Goal: Transaction & Acquisition: Subscribe to service/newsletter

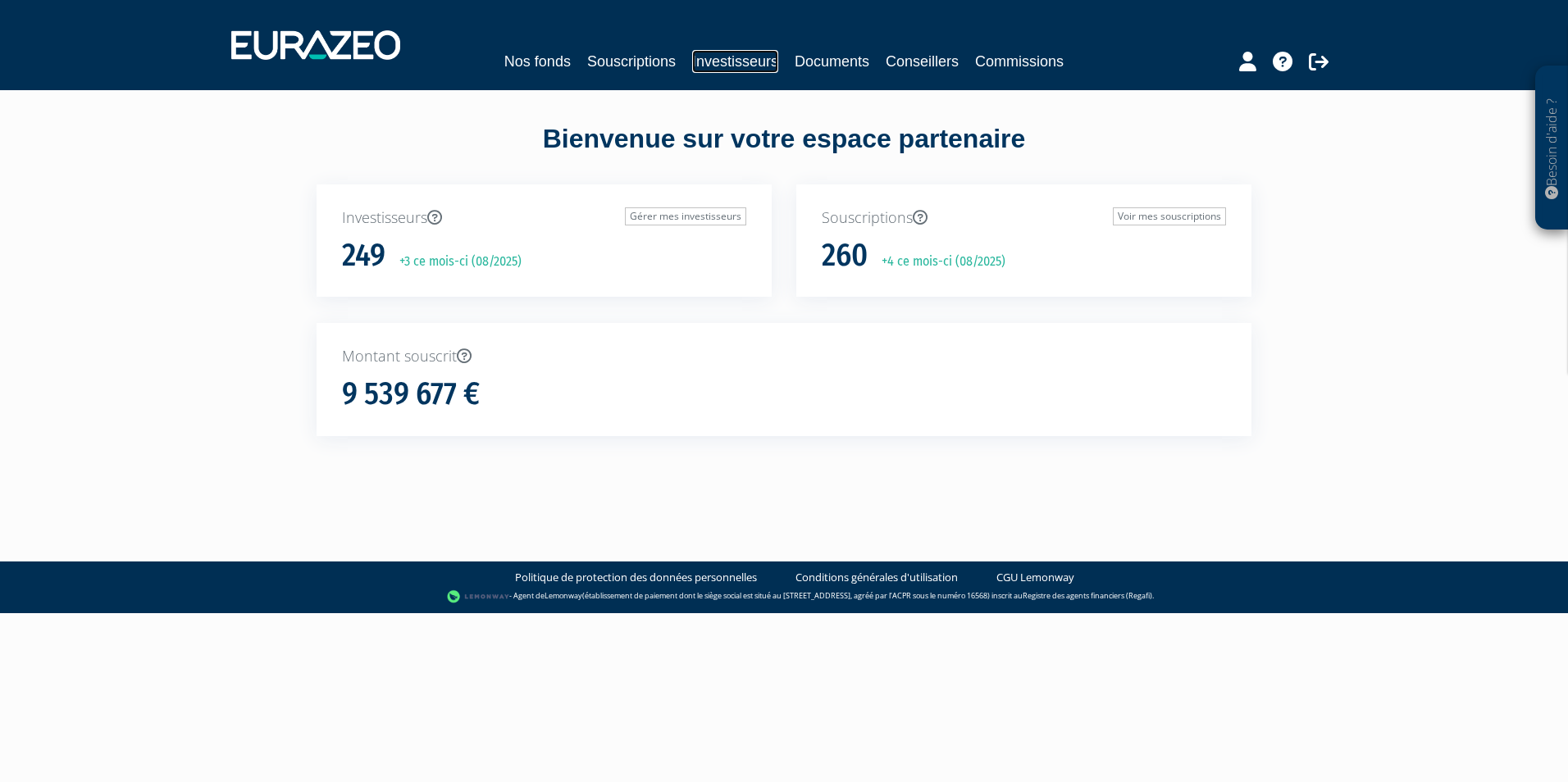
click at [696, 56] on link "Investisseurs" at bounding box center [735, 61] width 86 height 23
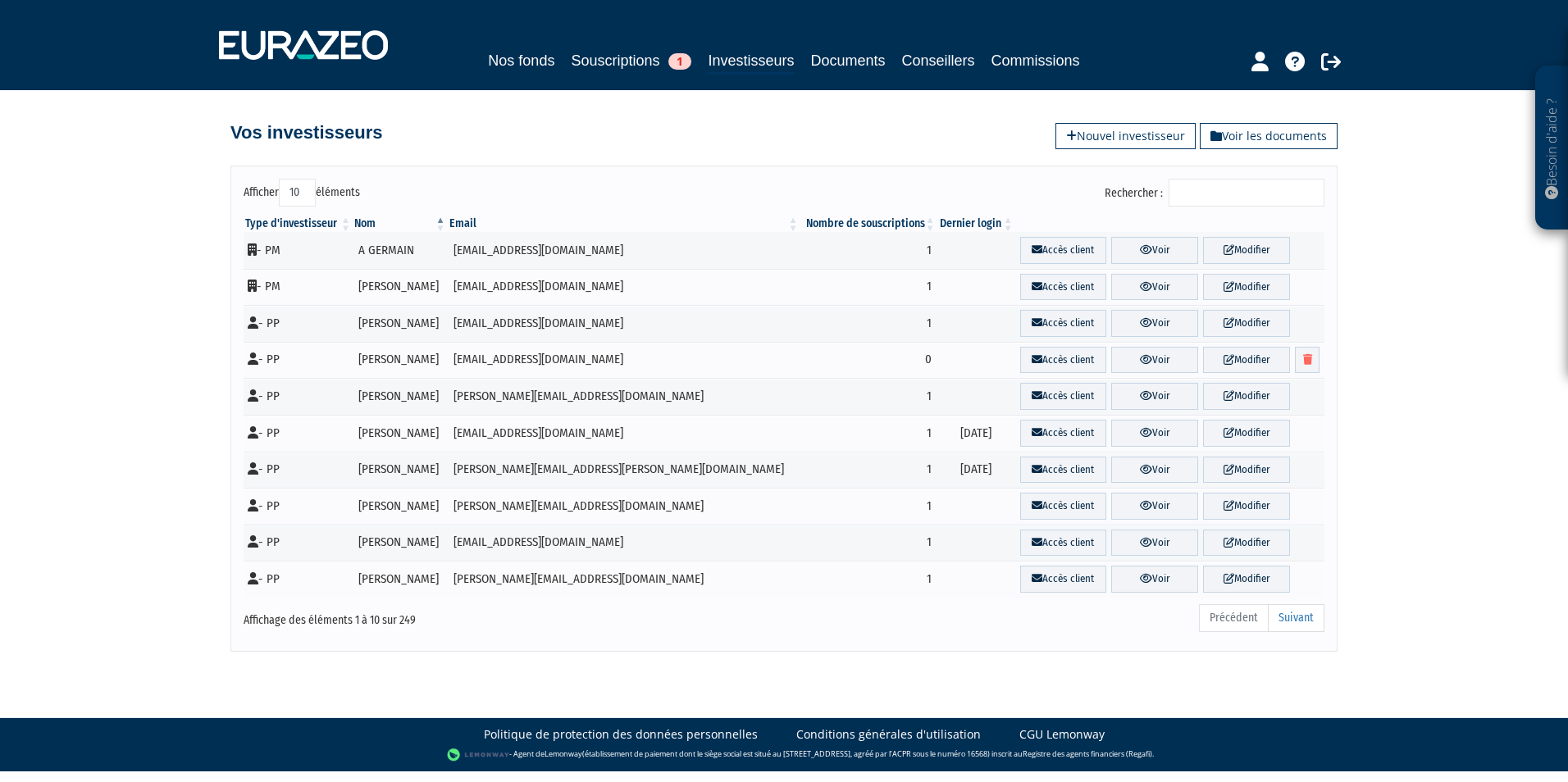
click at [1268, 185] on input "Rechercher :" at bounding box center [1247, 192] width 156 height 28
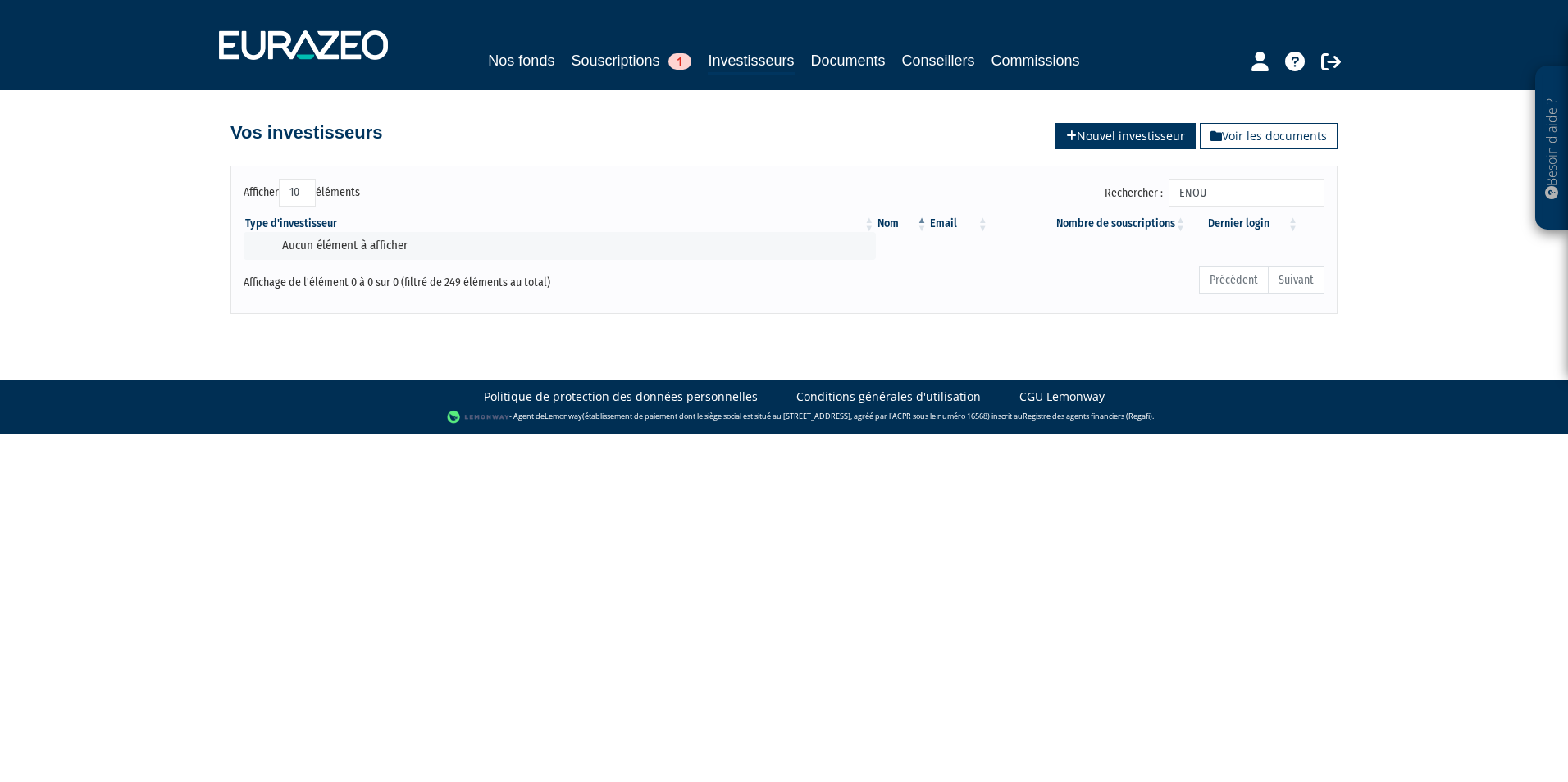
type input "ENOU"
click at [1179, 131] on link "Nouvel investisseur" at bounding box center [1125, 136] width 140 height 26
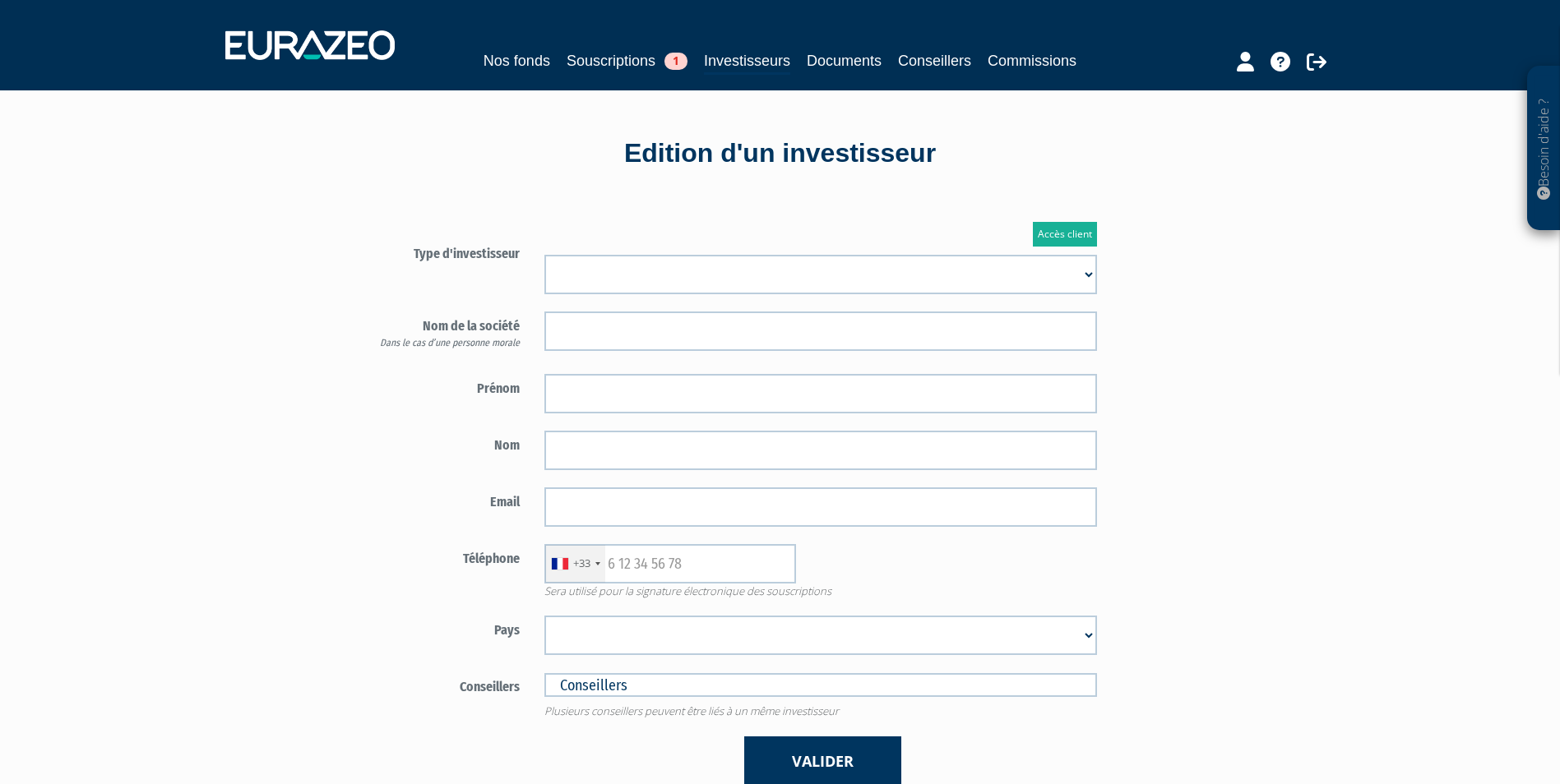
click at [769, 265] on select "Mr Mme Société" at bounding box center [821, 274] width 553 height 39
select select "3"
click at [545, 254] on select "Mr Mme Société" at bounding box center [821, 274] width 553 height 39
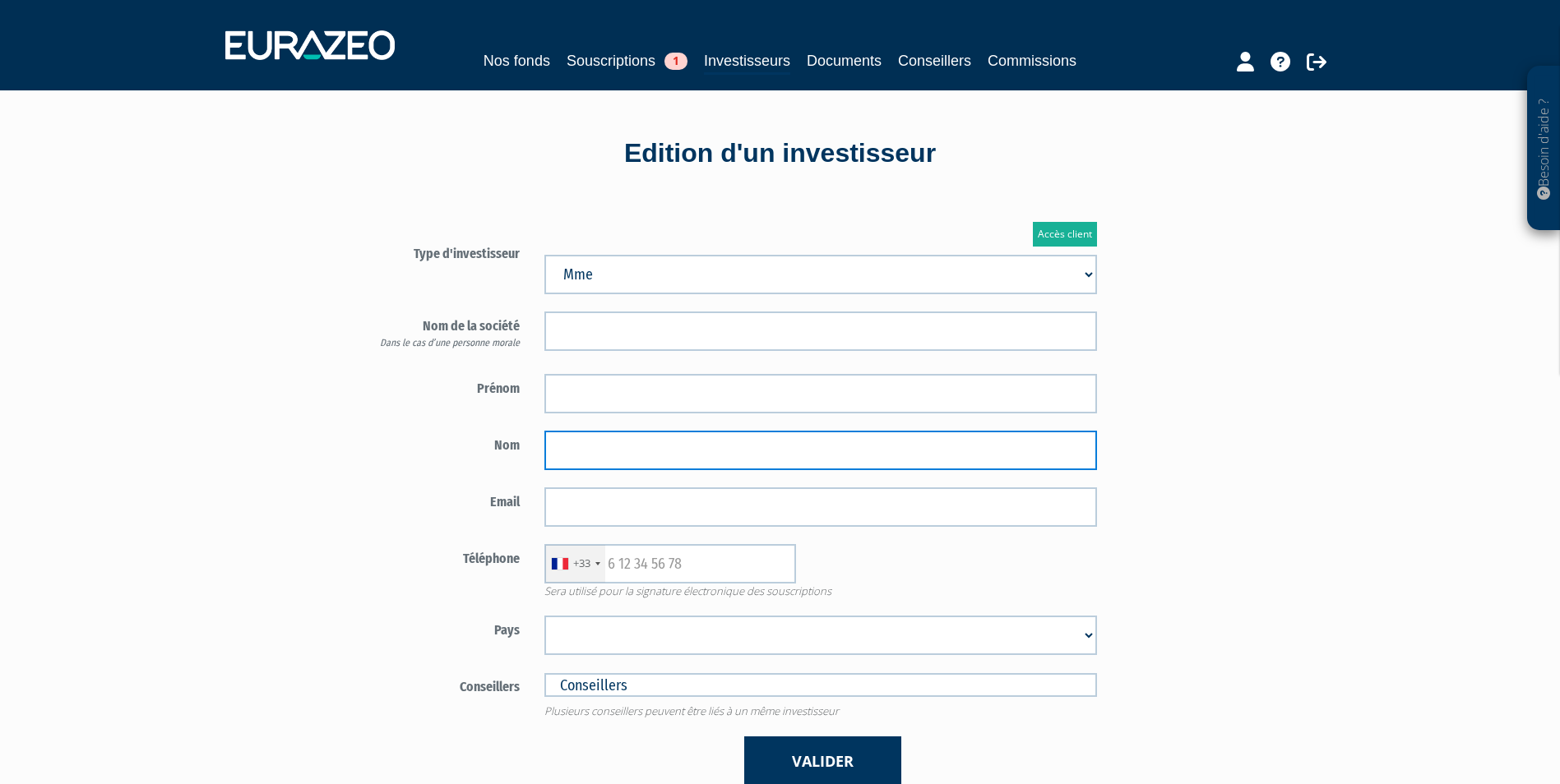
click at [588, 456] on input "text" at bounding box center [821, 450] width 553 height 39
paste input "ENOUF"
click at [567, 456] on input "ENOUF" at bounding box center [821, 450] width 553 height 39
type input "ENOUF"
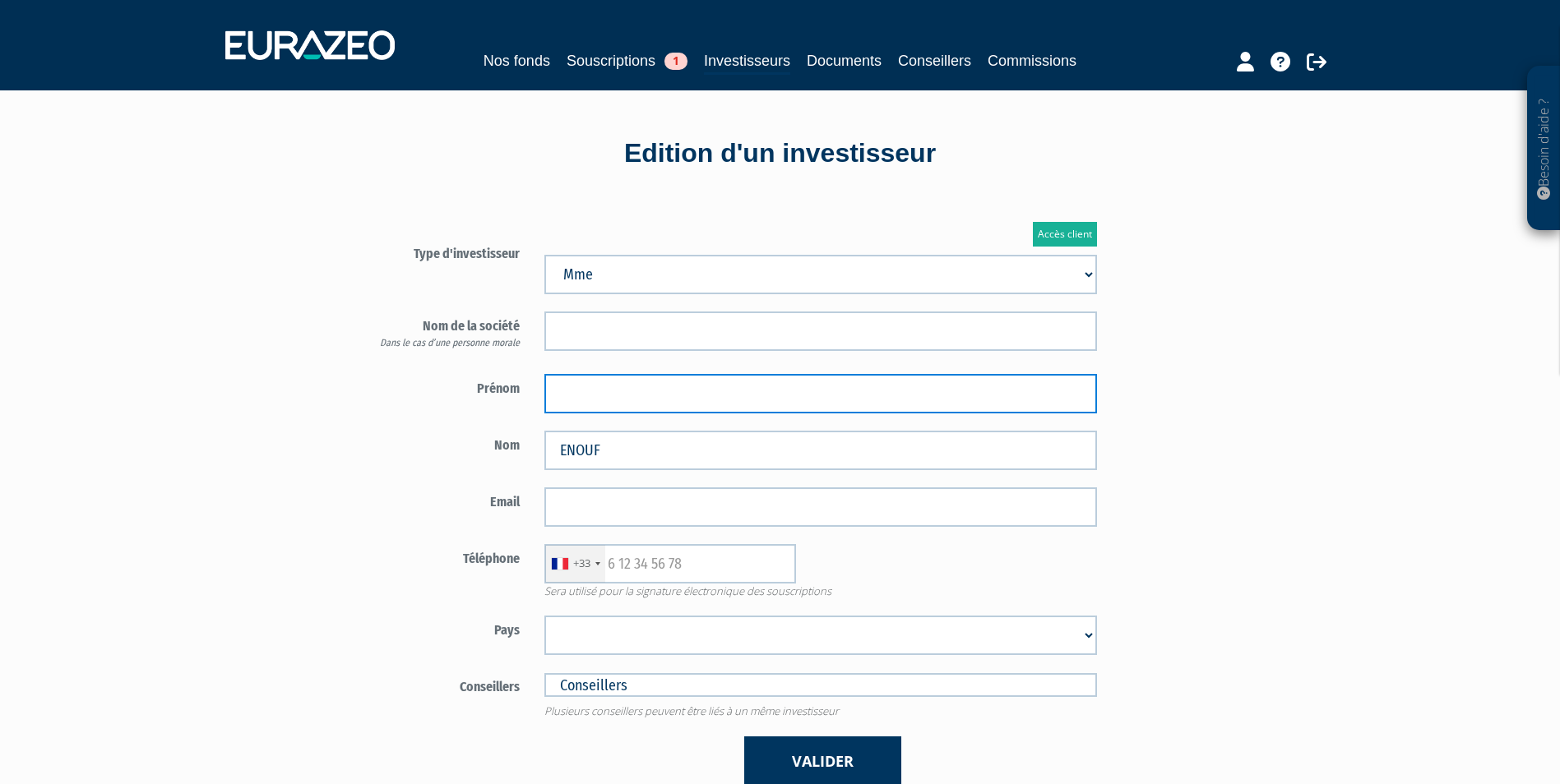
paste input "PEGGY"
click at [655, 397] on input "text" at bounding box center [821, 393] width 553 height 39
type input "PEGGY"
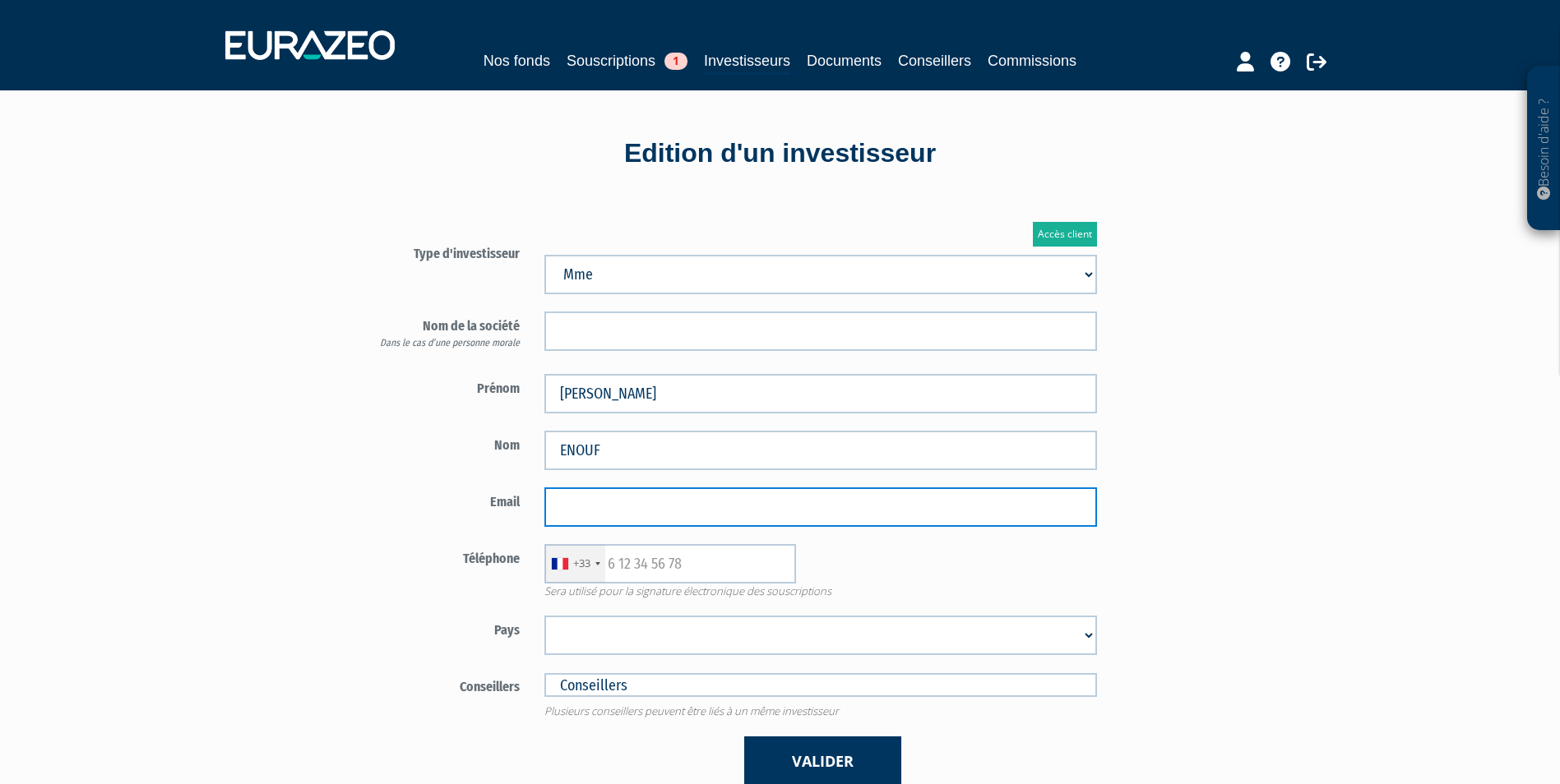
drag, startPoint x: 665, startPoint y: 509, endPoint x: 689, endPoint y: 499, distance: 26.0
click at [665, 509] on input "email" at bounding box center [821, 507] width 553 height 39
paste input "peggy.enouf@etik.com"
type input "peggy.enouf@etik.com"
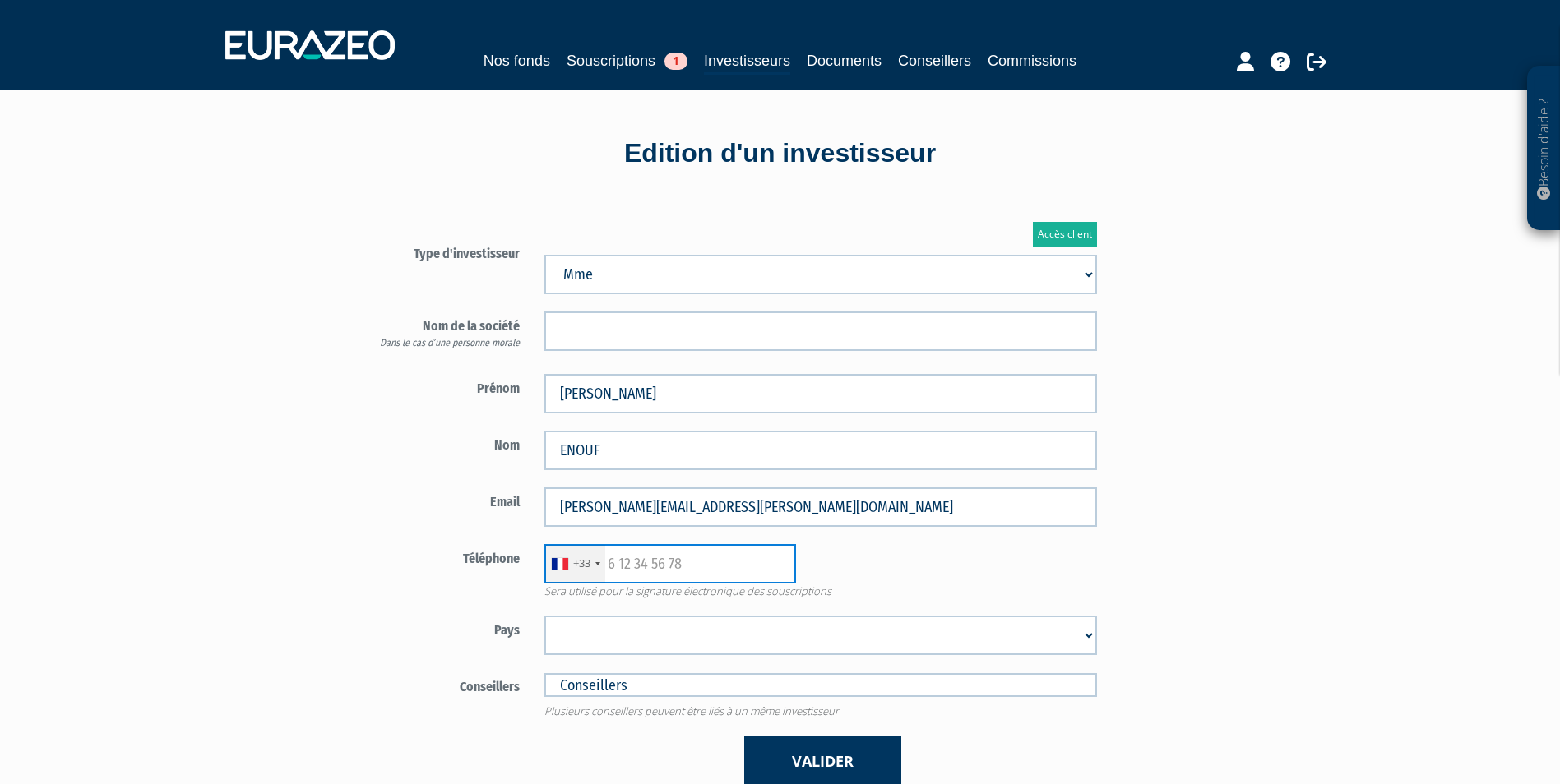
click at [674, 554] on input "text" at bounding box center [670, 564] width 252 height 39
paste input "0642059184"
type input "0642059184"
click at [641, 641] on select "Afghanistan Afrique du Sud Albanie Algérie Allemagne Andorre Angola Anguilla An…" at bounding box center [821, 636] width 553 height 39
select select "75"
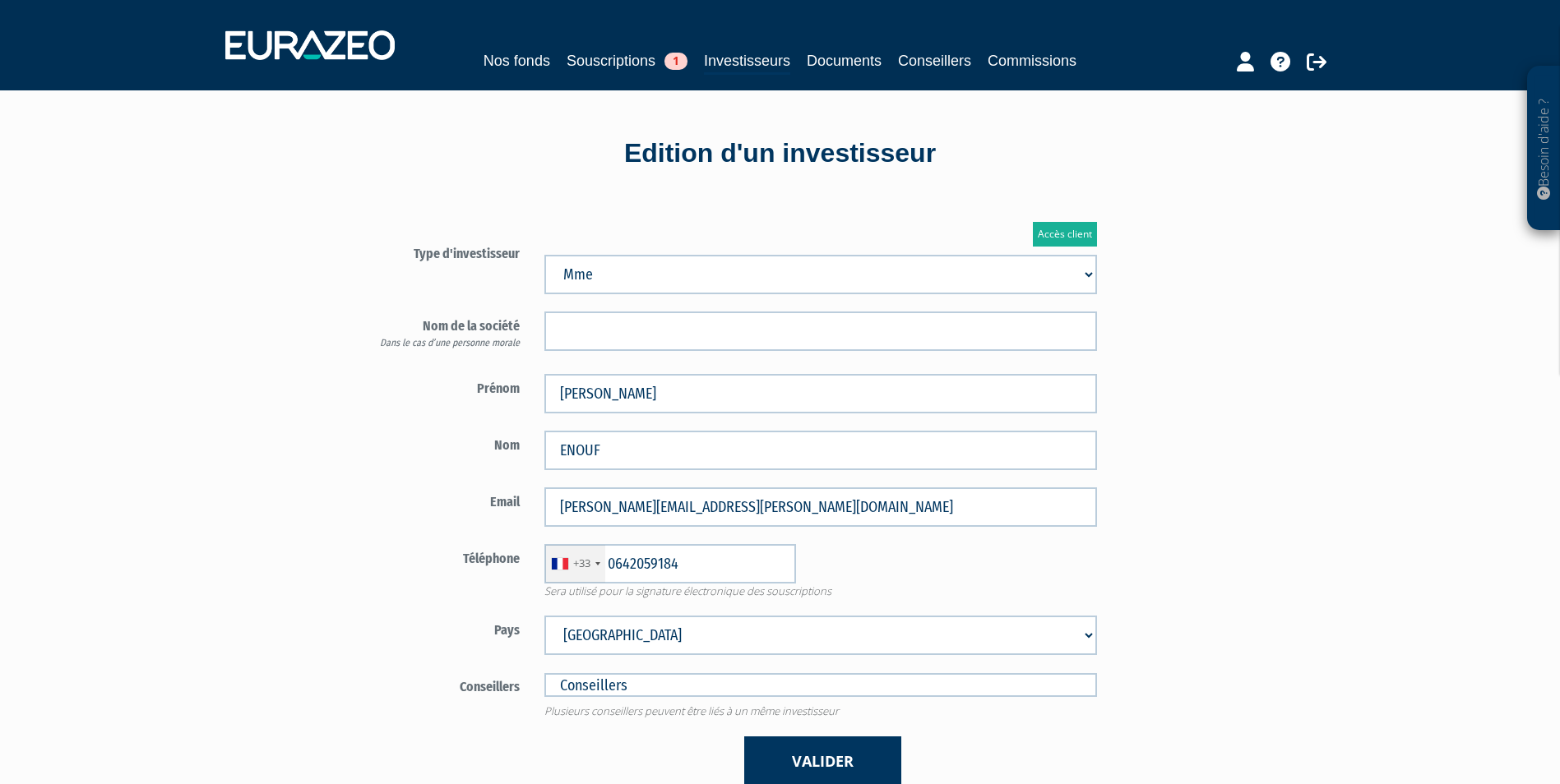
click at [545, 616] on select "Afghanistan Afrique du Sud Albanie Algérie Allemagne Andorre Angola Anguilla An…" at bounding box center [821, 636] width 553 height 39
click at [767, 749] on button "Valider" at bounding box center [822, 762] width 157 height 50
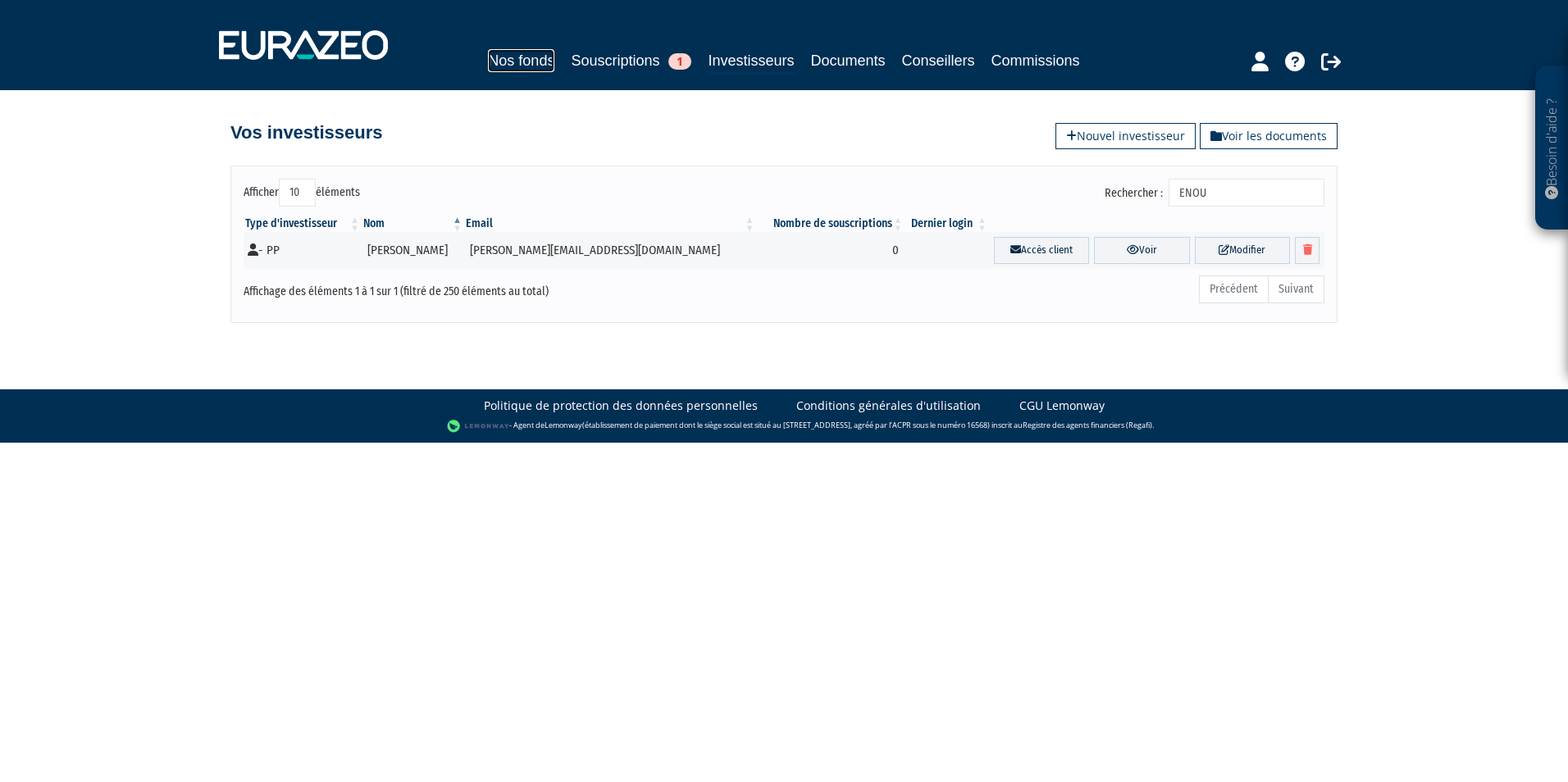
click at [538, 56] on link "Nos fonds" at bounding box center [521, 60] width 66 height 23
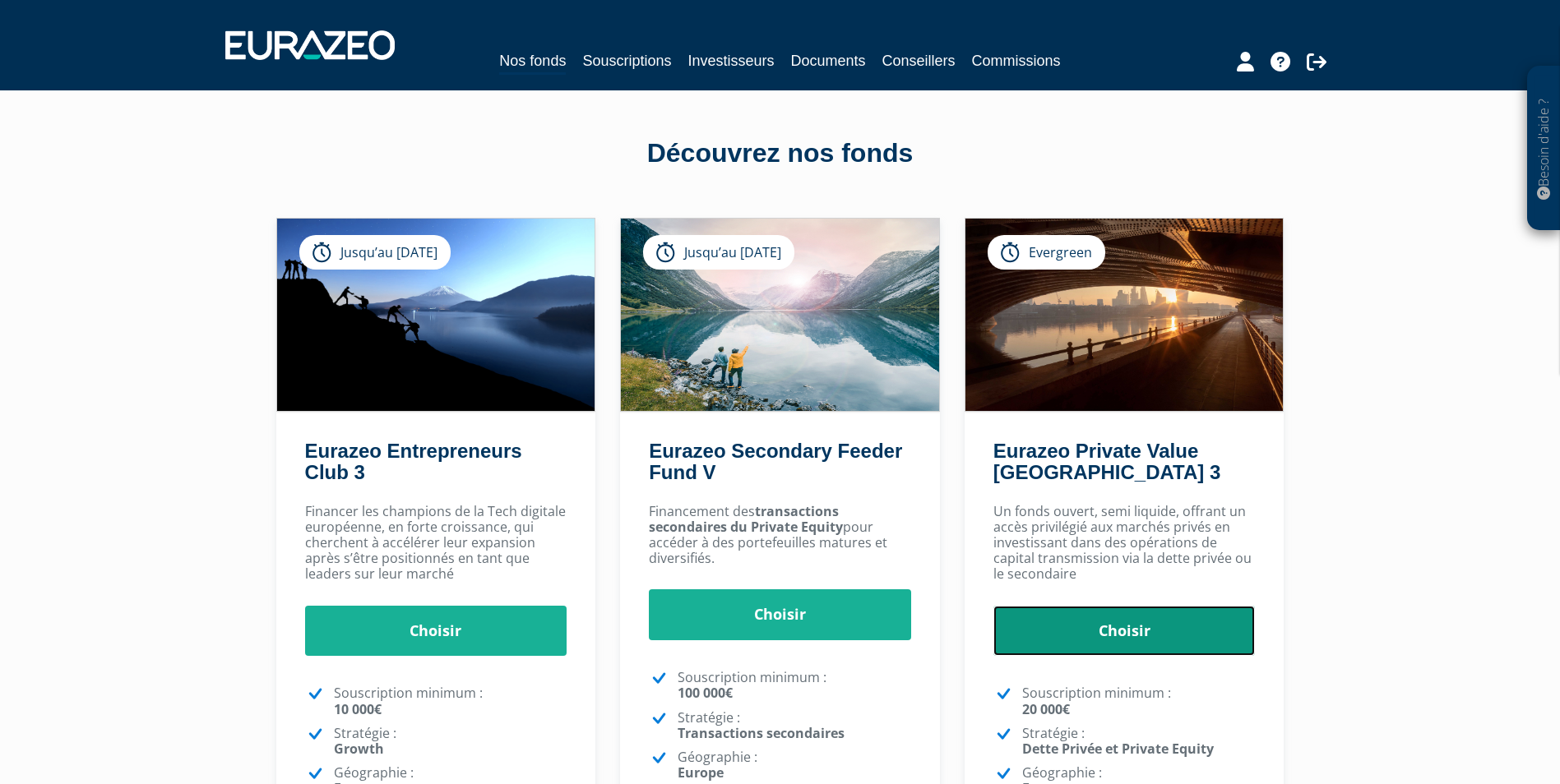
click at [1173, 650] on link "Choisir" at bounding box center [1124, 631] width 262 height 51
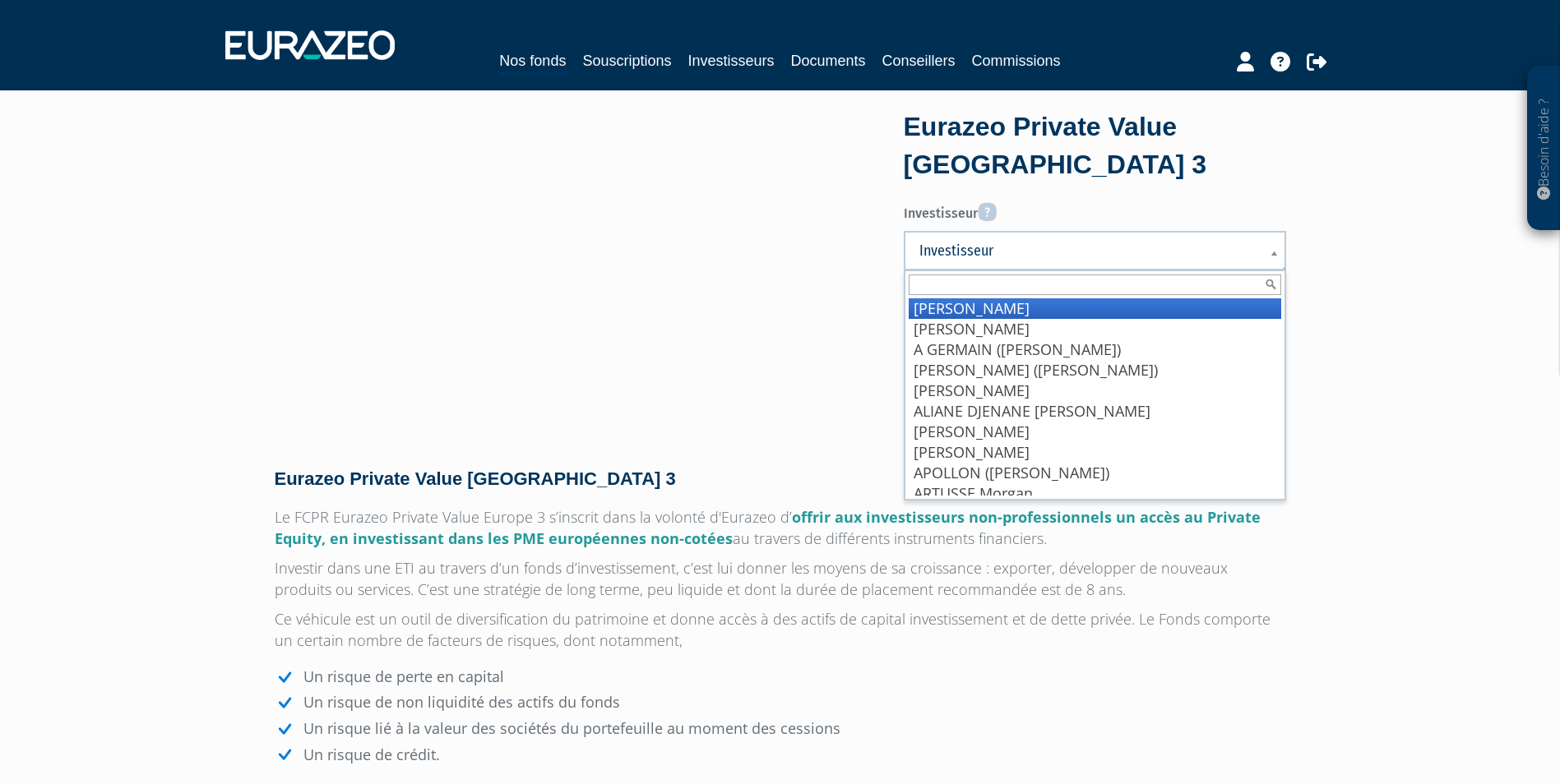
click at [995, 254] on span "Investisseur" at bounding box center [1084, 250] width 330 height 20
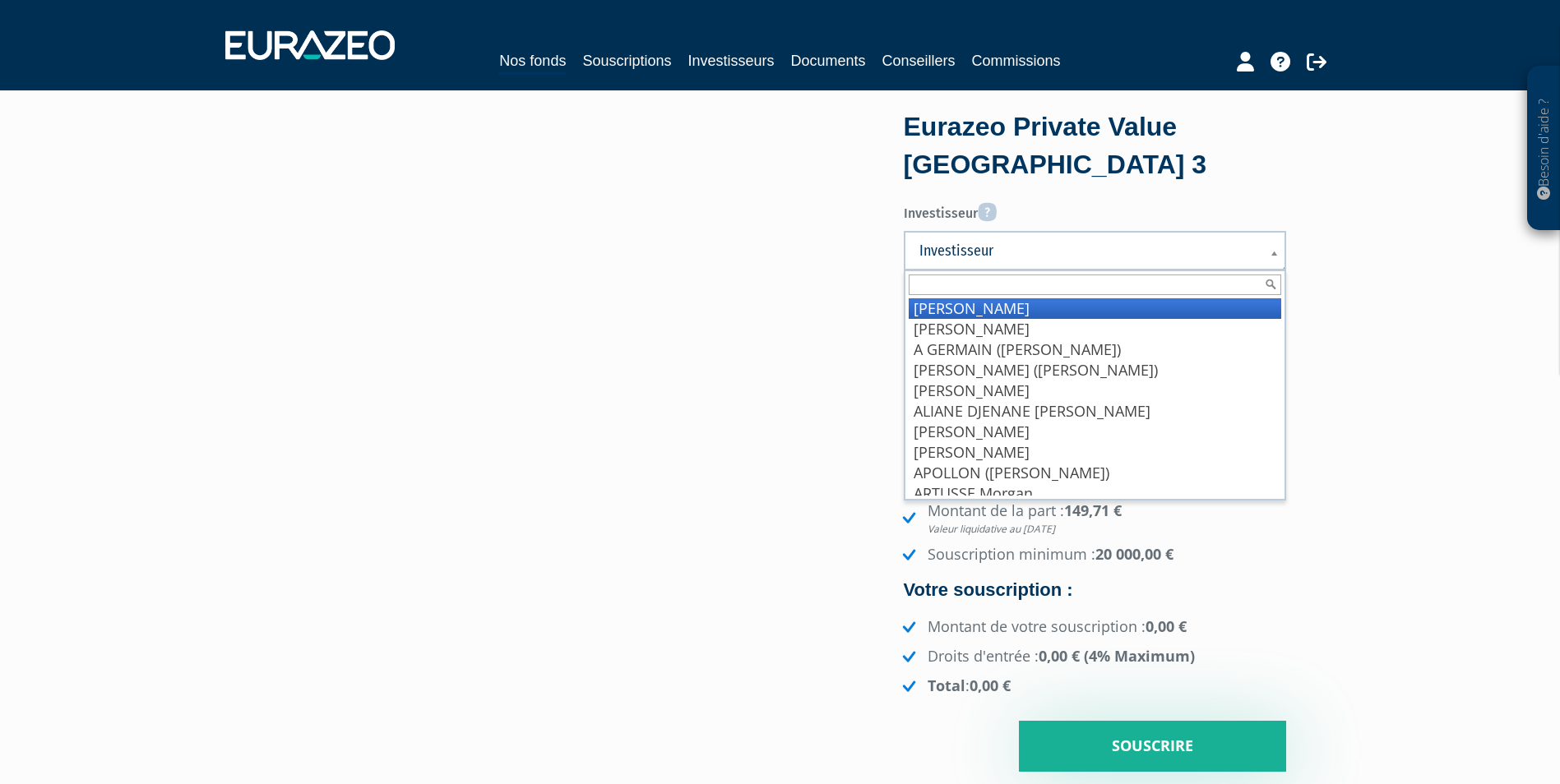
click at [995, 254] on span "Investisseur" at bounding box center [1084, 250] width 330 height 20
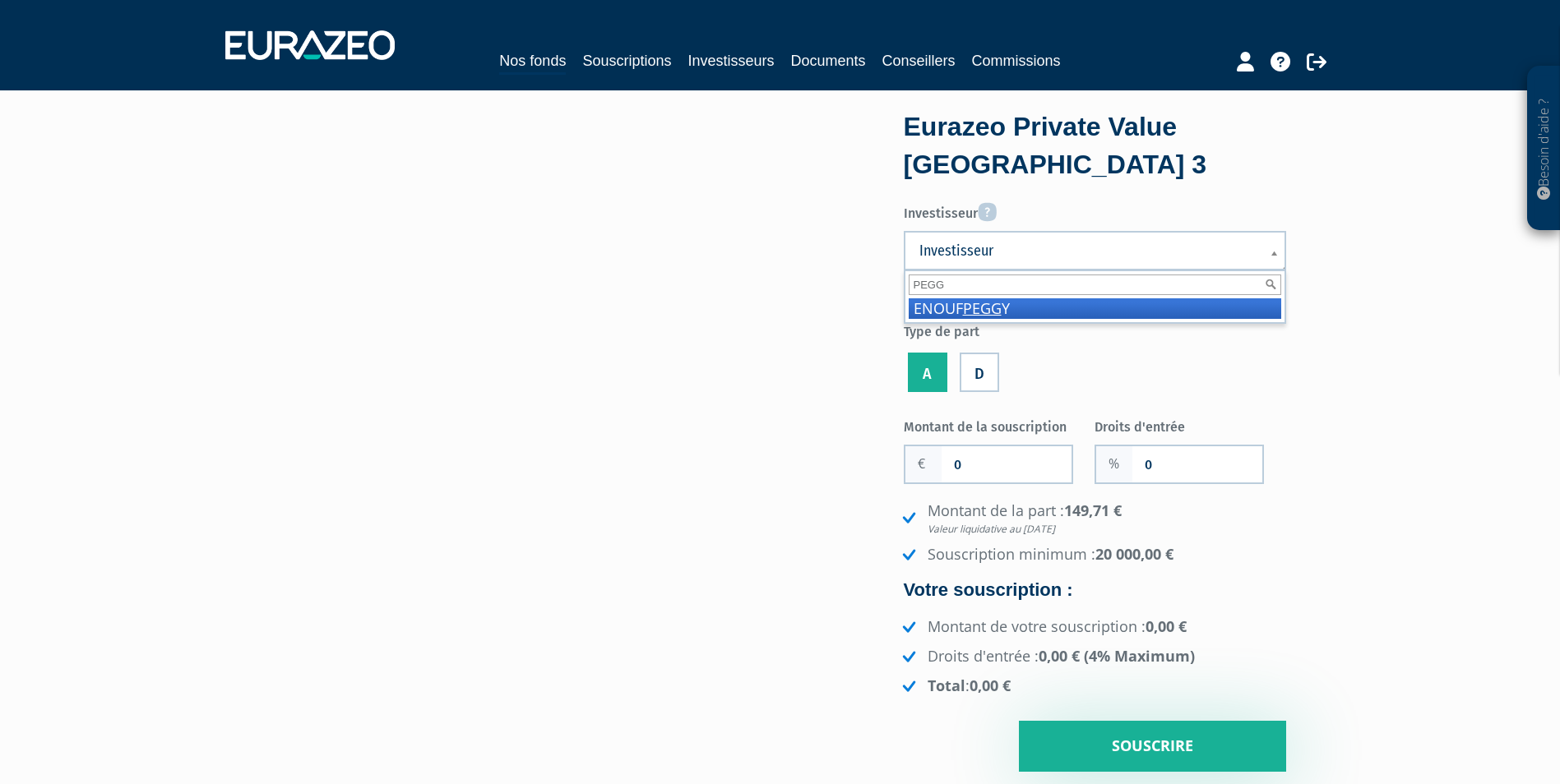
type input "PEGG"
click at [989, 306] on em "PEGG" at bounding box center [982, 308] width 38 height 20
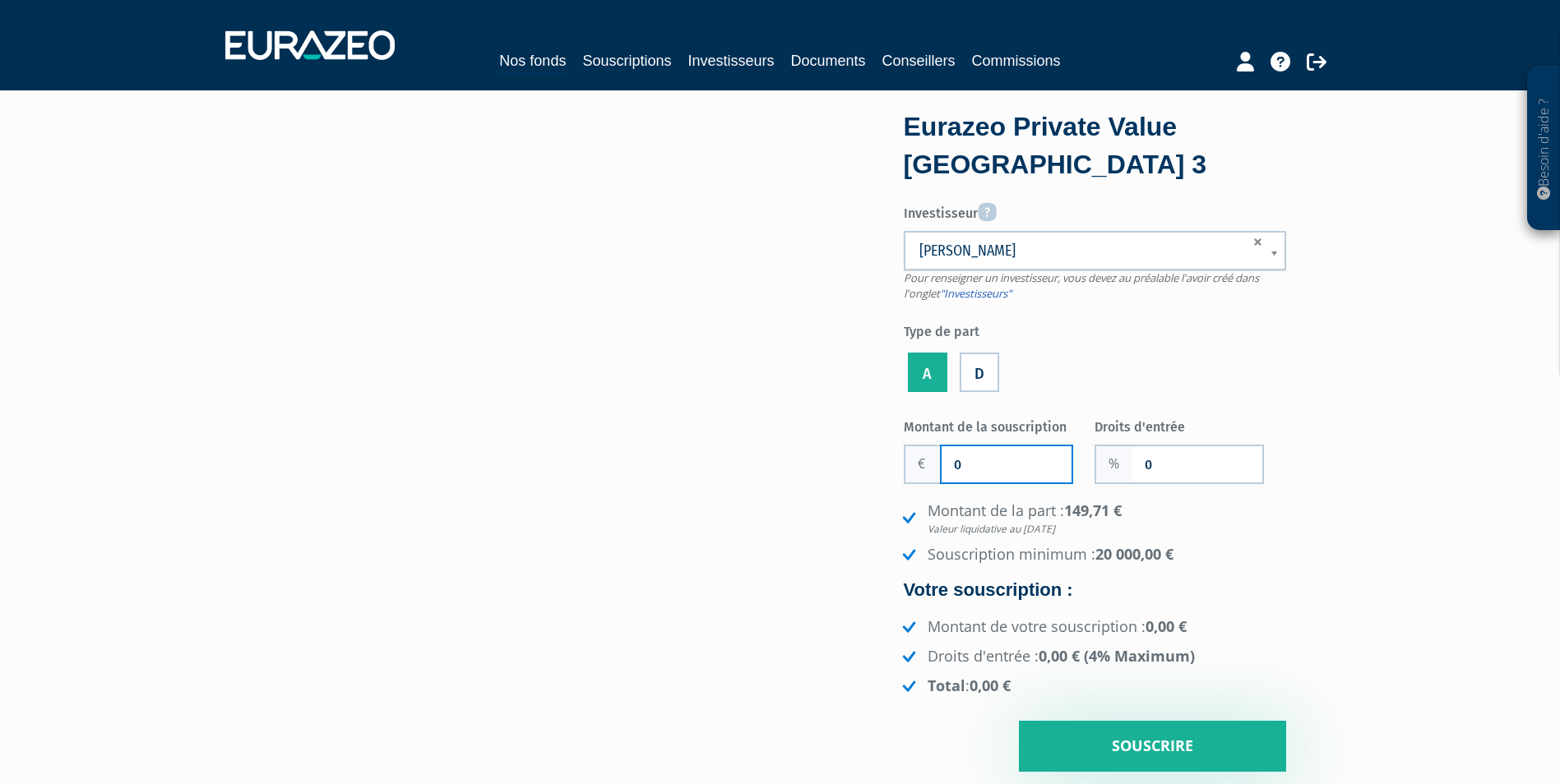
drag, startPoint x: 1022, startPoint y: 461, endPoint x: 921, endPoint y: 467, distance: 101.2
click at [921, 467] on div "0" at bounding box center [988, 464] width 170 height 39
type input "20 000"
type input "2"
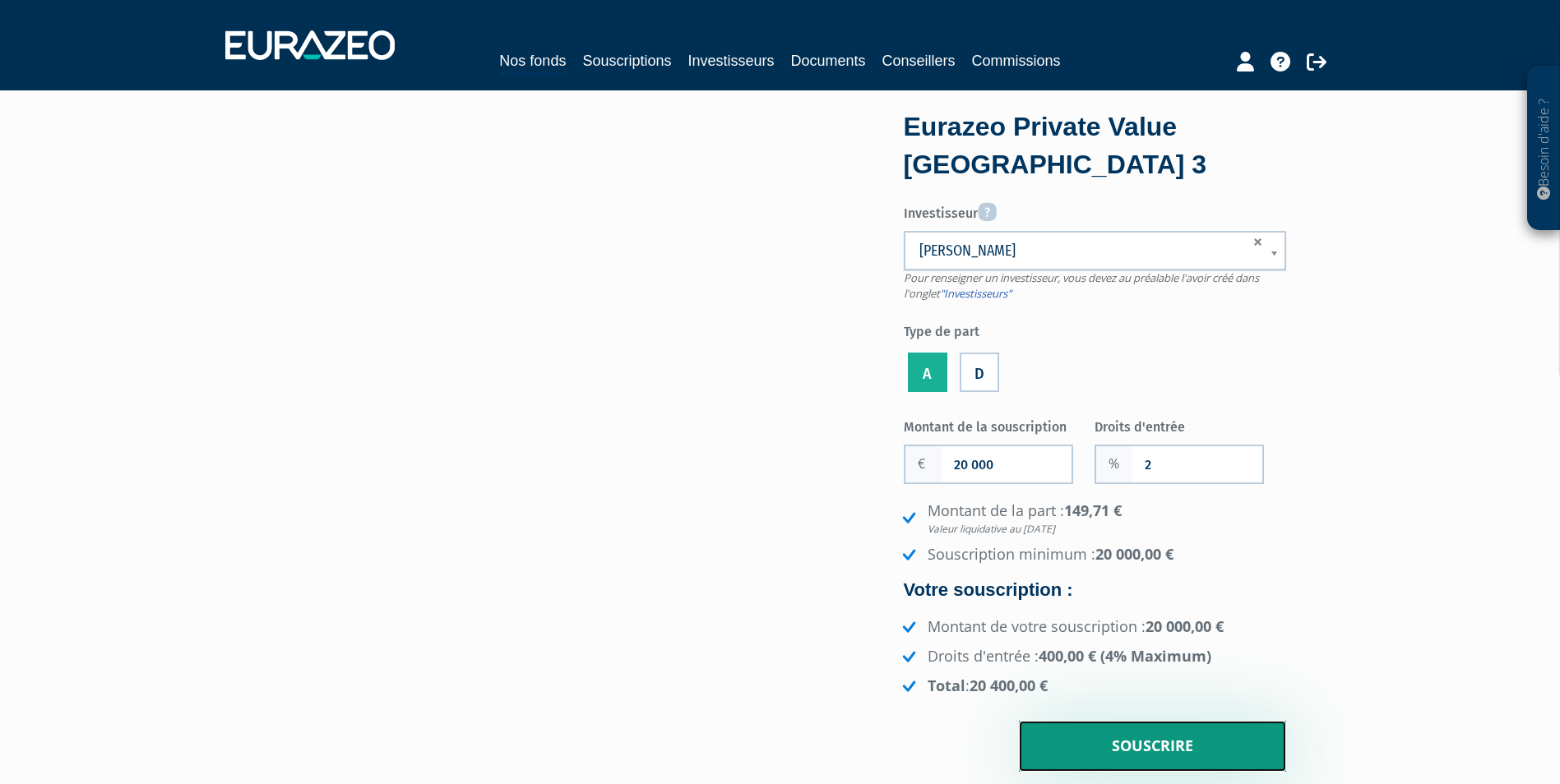
click at [1219, 746] on input "Souscrire" at bounding box center [1153, 746] width 268 height 51
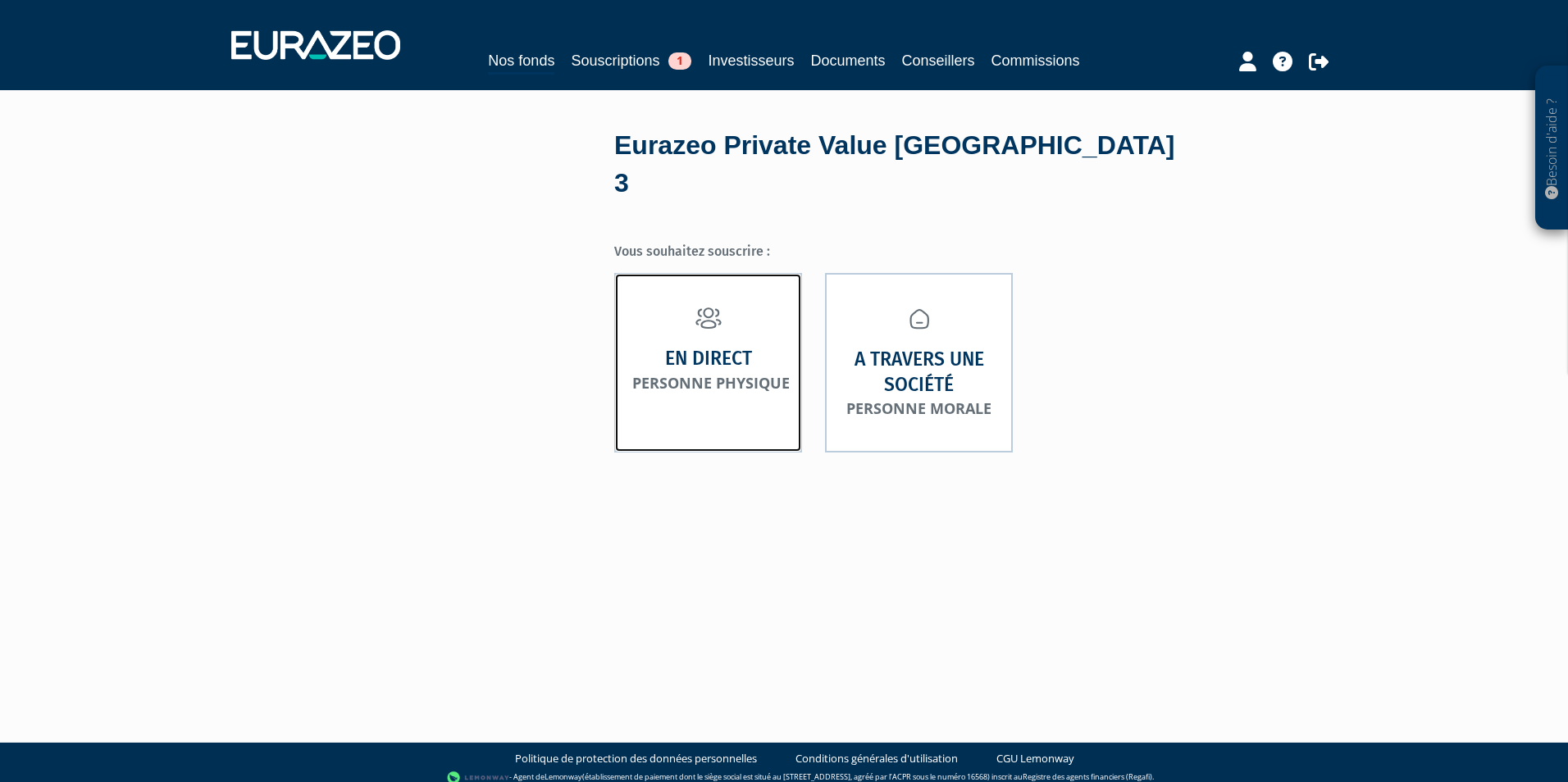
click at [698, 362] on link "En direct Personne physique" at bounding box center [709, 363] width 188 height 179
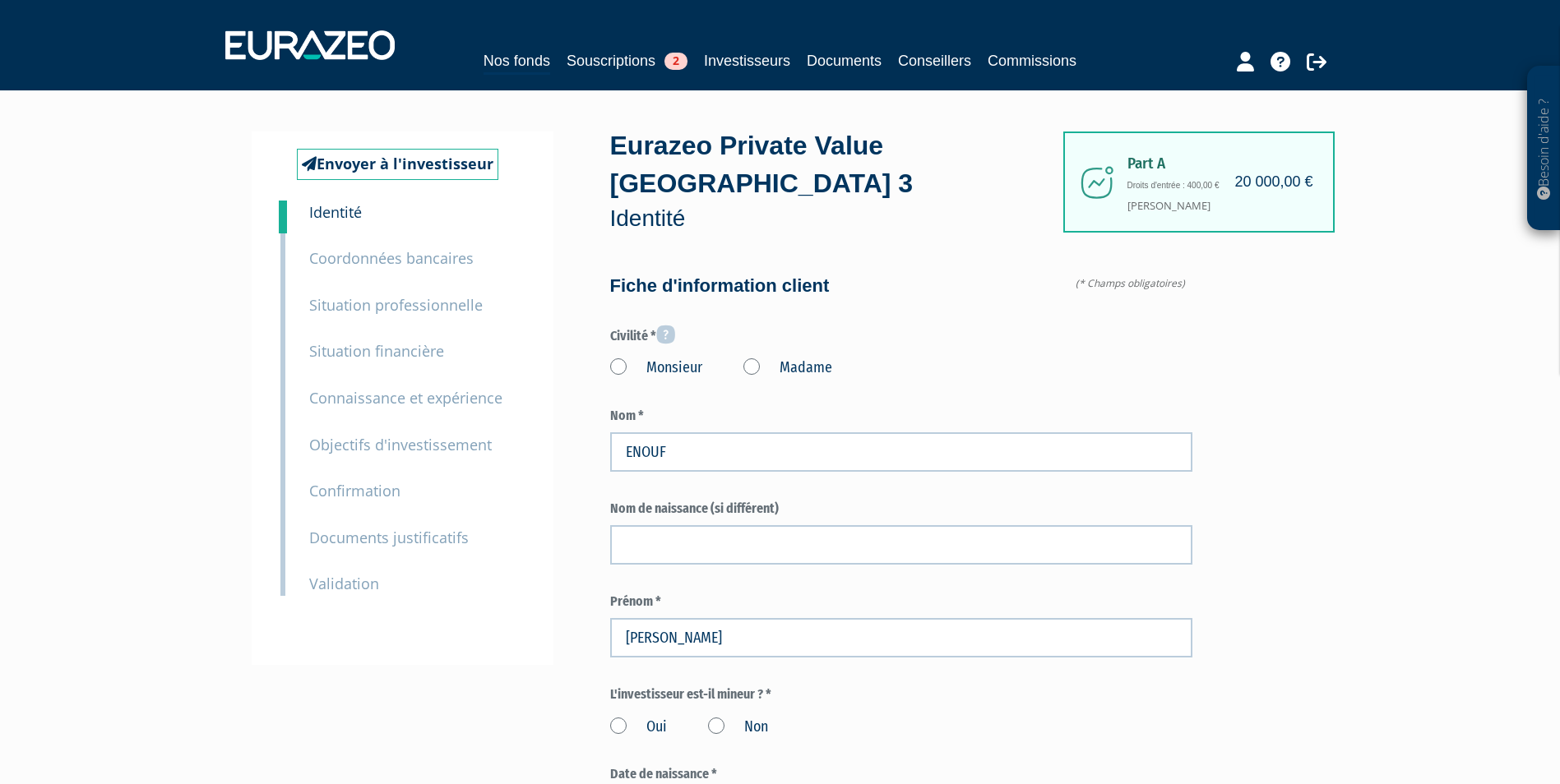
click at [759, 358] on label "Madame" at bounding box center [787, 368] width 89 height 21
click at [0, 0] on "Madame" at bounding box center [0, 0] width 0 height 0
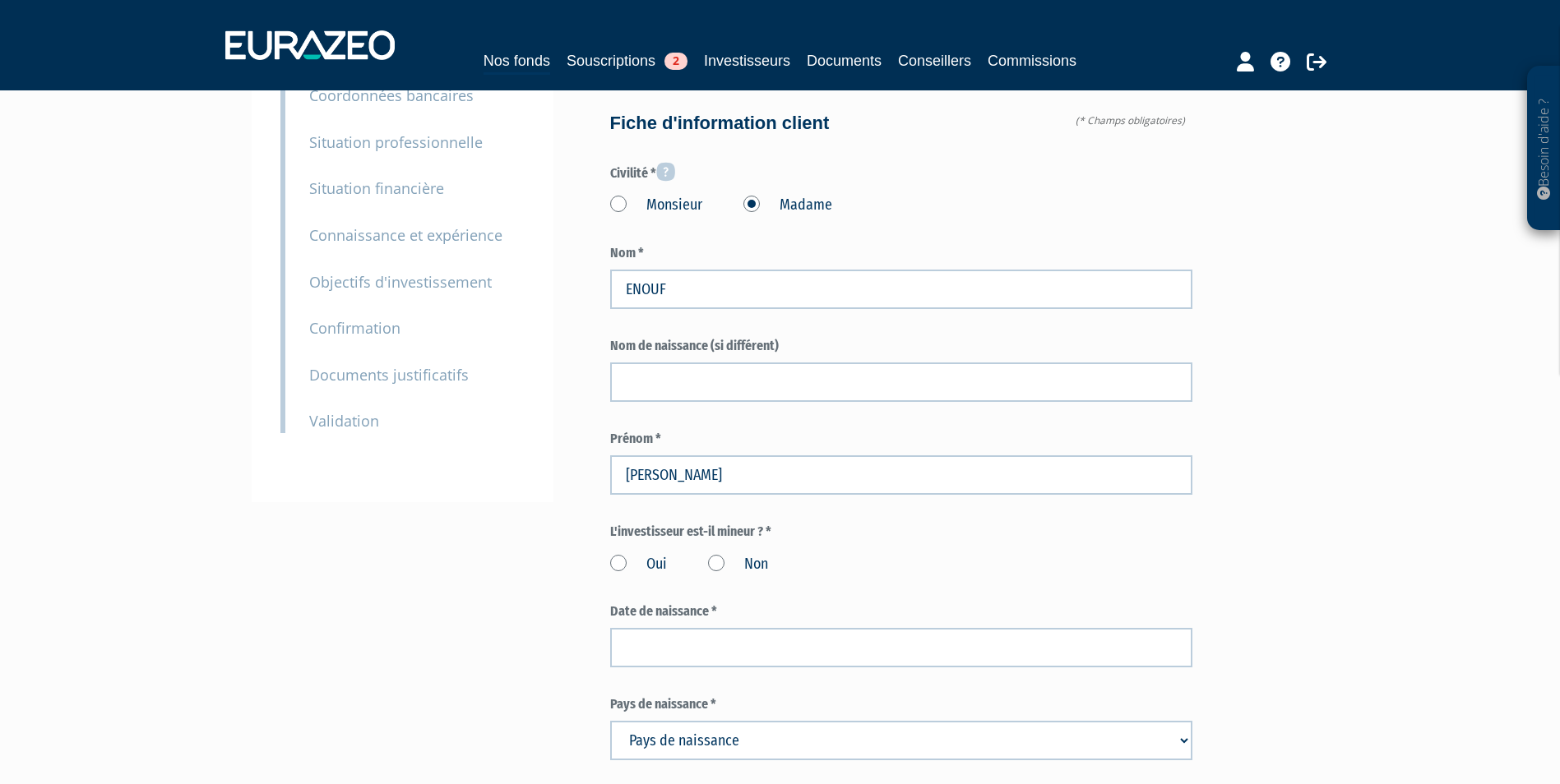
scroll to position [164, 0]
click at [728, 553] on label "Non" at bounding box center [738, 563] width 60 height 21
click at [0, 0] on input "Non" at bounding box center [0, 0] width 0 height 0
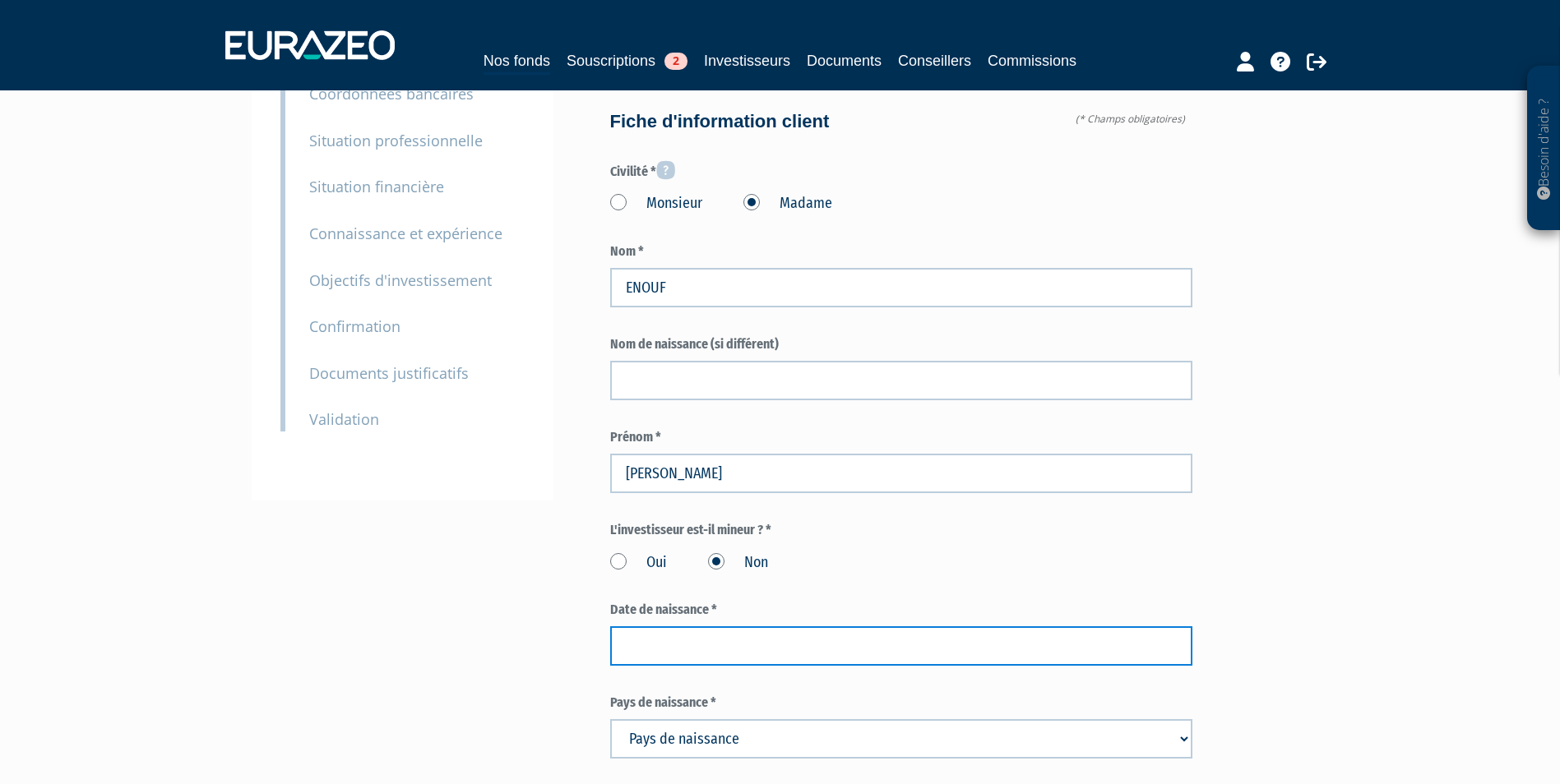
click at [696, 626] on input at bounding box center [901, 646] width 582 height 39
paste input "03/10/1973"
type input "03/10/1973"
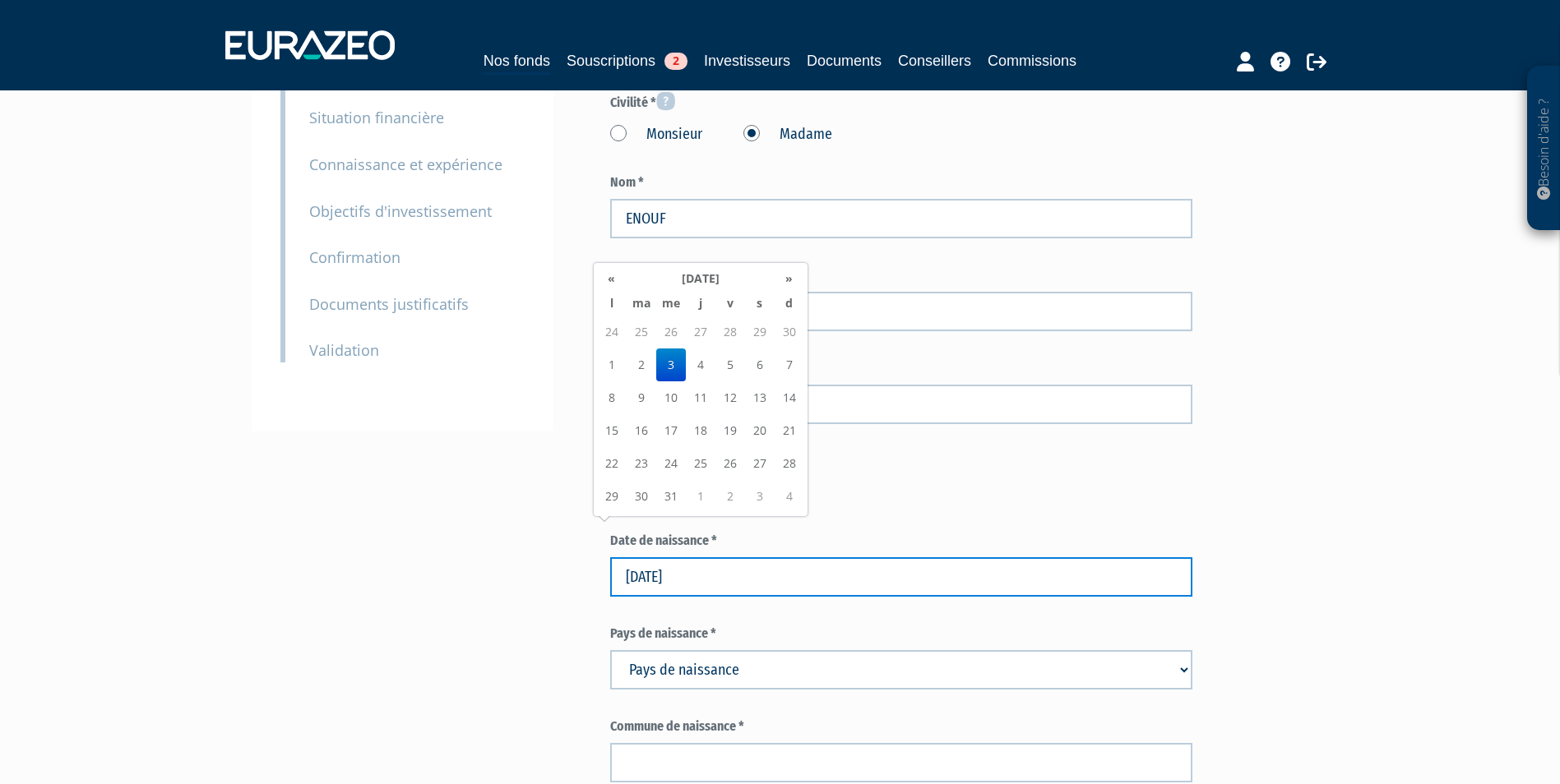
scroll to position [329, 0]
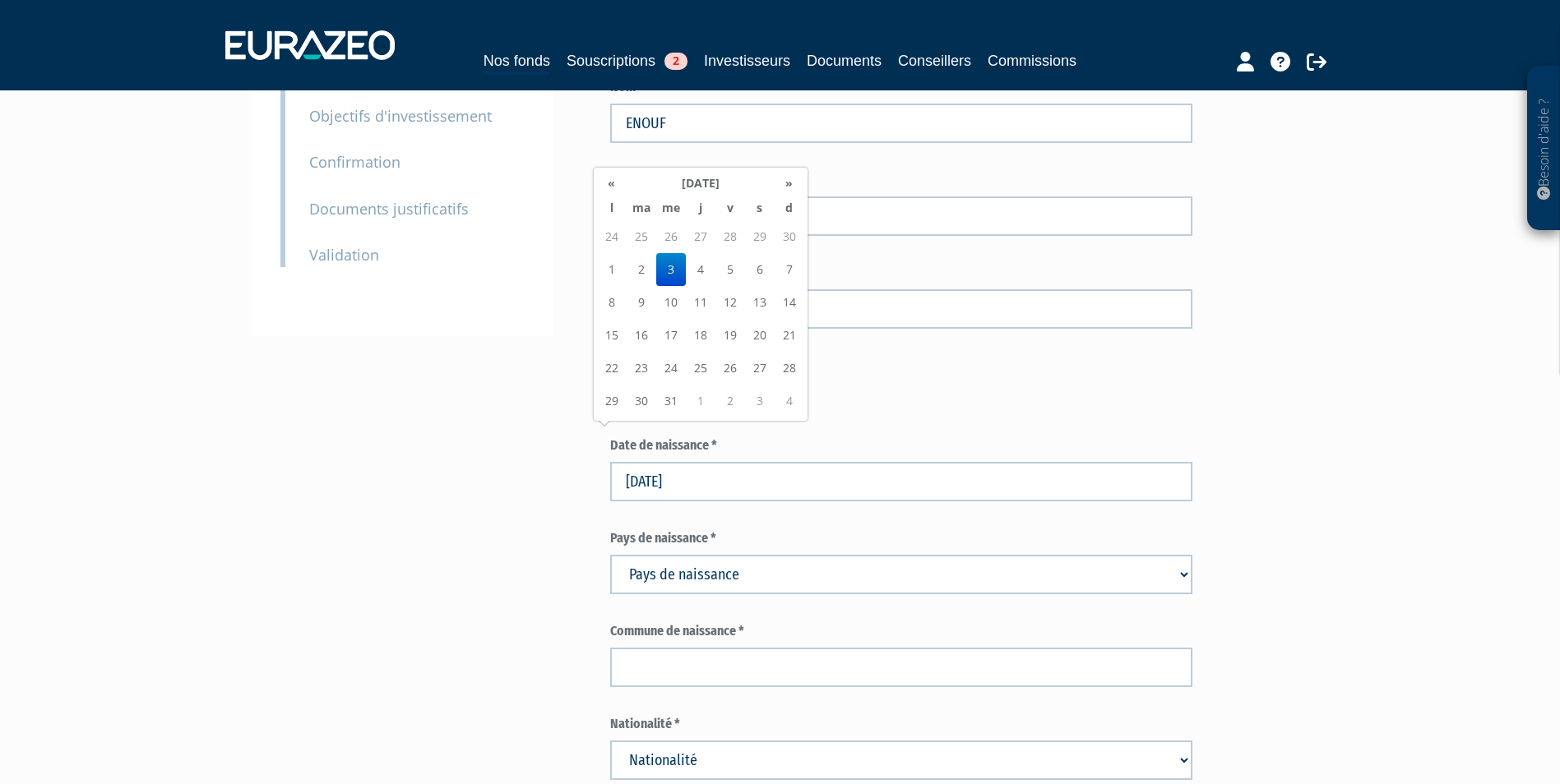
click at [910, 555] on select "Pays de naissance Afghanistan Afrique du Sud Albanie Algérie Allemagne Andorre" at bounding box center [901, 574] width 582 height 39
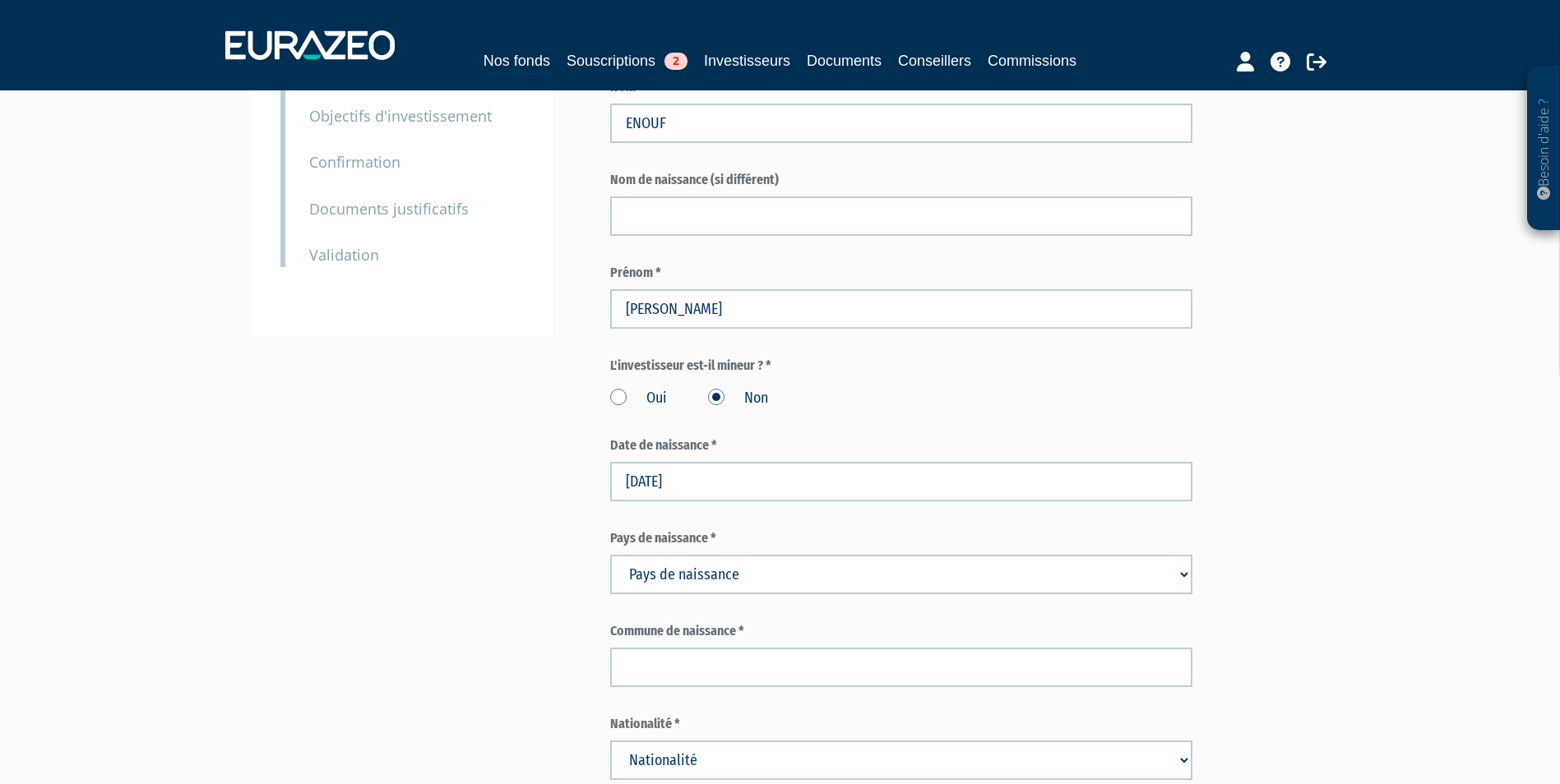
select select "75"
click at [610, 555] on select "Pays de naissance Afghanistan Afrique du Sud Albanie Algérie Allemagne Andorre" at bounding box center [901, 574] width 582 height 39
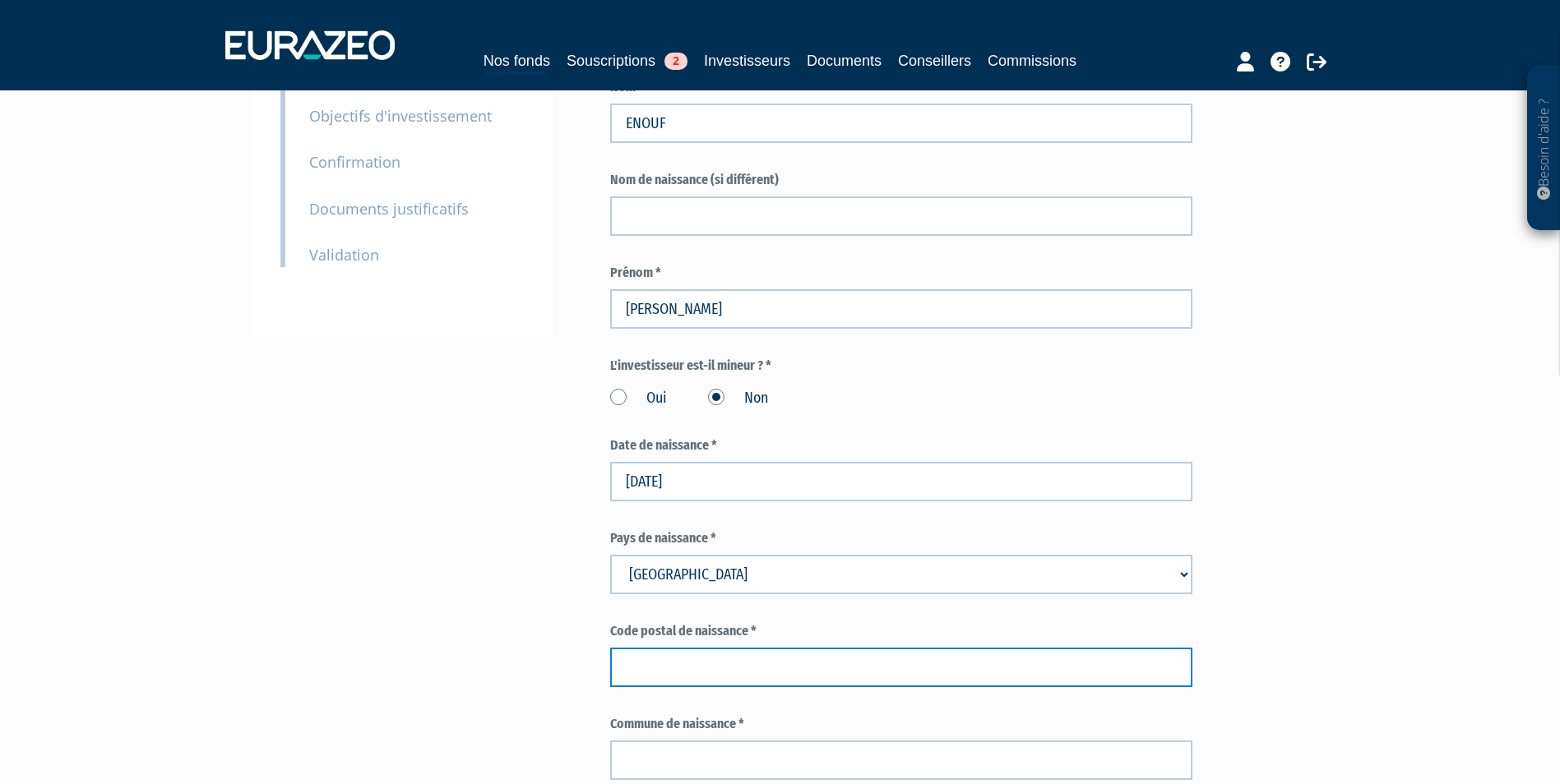
click at [880, 648] on input "text" at bounding box center [901, 667] width 582 height 39
paste input "BAYEUX"
type input "BAYEUX"
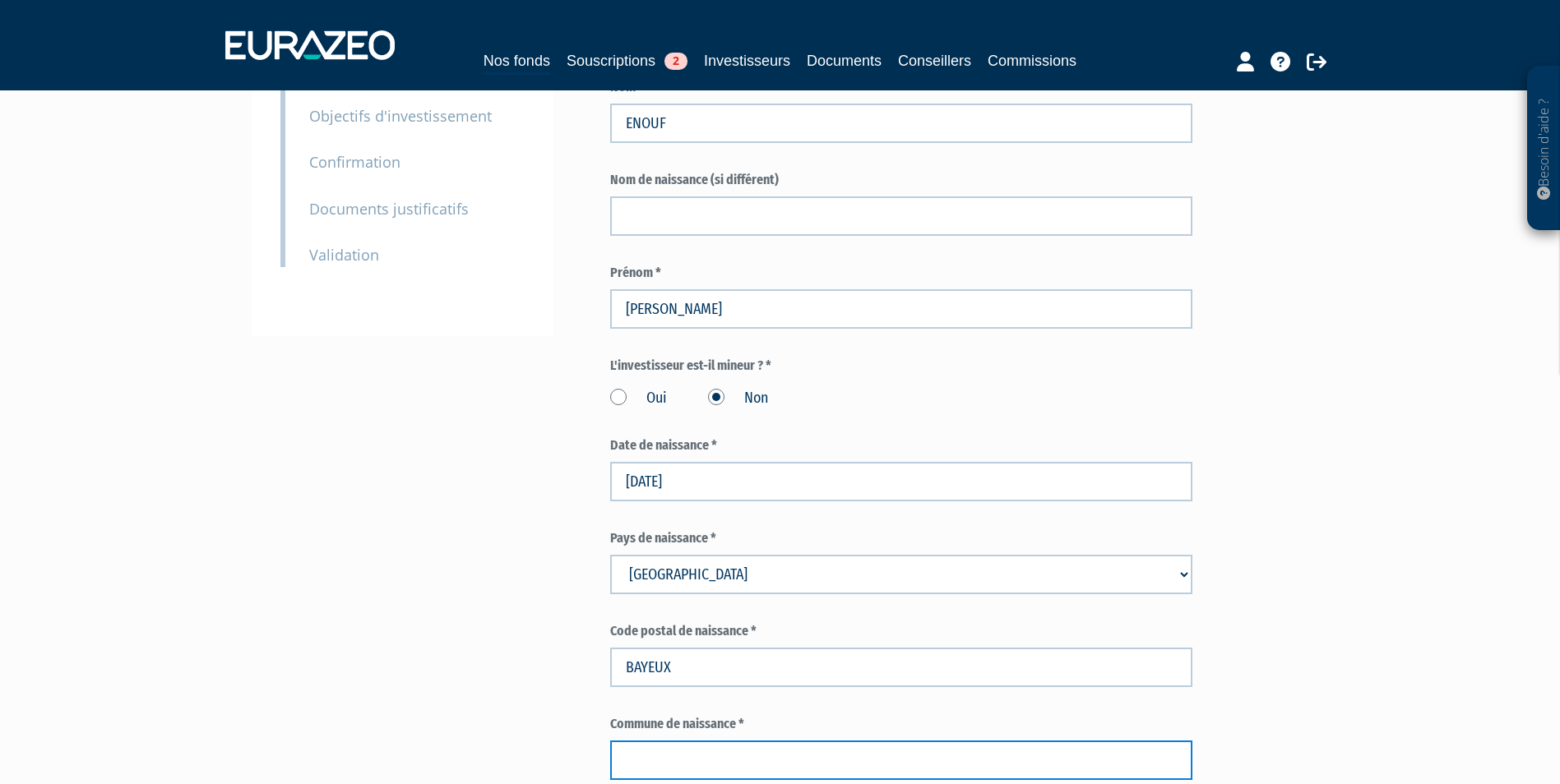
click at [683, 741] on input "text" at bounding box center [901, 761] width 582 height 39
type input "14400"
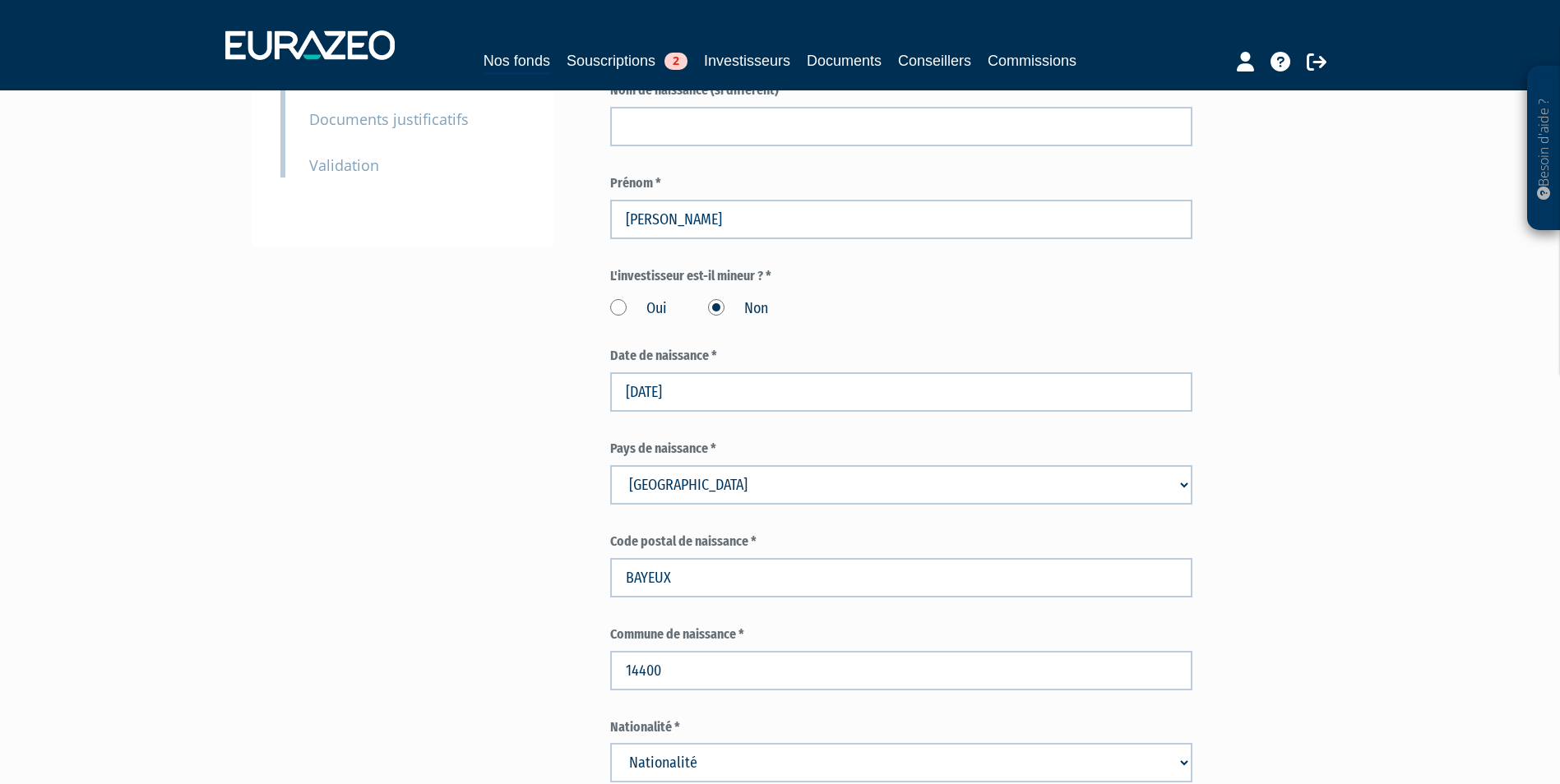
scroll to position [575, 0]
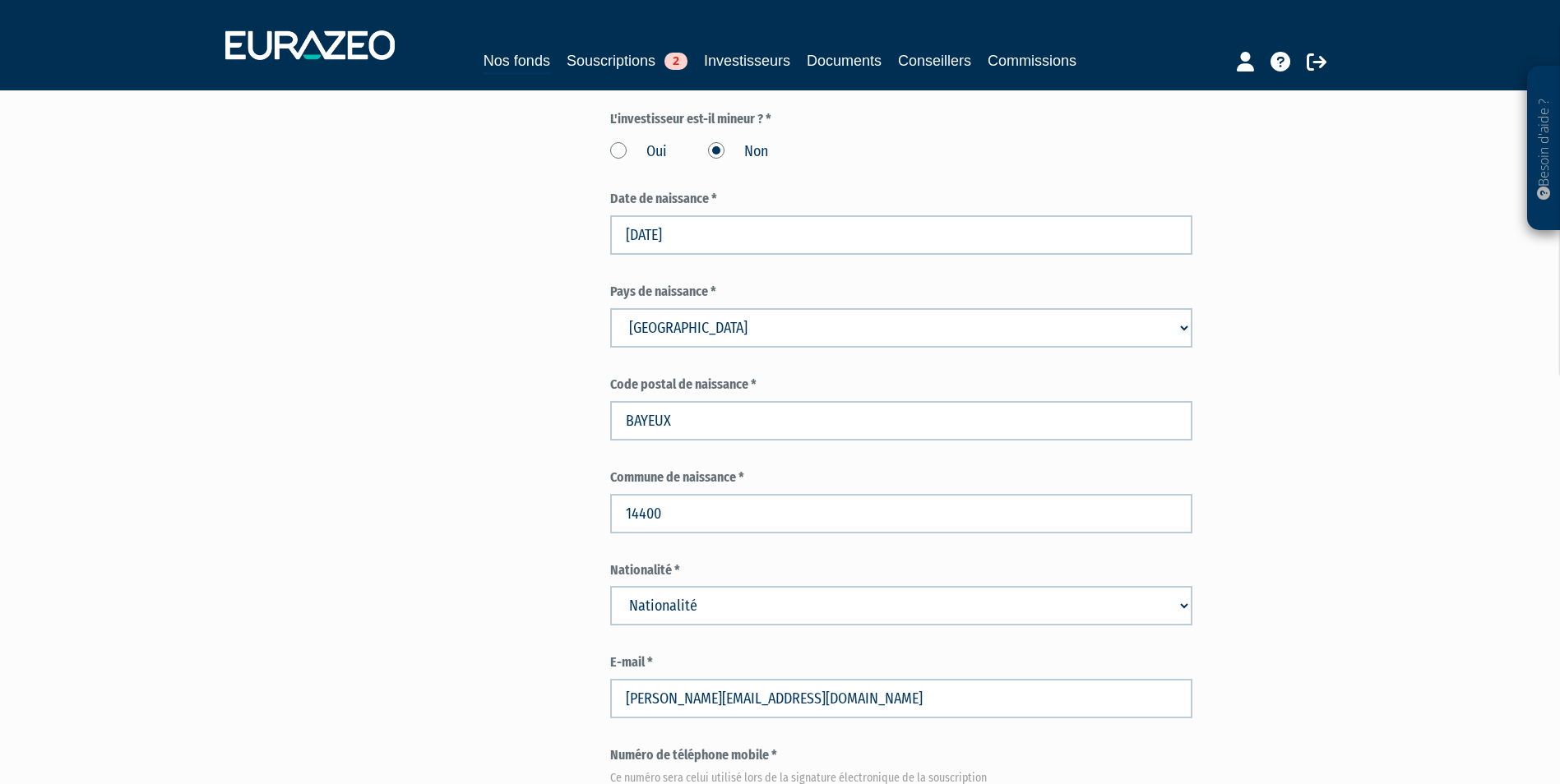
click at [837, 586] on select "Nationalité Afghanistan Afrique du Sud Albanie Algérie Allemagne Andorre" at bounding box center [901, 606] width 582 height 39
select select "75"
click at [610, 586] on select "Nationalité Afghanistan Afrique du Sud Albanie Algérie Allemagne Andorre" at bounding box center [901, 606] width 582 height 39
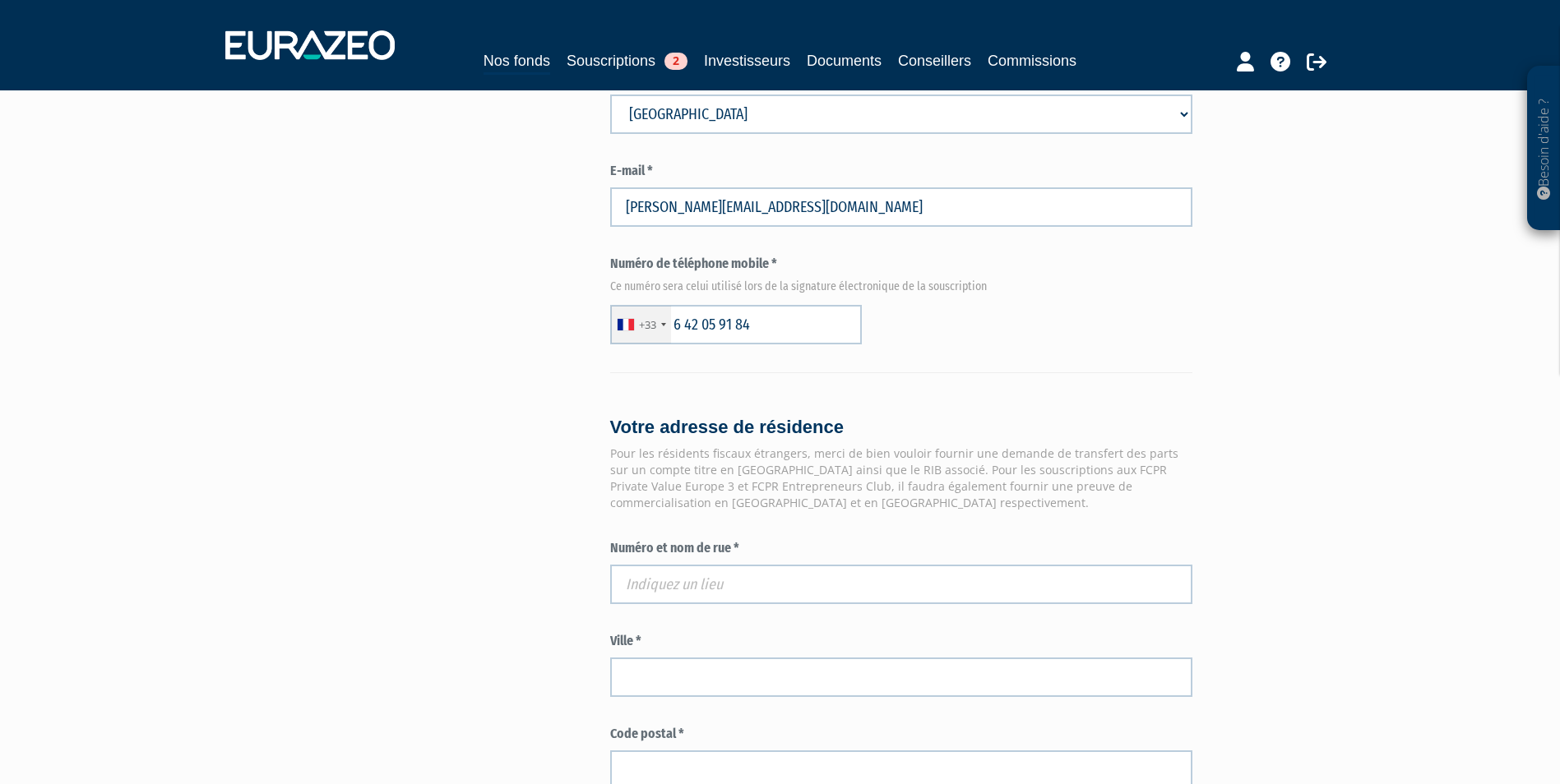
scroll to position [1151, 0]
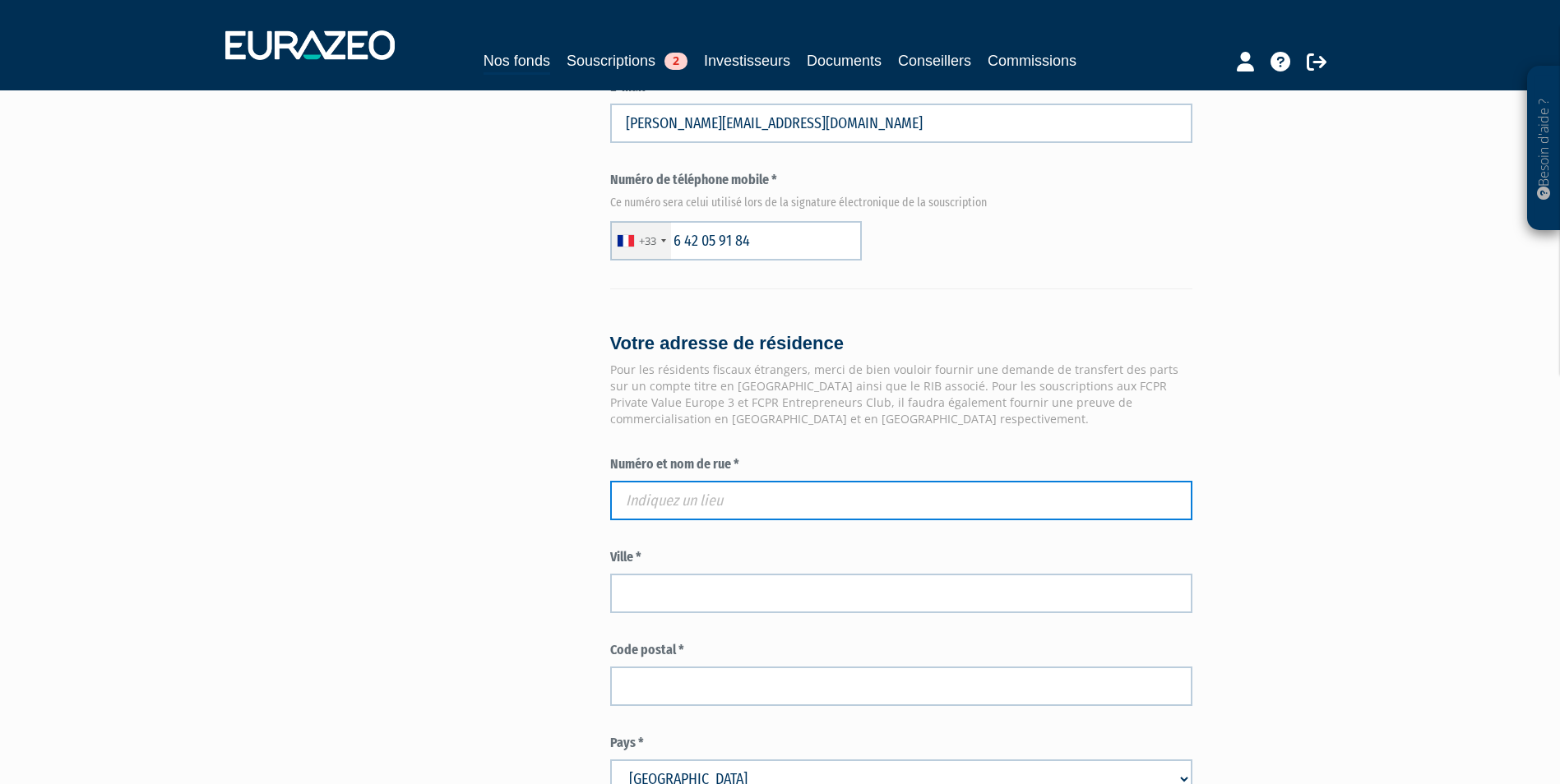
paste input "12 RTE DE FONTAINE"
click at [763, 481] on input "text" at bounding box center [901, 501] width 582 height 39
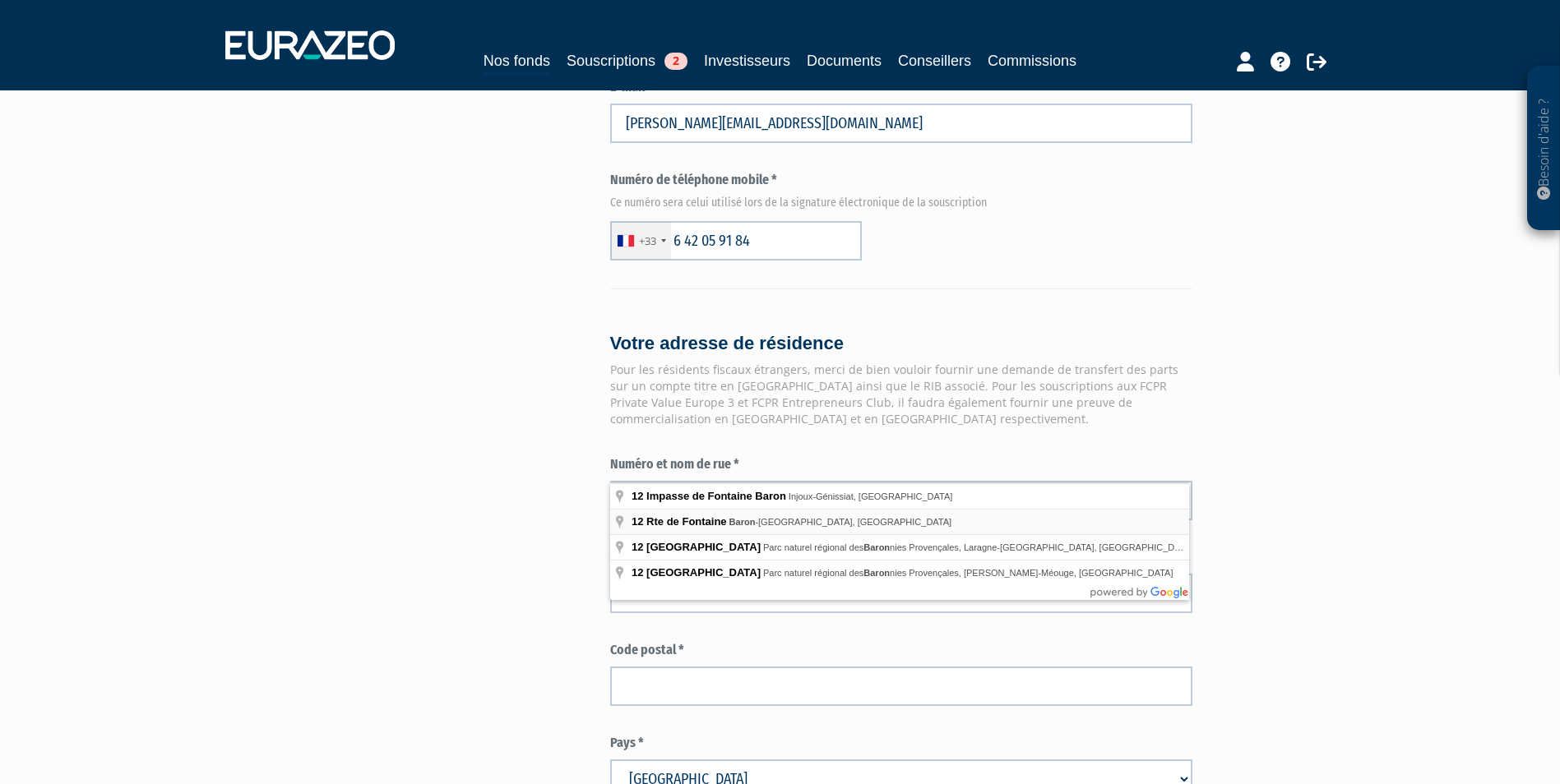
type input "12 Rte de Fontaine, Baron-sur-Odon, France"
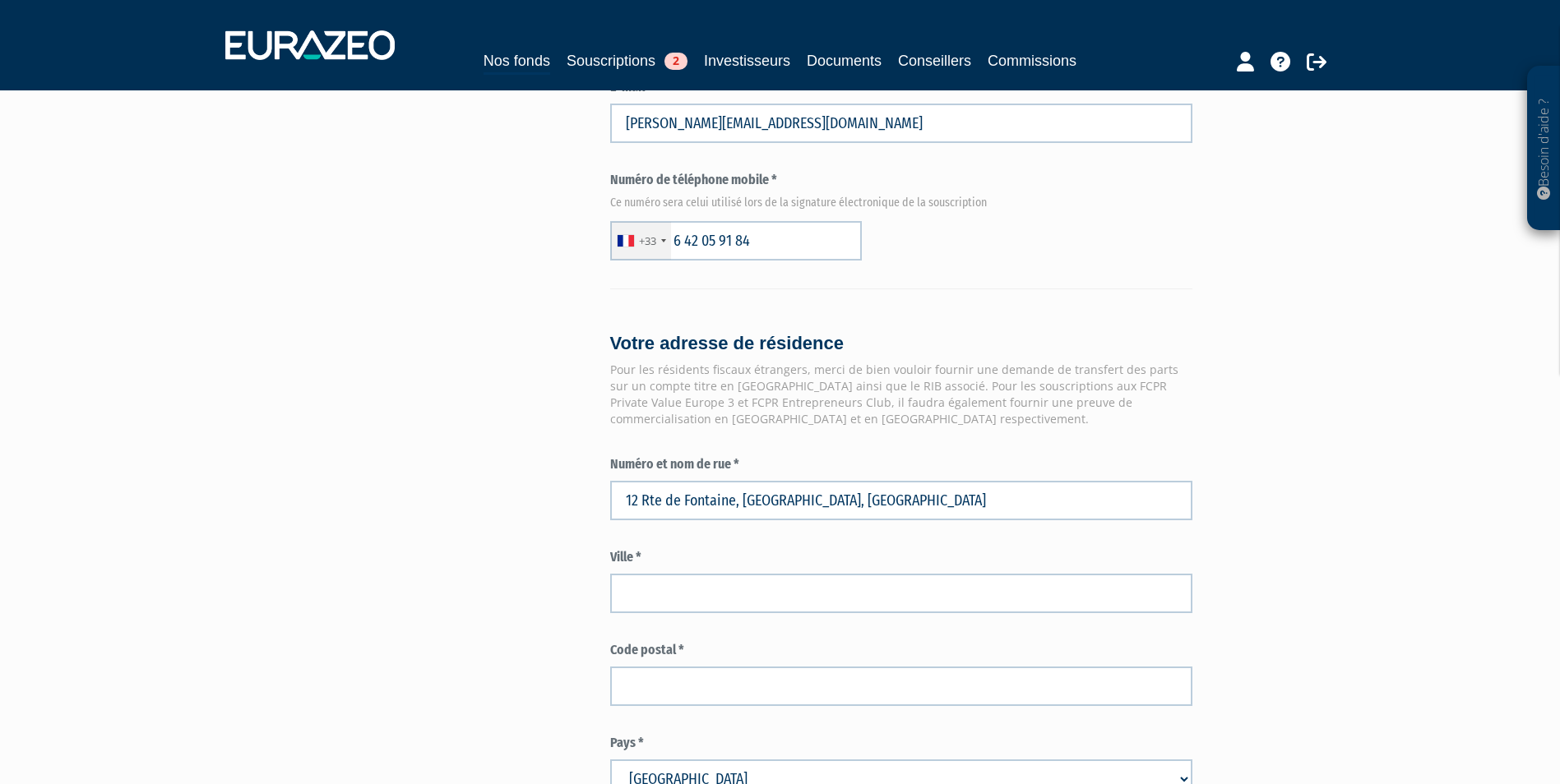
type input "Baron-sur-Odon"
type input "14210"
type input "12 Route de Fontaine"
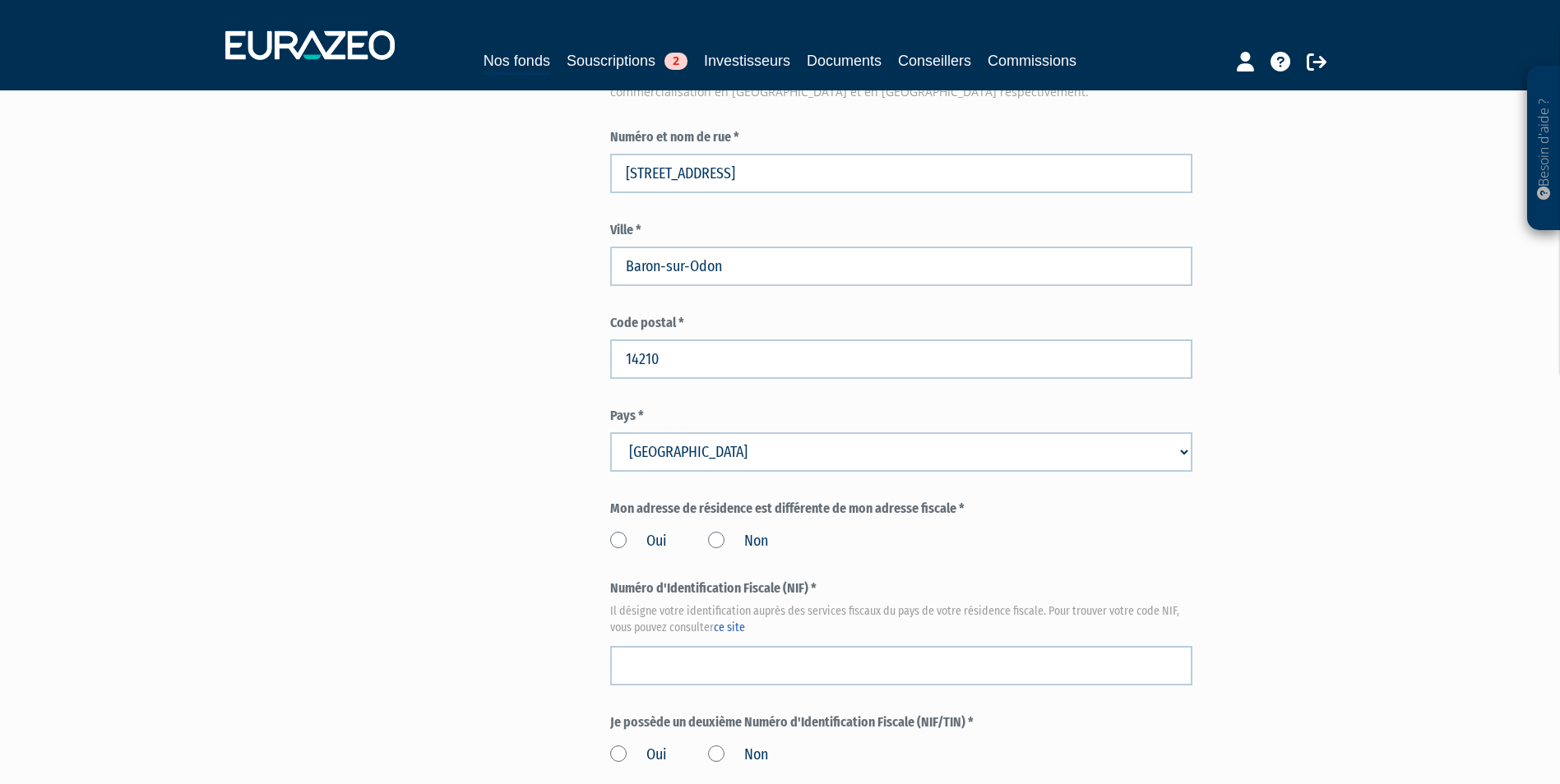
scroll to position [1479, 0]
click at [741, 530] on label "Non" at bounding box center [738, 540] width 60 height 21
click at [0, 0] on input "Non" at bounding box center [0, 0] width 0 height 0
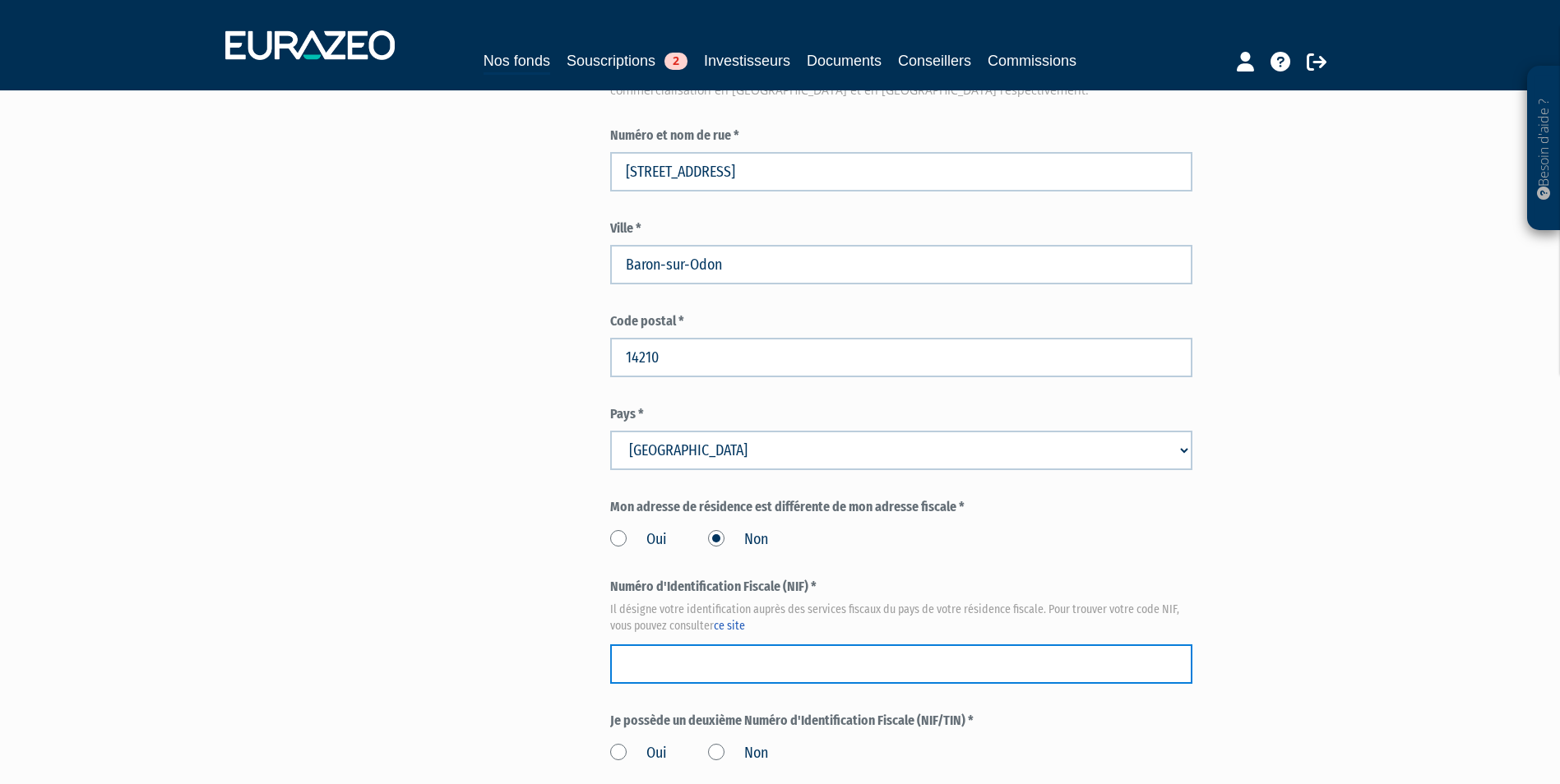
click at [804, 644] on input "text" at bounding box center [901, 664] width 582 height 39
paste input "08 79 186 099 379"
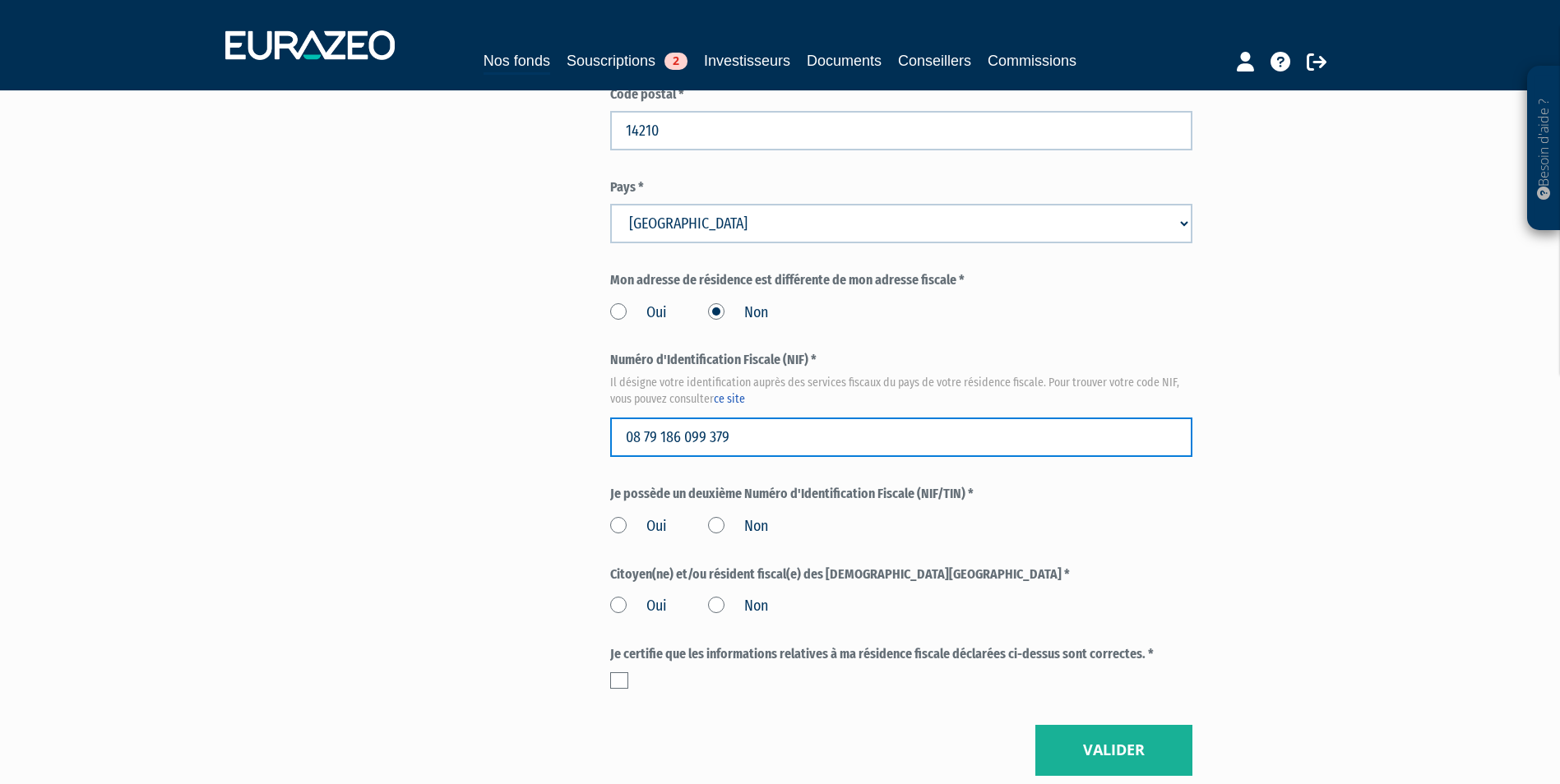
scroll to position [1726, 0]
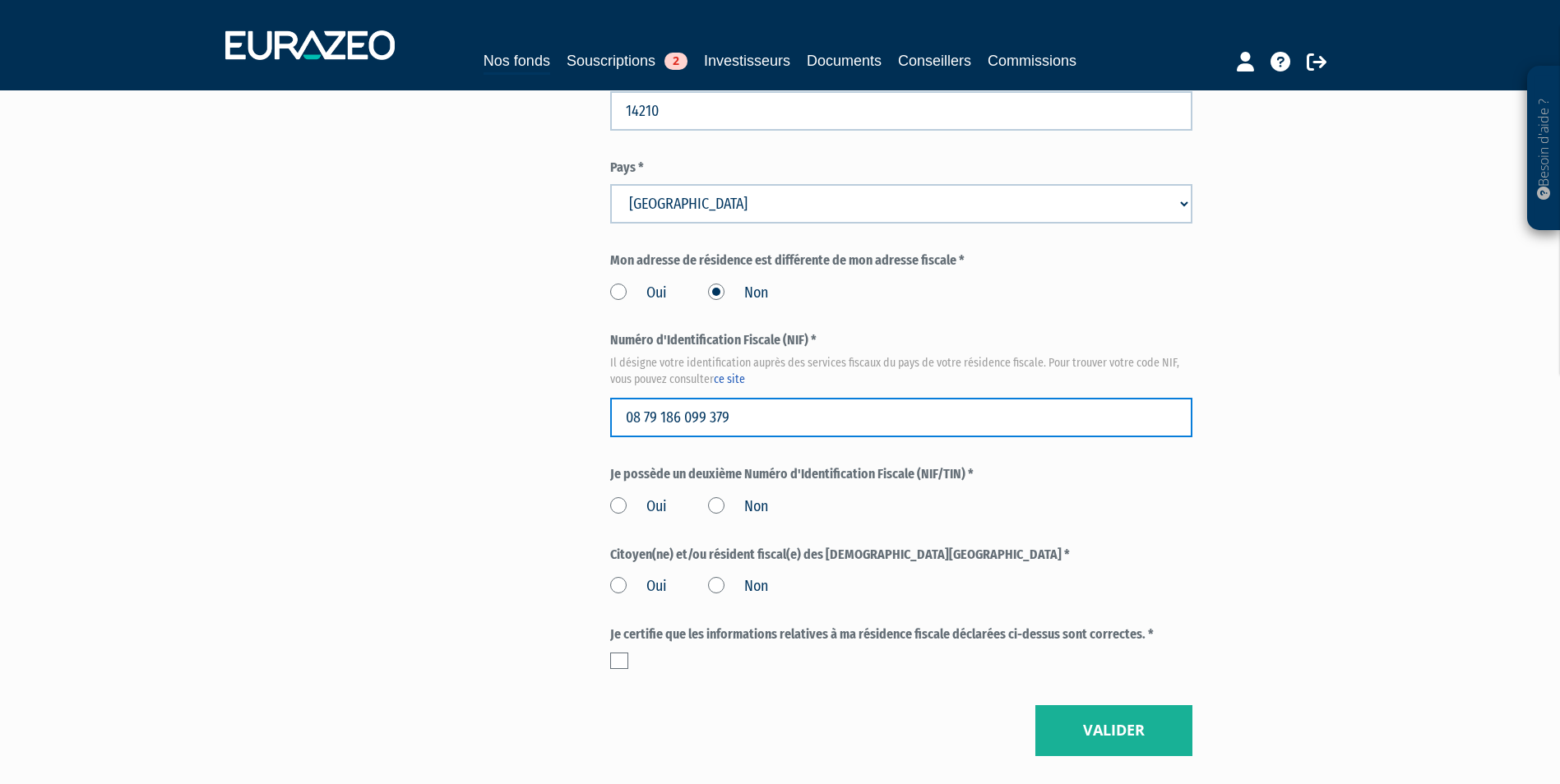
type input "08 79 186 099 379"
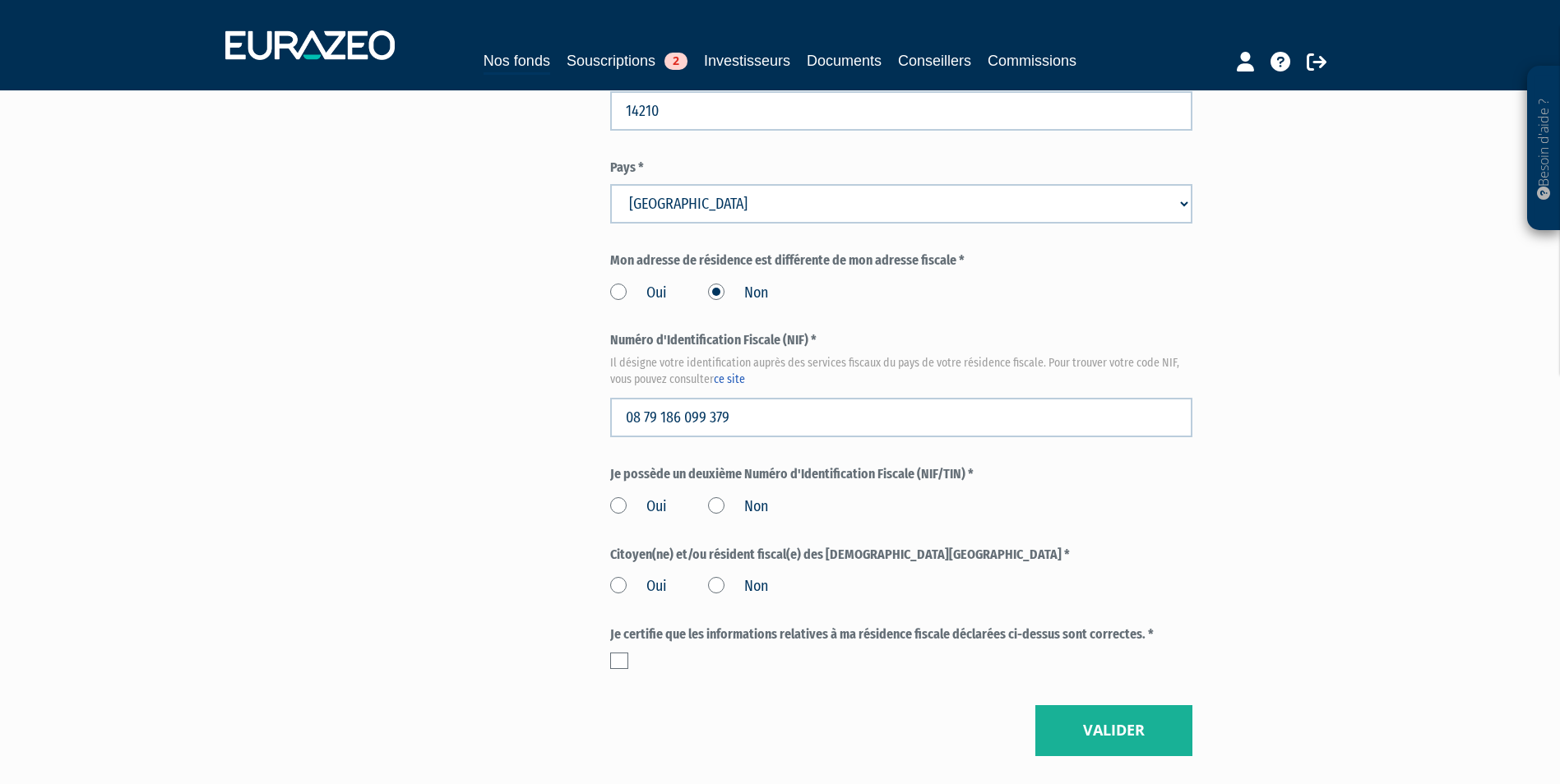
click at [724, 497] on label "Non" at bounding box center [738, 507] width 60 height 21
click at [0, 0] on input "Non" at bounding box center [0, 0] width 0 height 0
click at [716, 576] on label "Non" at bounding box center [738, 586] width 60 height 21
click at [0, 0] on input "Non" at bounding box center [0, 0] width 0 height 0
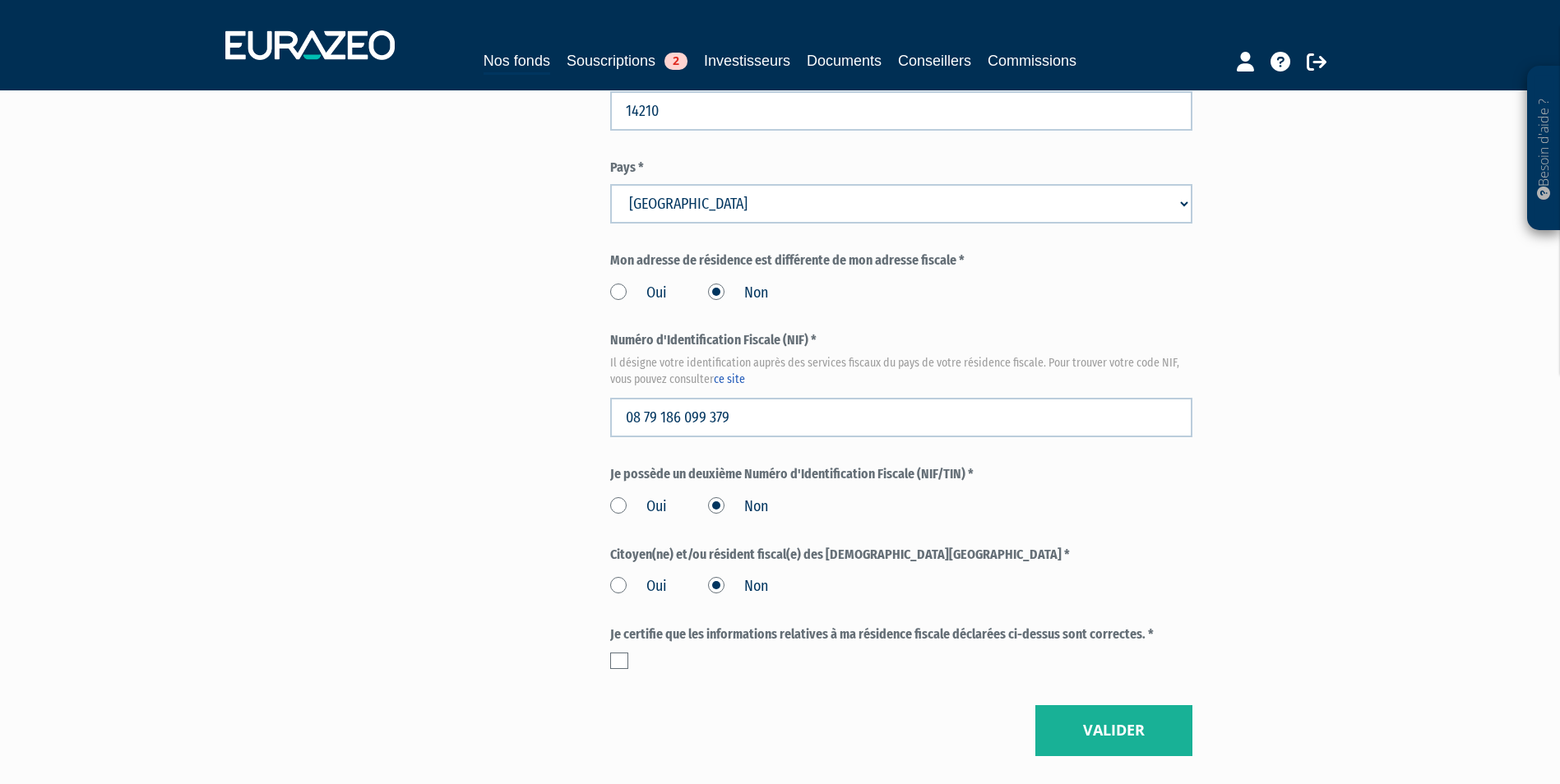
click at [612, 653] on label at bounding box center [618, 661] width 18 height 17
click at [0, 0] on input "checkbox" at bounding box center [0, 0] width 0 height 0
click at [1139, 709] on button "Valider" at bounding box center [1113, 731] width 157 height 51
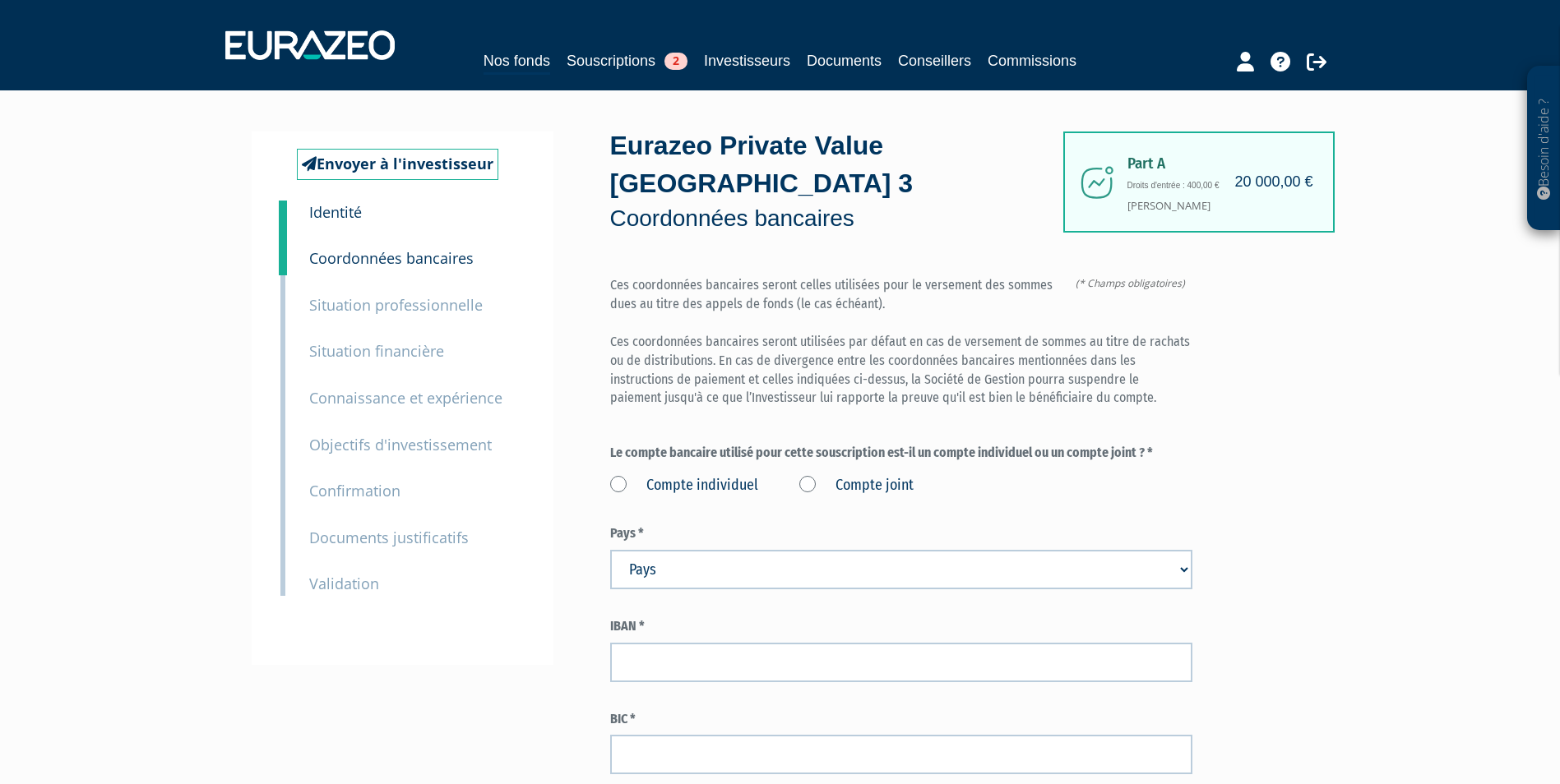
click at [729, 475] on label "Compte individuel" at bounding box center [683, 486] width 148 height 21
click at [0, 0] on individuel "Compte individuel" at bounding box center [0, 0] width 0 height 0
click at [803, 550] on select "Pays Afghanistan Afrique du Sud Albanie Algérie Allemagne Andorre" at bounding box center [901, 570] width 582 height 39
select select "75"
click at [610, 550] on select "Pays Afghanistan Afrique du Sud Albanie Algérie Allemagne Andorre" at bounding box center [901, 570] width 582 height 39
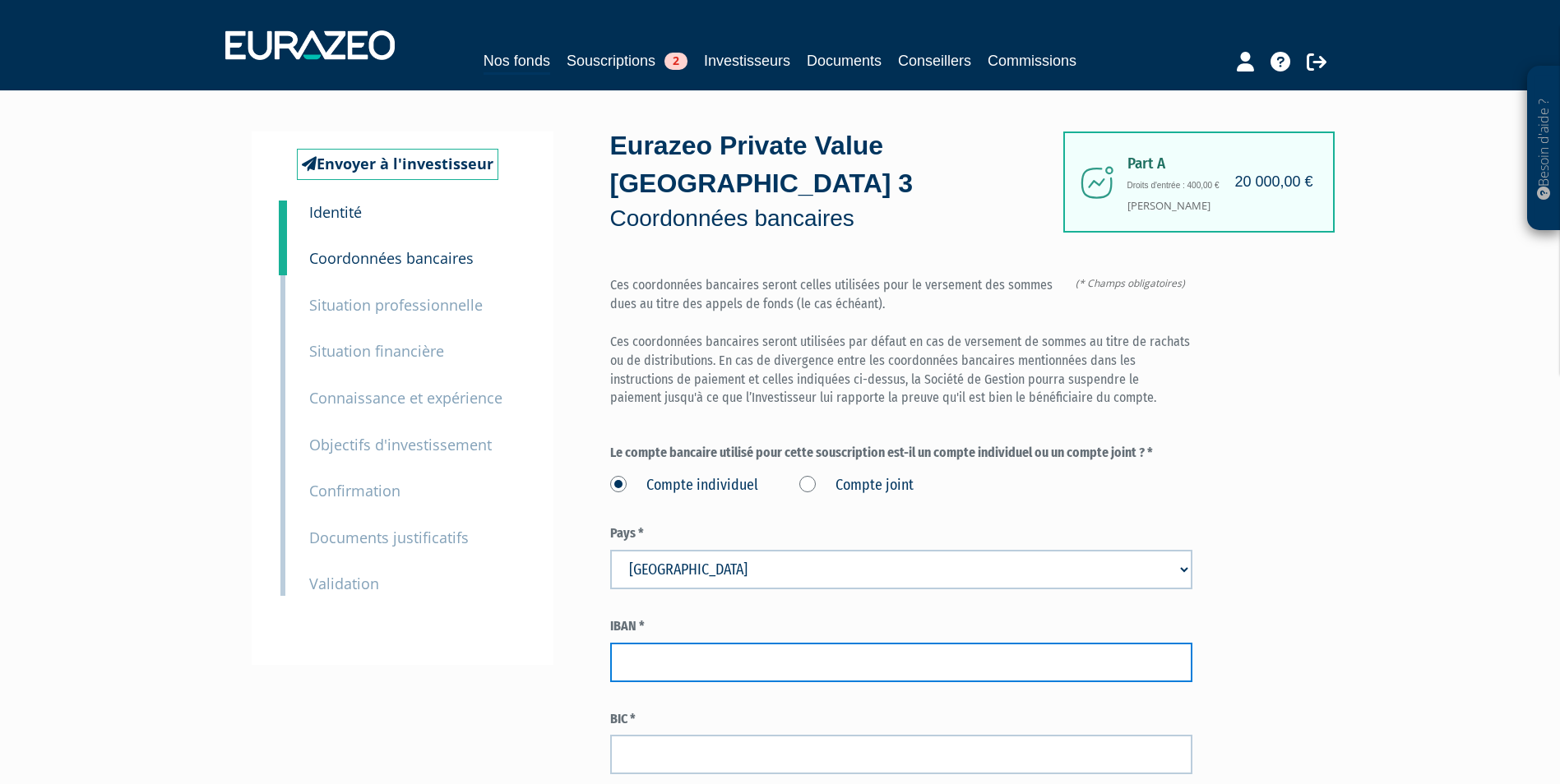
paste input "FR76 1660 6454 1584 8888 5990 963"
click at [946, 643] on input "FR76 1660 6454 1584 8888 5990 963" at bounding box center [901, 663] width 582 height 39
type input "FR76 1660 6454 1584 8888 5990 963"
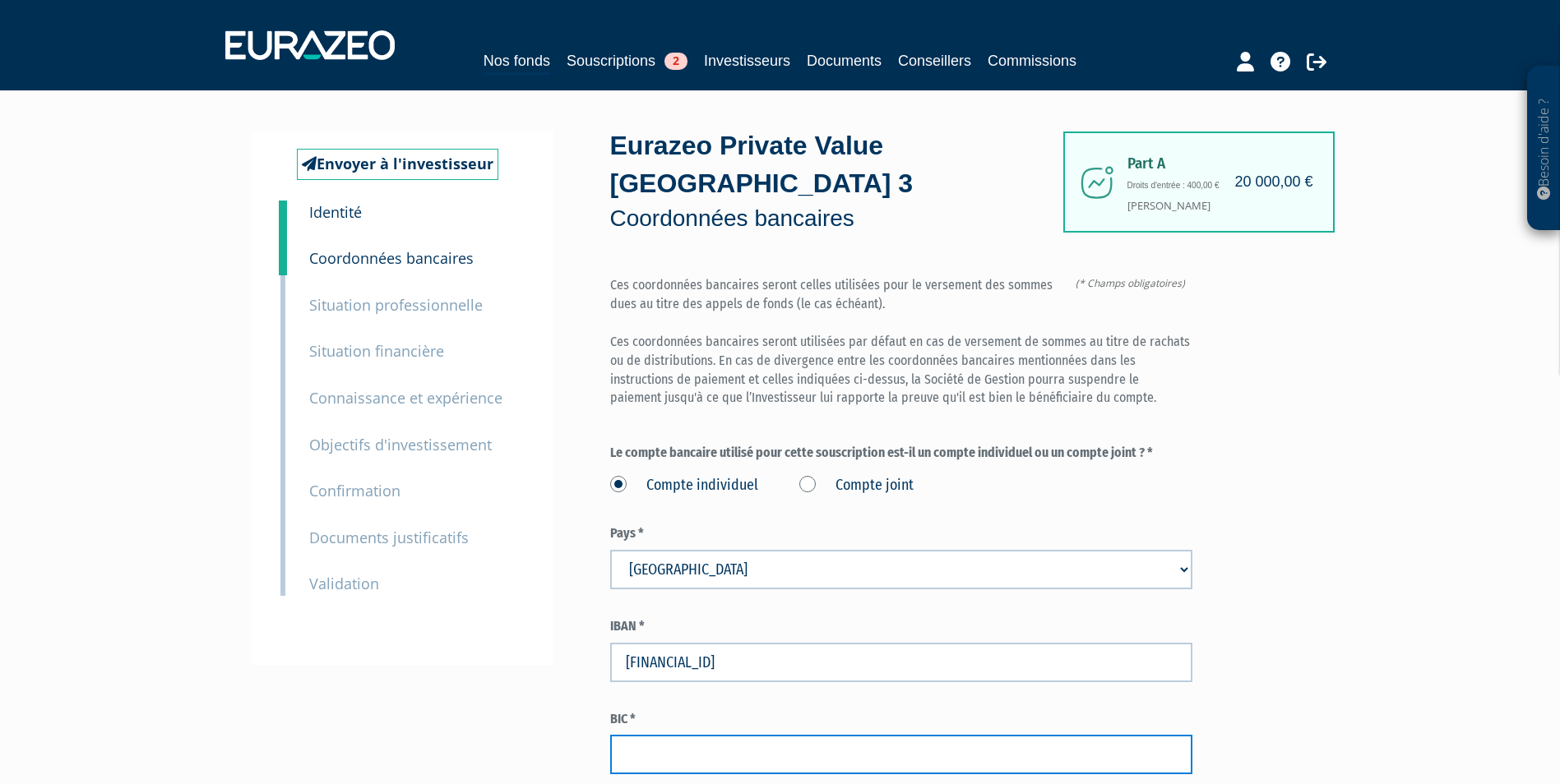
click at [906, 735] on input "text" at bounding box center [901, 754] width 582 height 39
paste input "AGRIFRPP866"
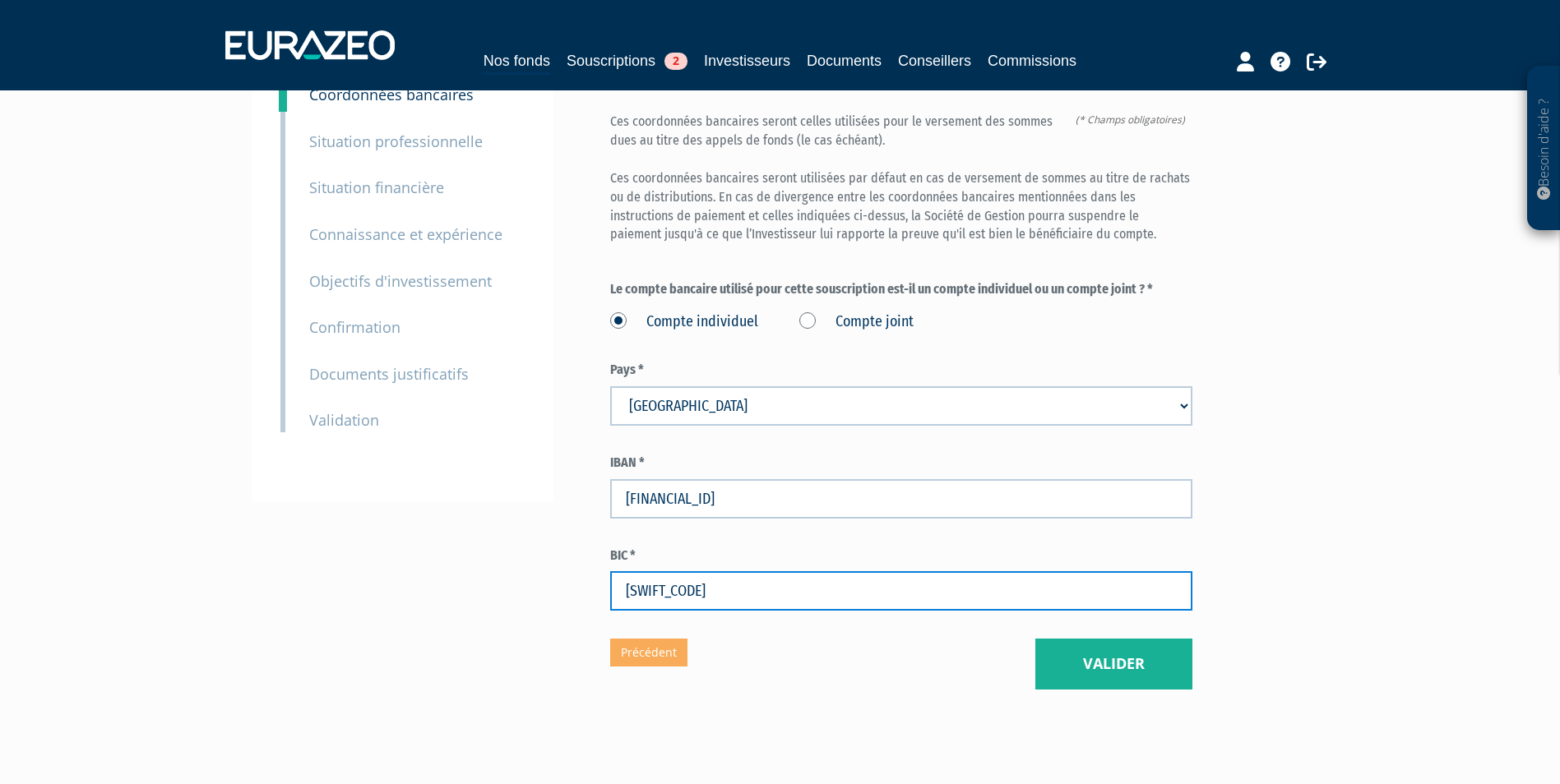
scroll to position [164, 0]
type input "AGRIFRPP866"
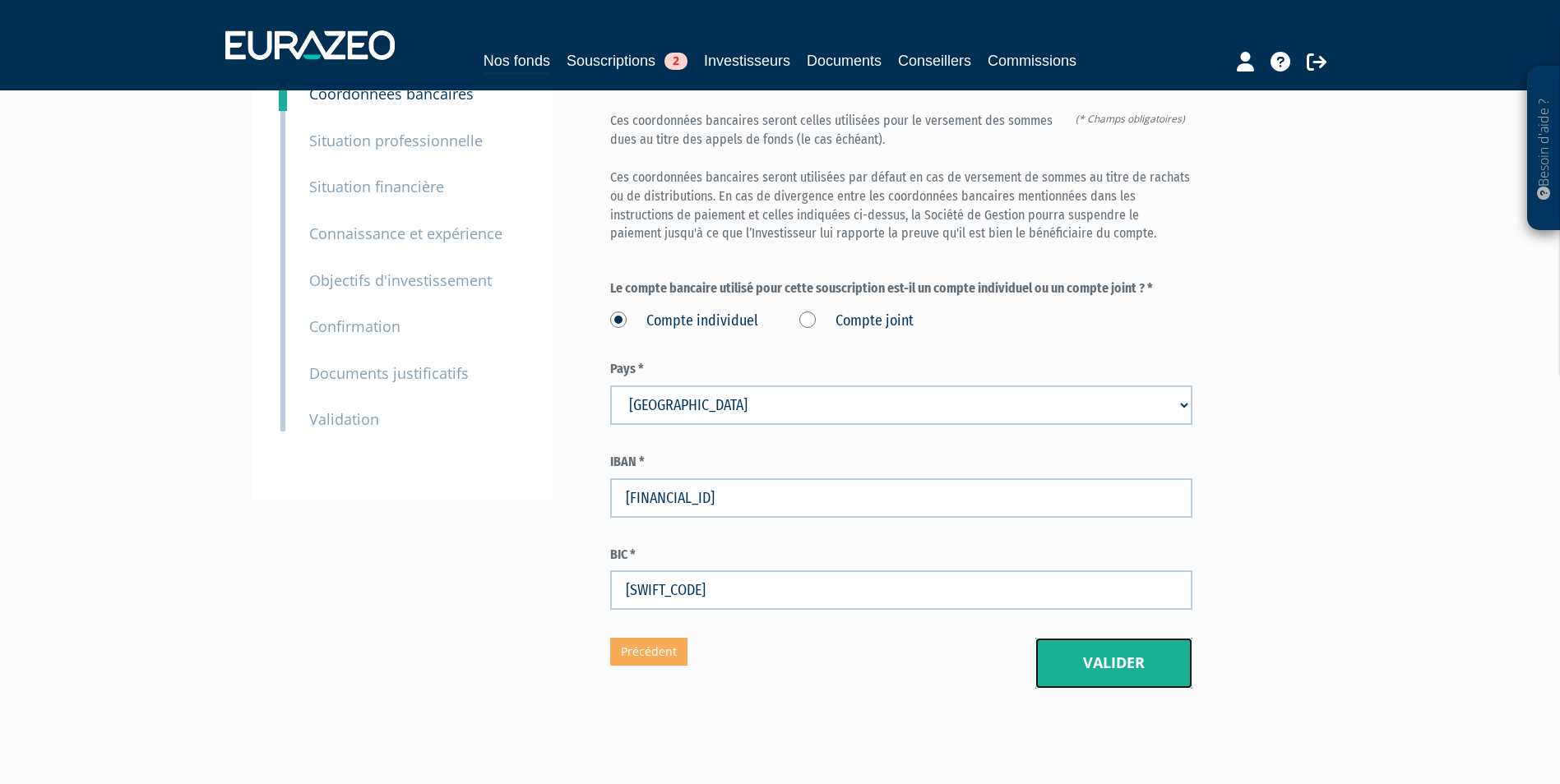
click at [1129, 643] on button "Valider" at bounding box center [1113, 663] width 157 height 51
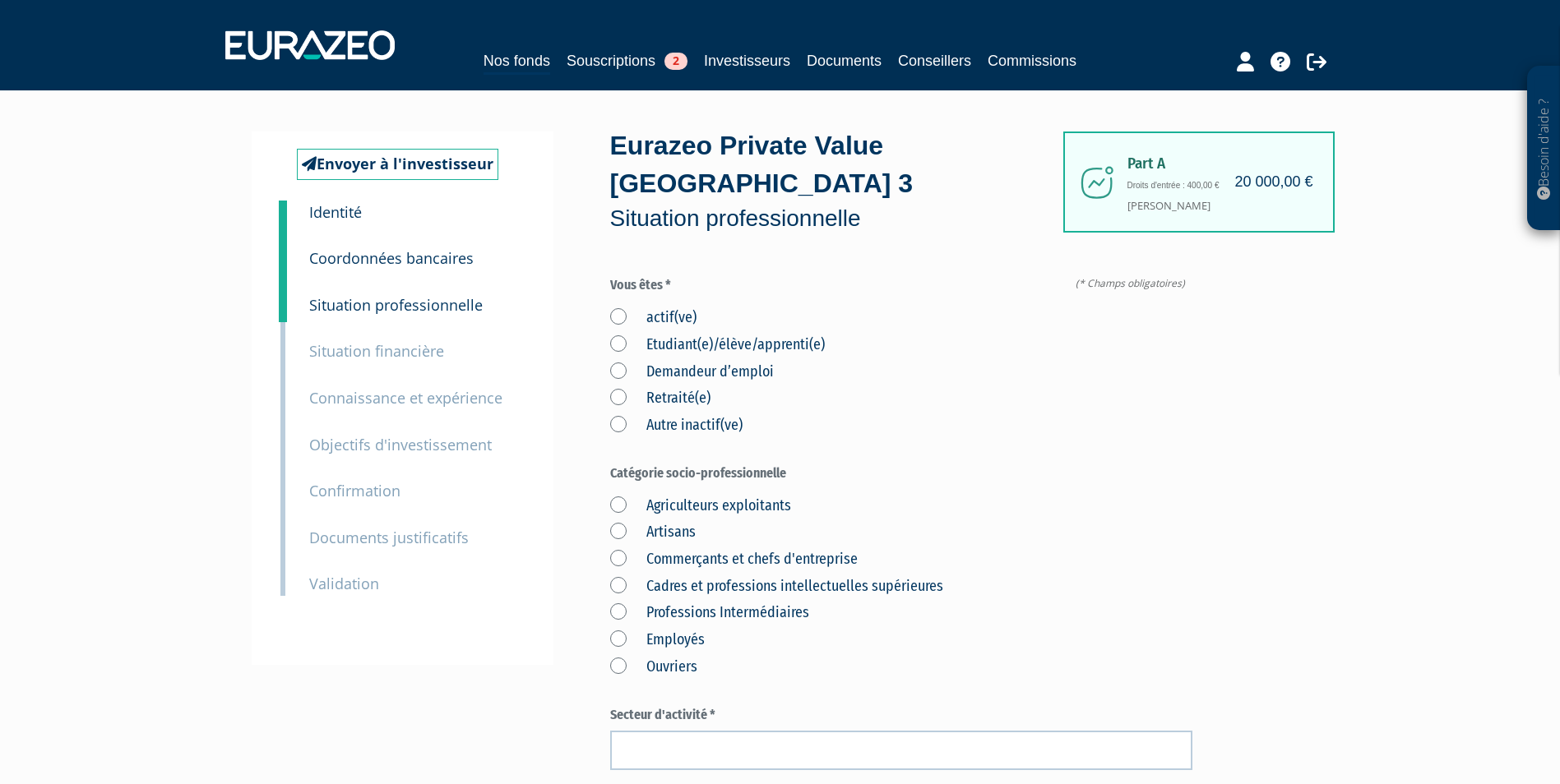
click at [669, 308] on label "actif(ve)" at bounding box center [653, 318] width 87 height 21
click at [0, 0] on input "actif(ve)" at bounding box center [0, 0] width 0 height 0
click at [758, 576] on label "Cadres et professions intellectuelles supérieures" at bounding box center [776, 586] width 333 height 21
click at [0, 0] on supérieures "Cadres et professions intellectuelles supérieures" at bounding box center [0, 0] width 0 height 0
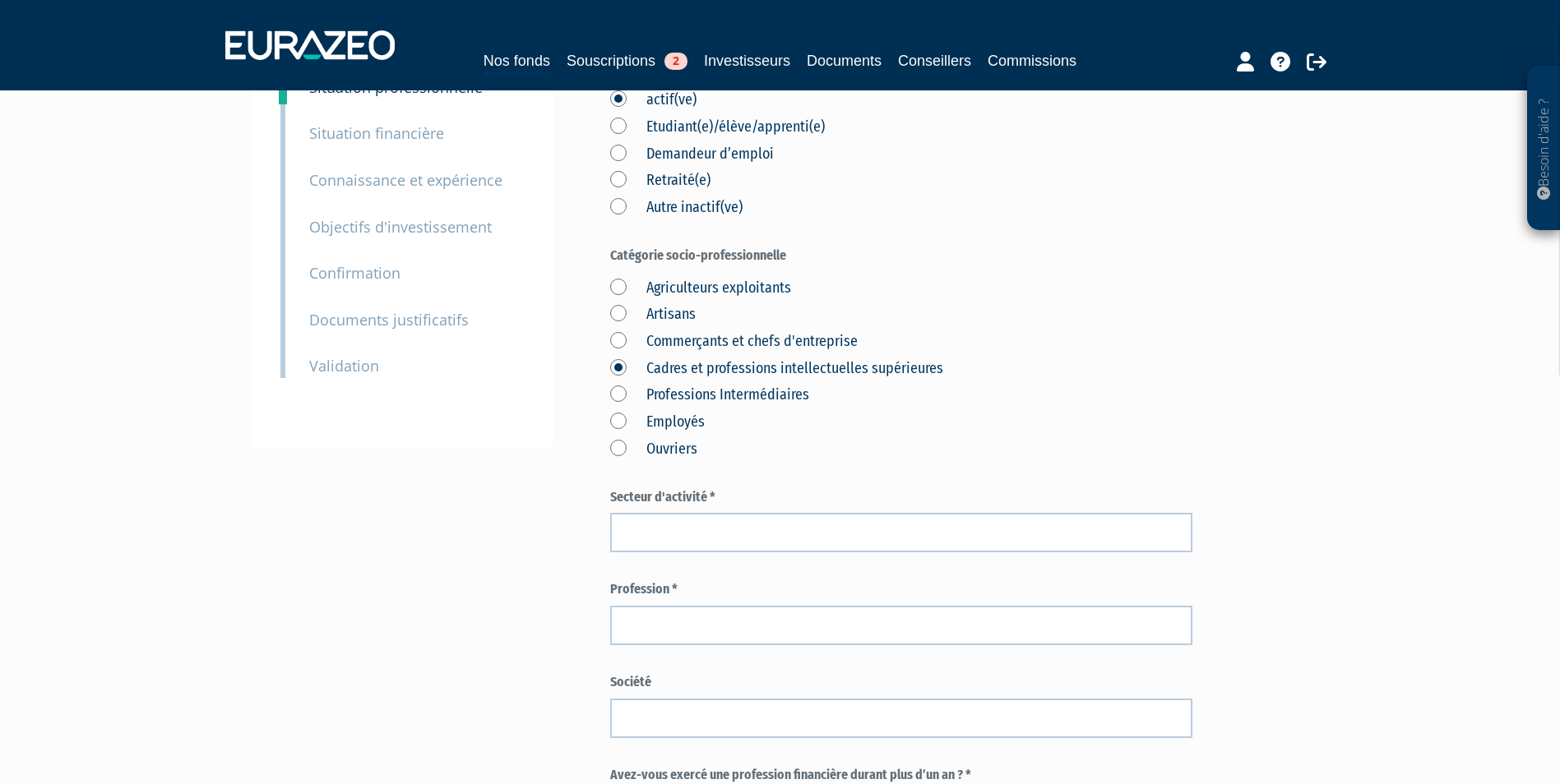
scroll to position [247, 0]
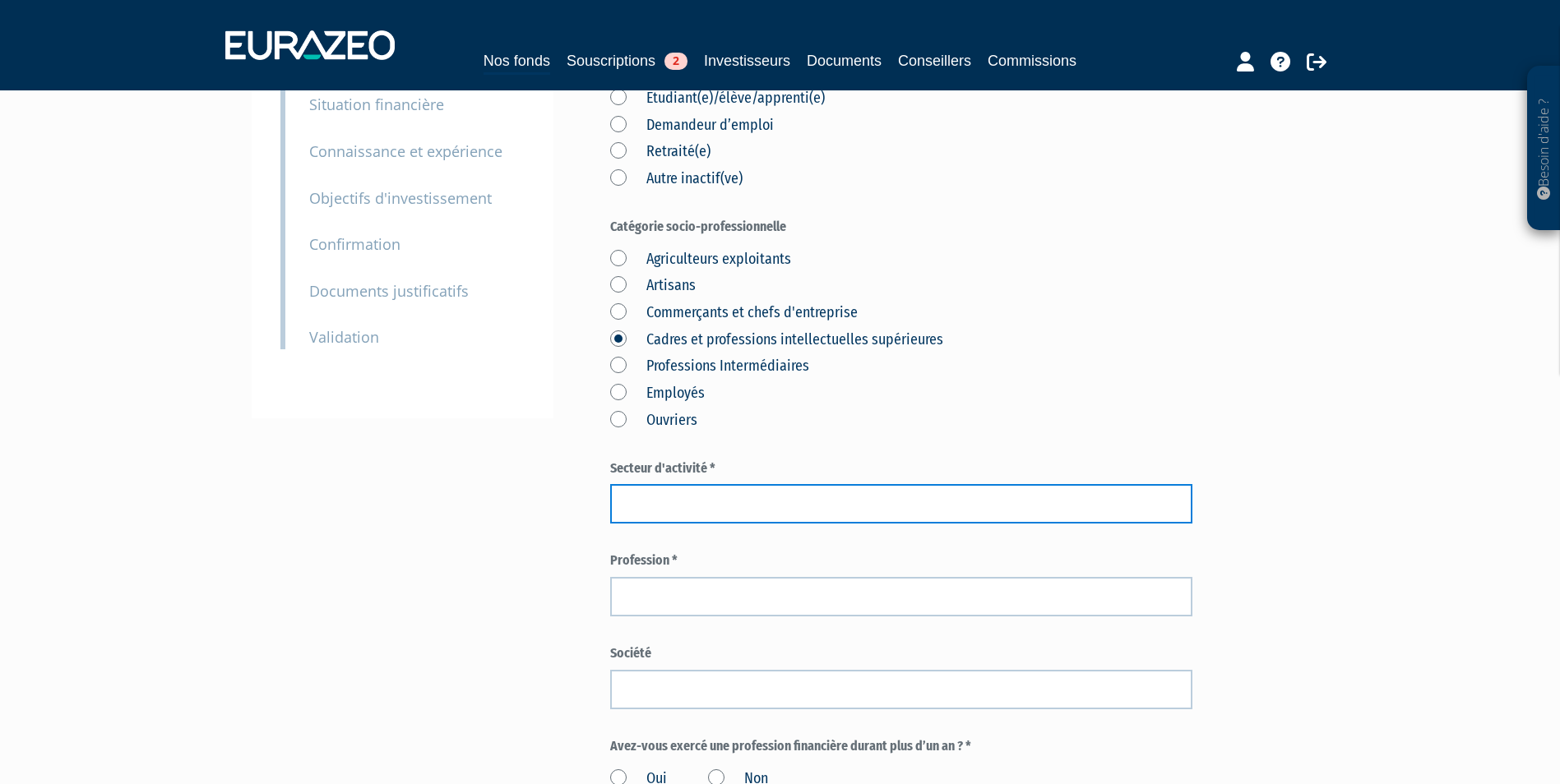
click at [846, 484] on input "text" at bounding box center [901, 503] width 582 height 39
type input "BANQUE"
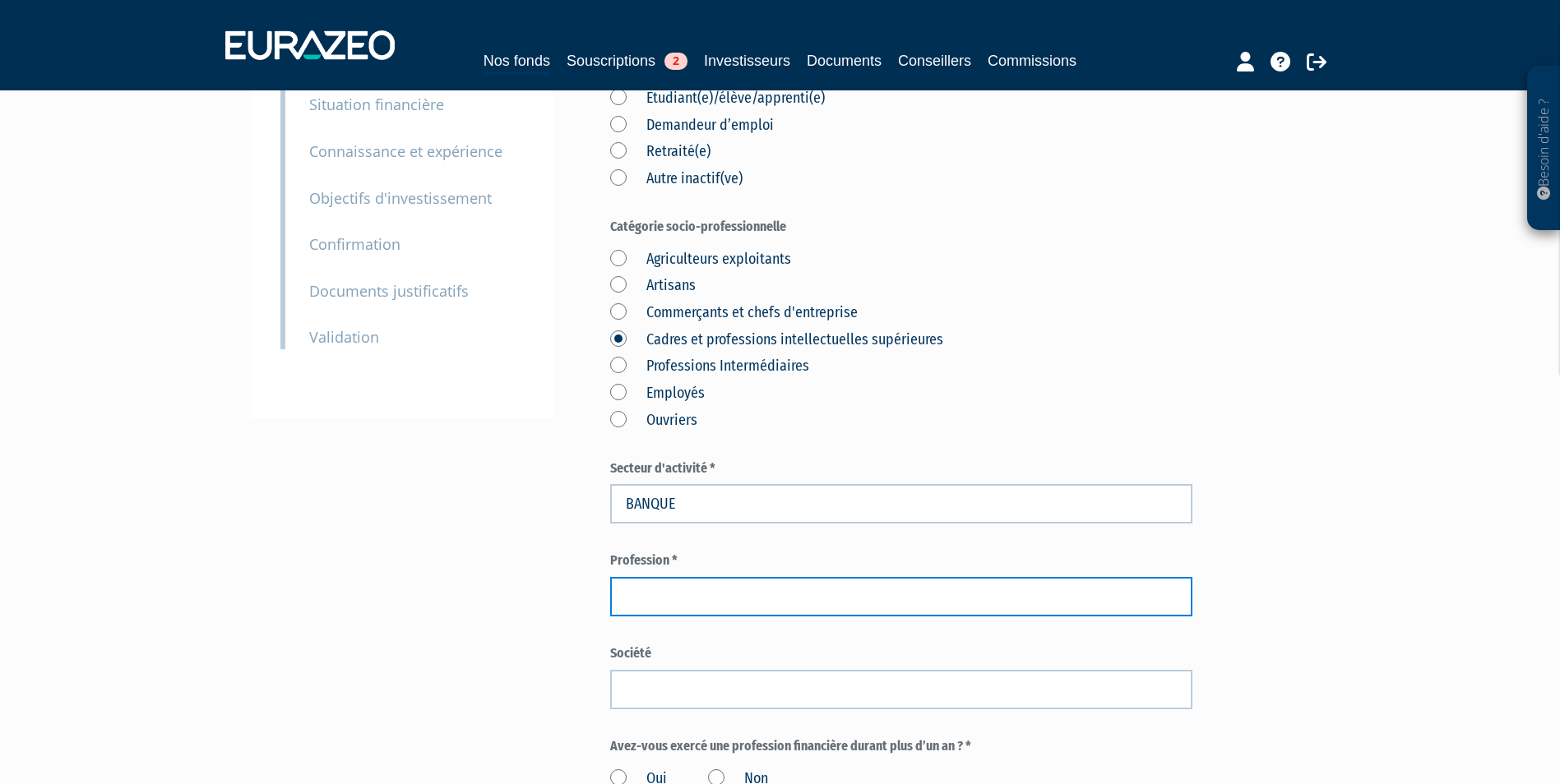
click at [804, 577] on input "text" at bounding box center [901, 597] width 582 height 39
paste input "DIRECTRICE D'AGENCE BANCAIRE"
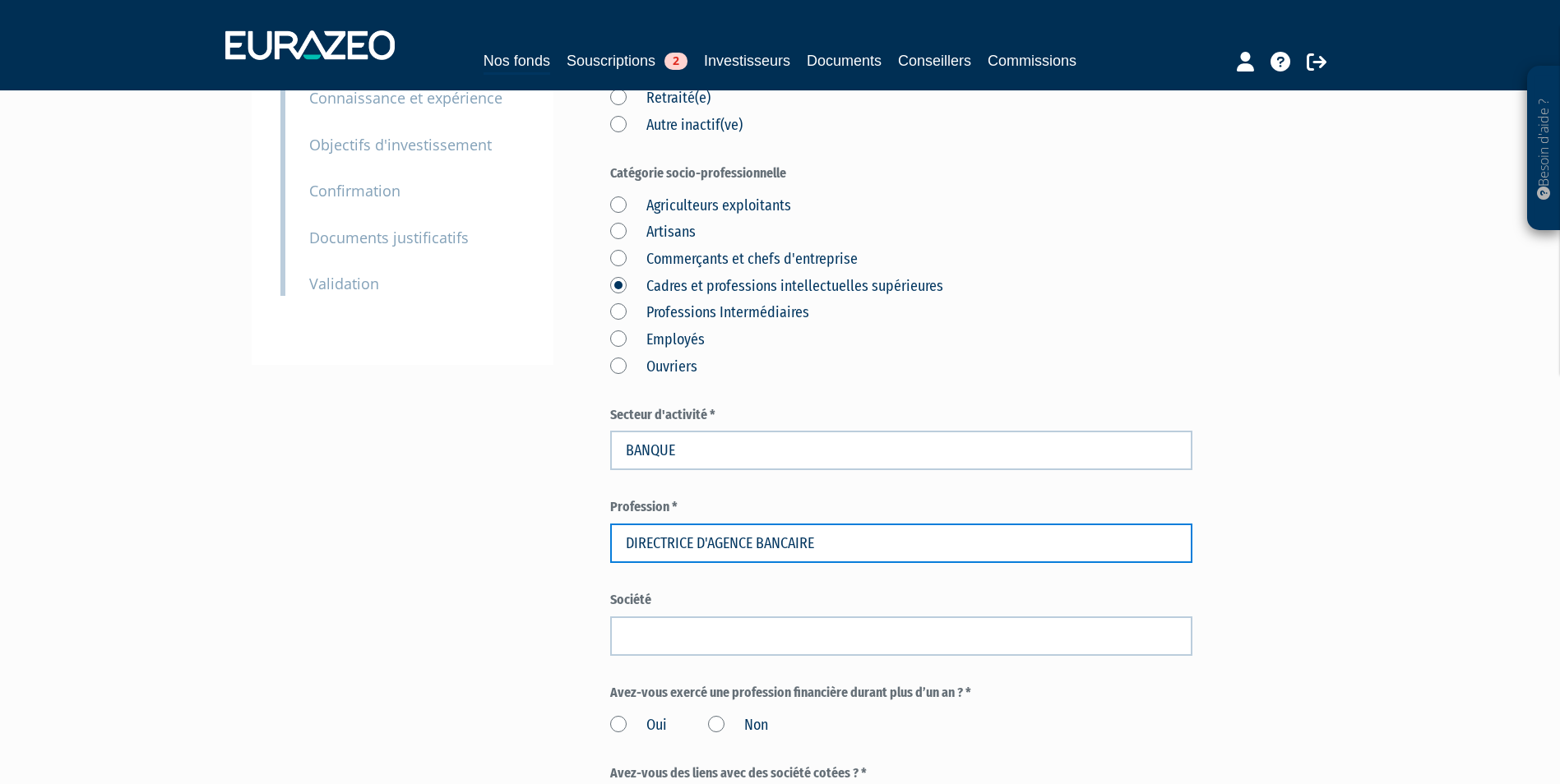
scroll to position [329, 0]
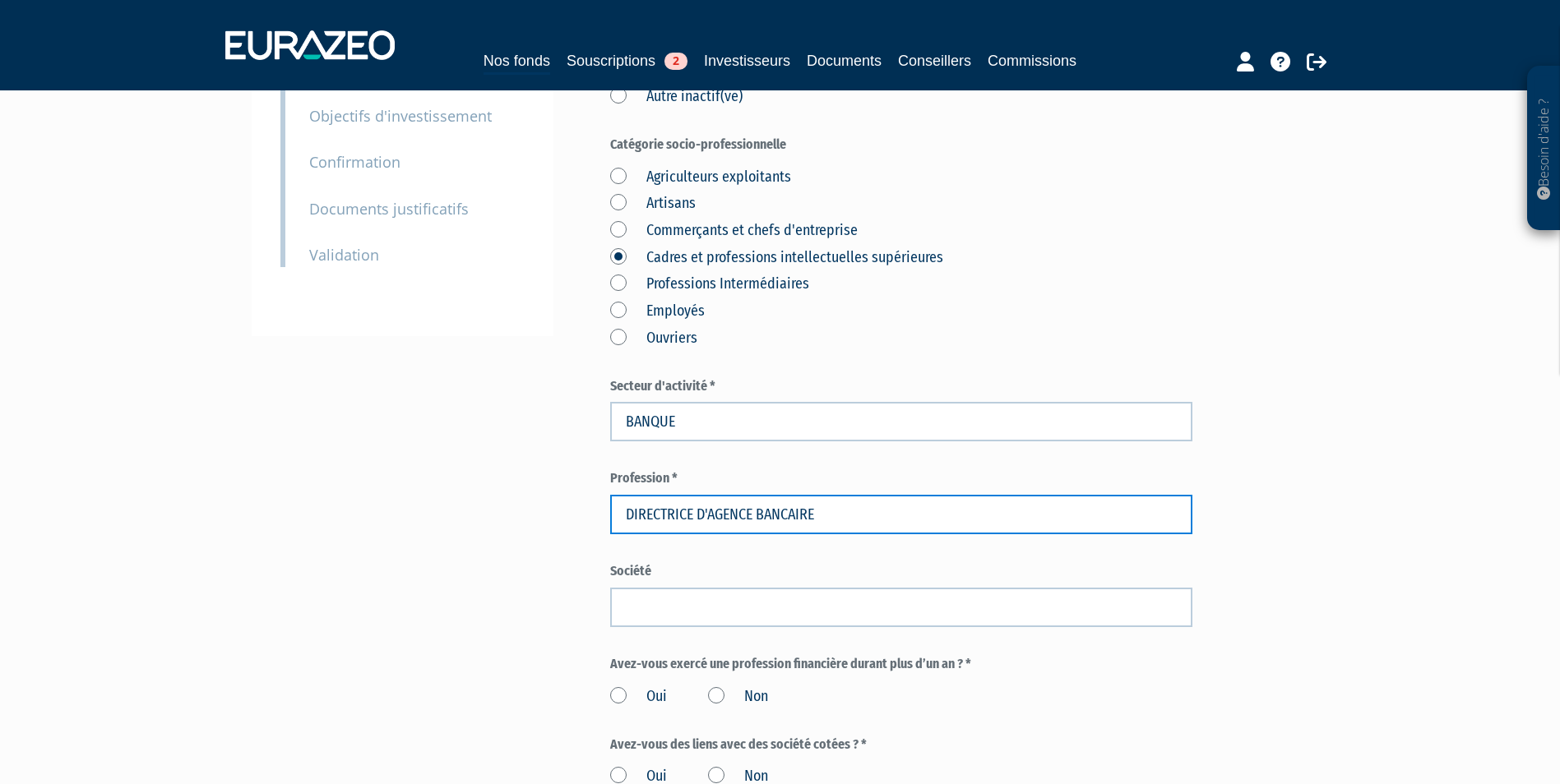
type input "DIRECTRICE D'AGENCE BANCAIRE"
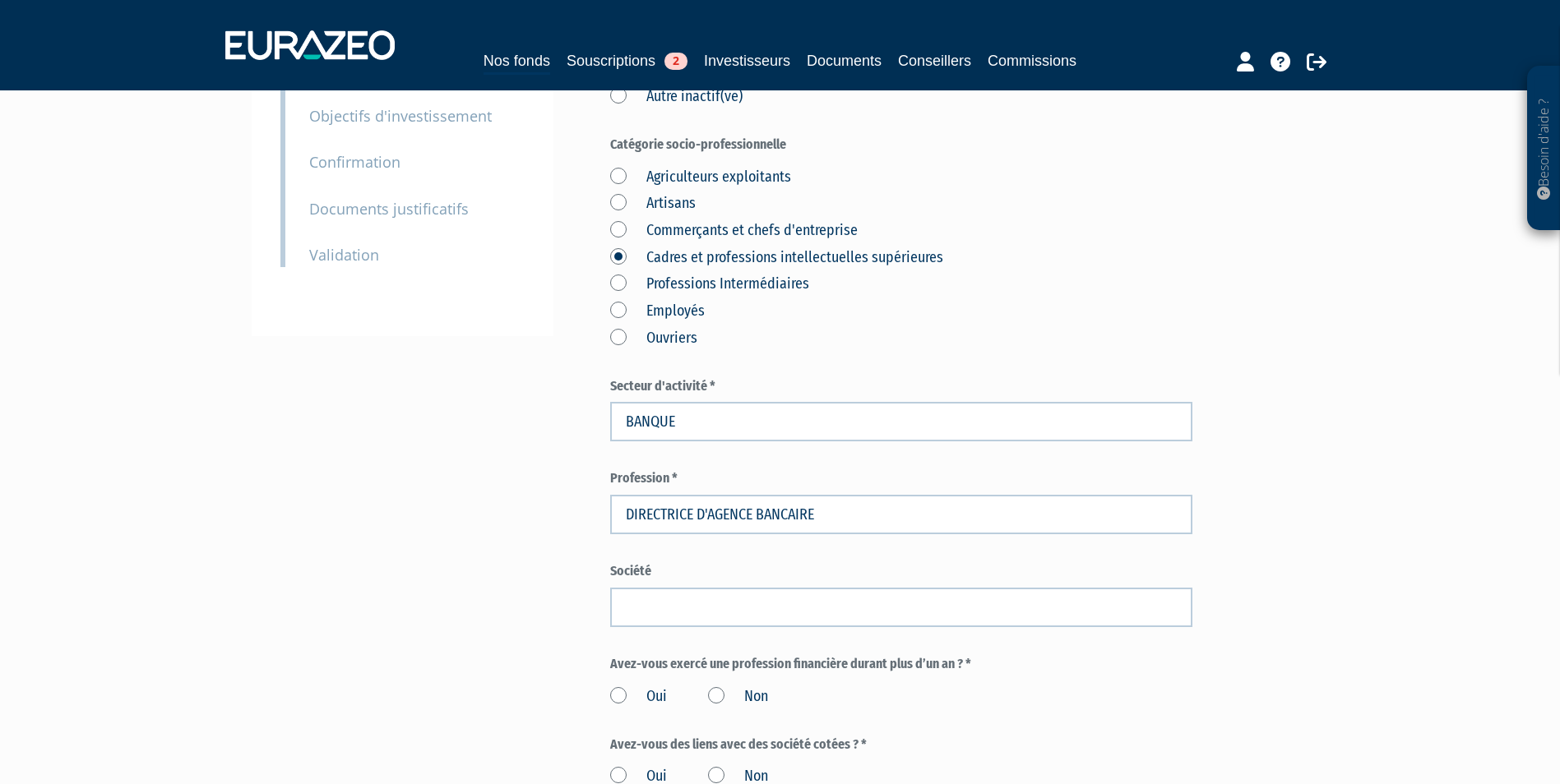
click at [630, 681] on div "Oui Non" at bounding box center [901, 694] width 582 height 27
click at [630, 686] on label "Oui" at bounding box center [638, 696] width 57 height 21
click at [0, 0] on input "Oui" at bounding box center [0, 0] width 0 height 0
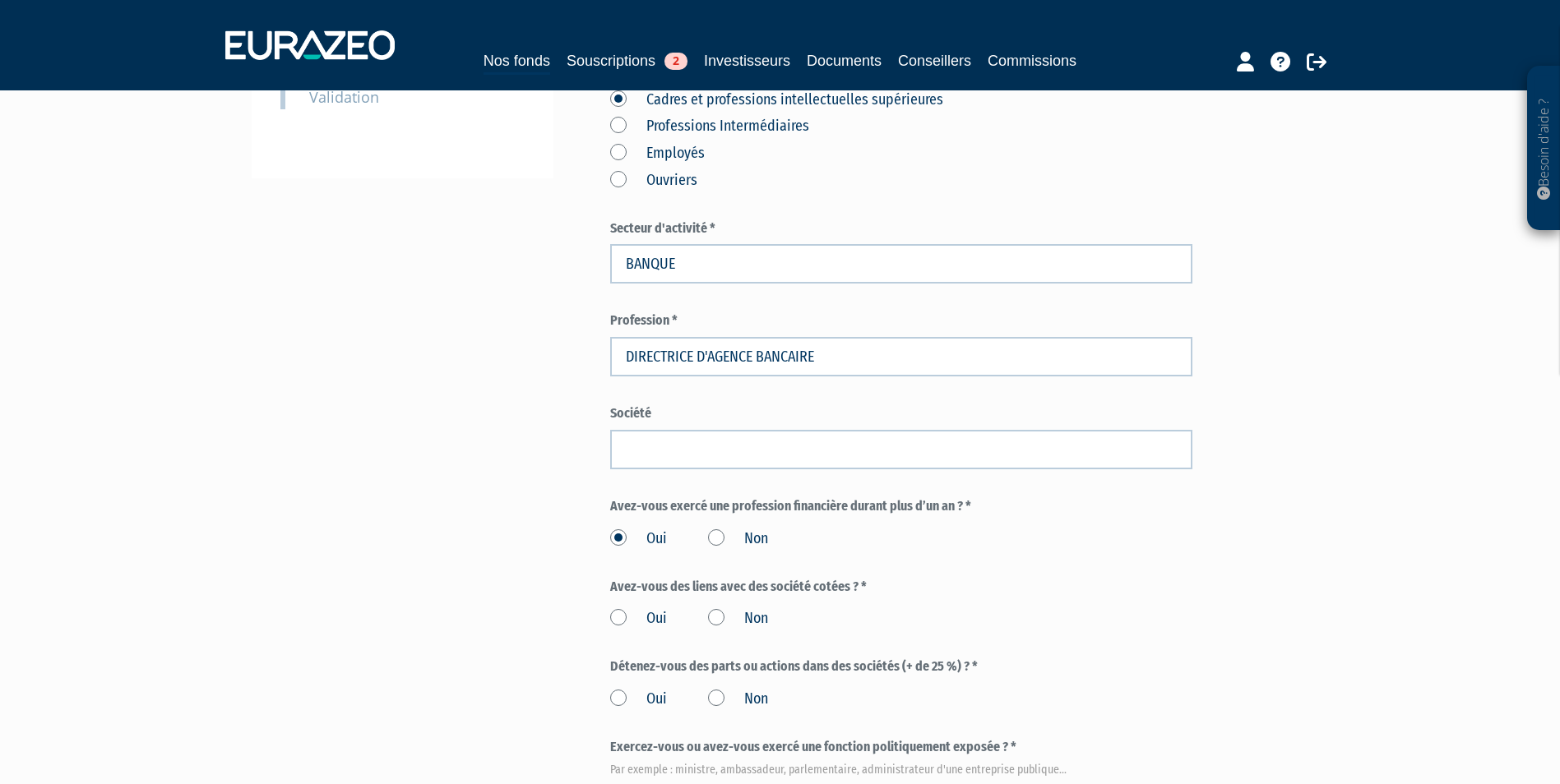
scroll to position [493, 0]
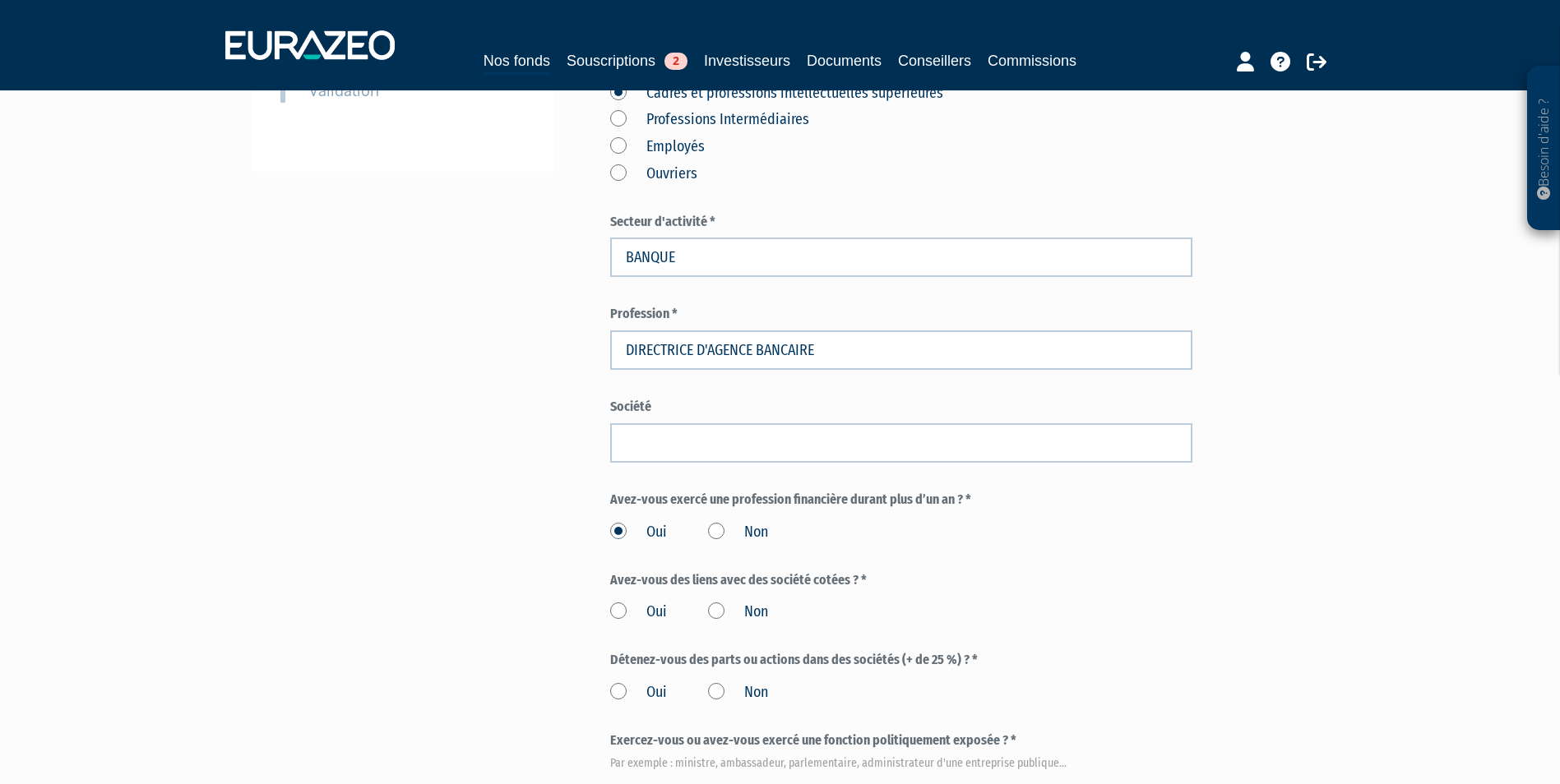
click at [727, 602] on label "Non" at bounding box center [738, 612] width 60 height 21
click at [0, 0] on input "Non" at bounding box center [0, 0] width 0 height 0
click at [776, 677] on div "Oui Non" at bounding box center [901, 690] width 582 height 27
click at [733, 682] on label "Non" at bounding box center [738, 693] width 60 height 21
click at [0, 0] on input "Non" at bounding box center [0, 0] width 0 height 0
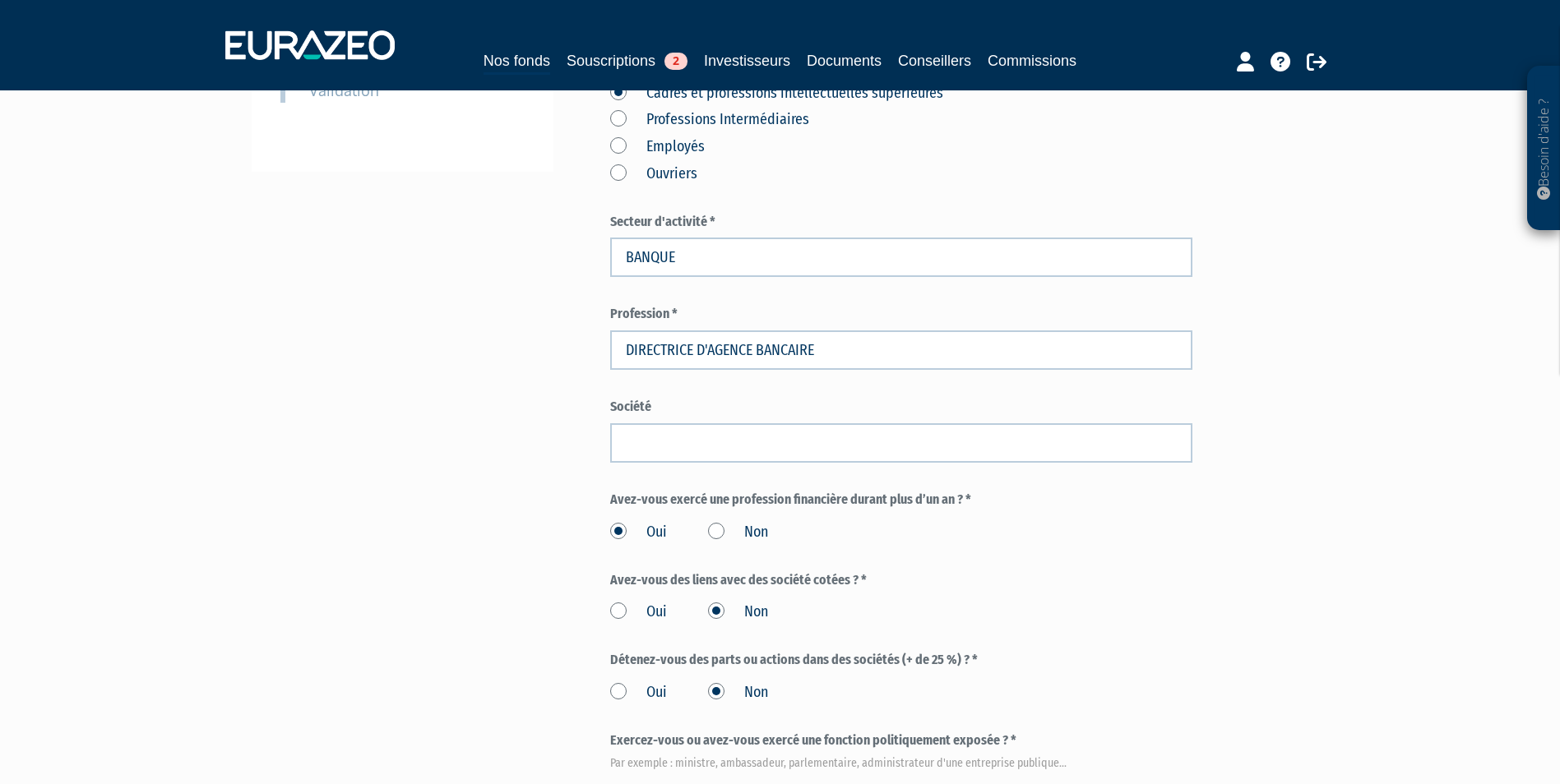
click at [708, 783] on label "Non" at bounding box center [738, 798] width 60 height 21
click at [0, 0] on input "Non" at bounding box center [0, 0] width 0 height 0
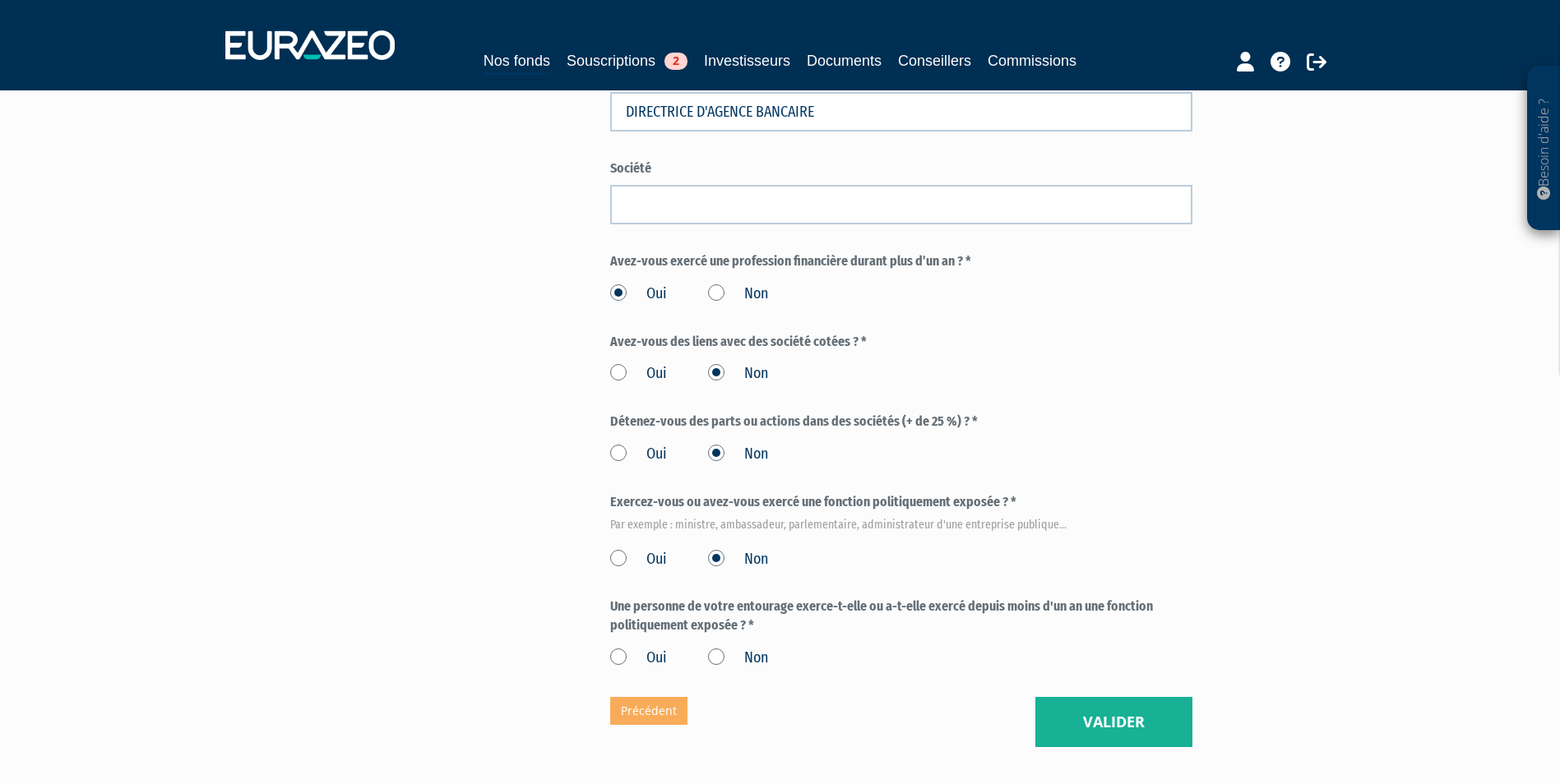
scroll to position [740, 0]
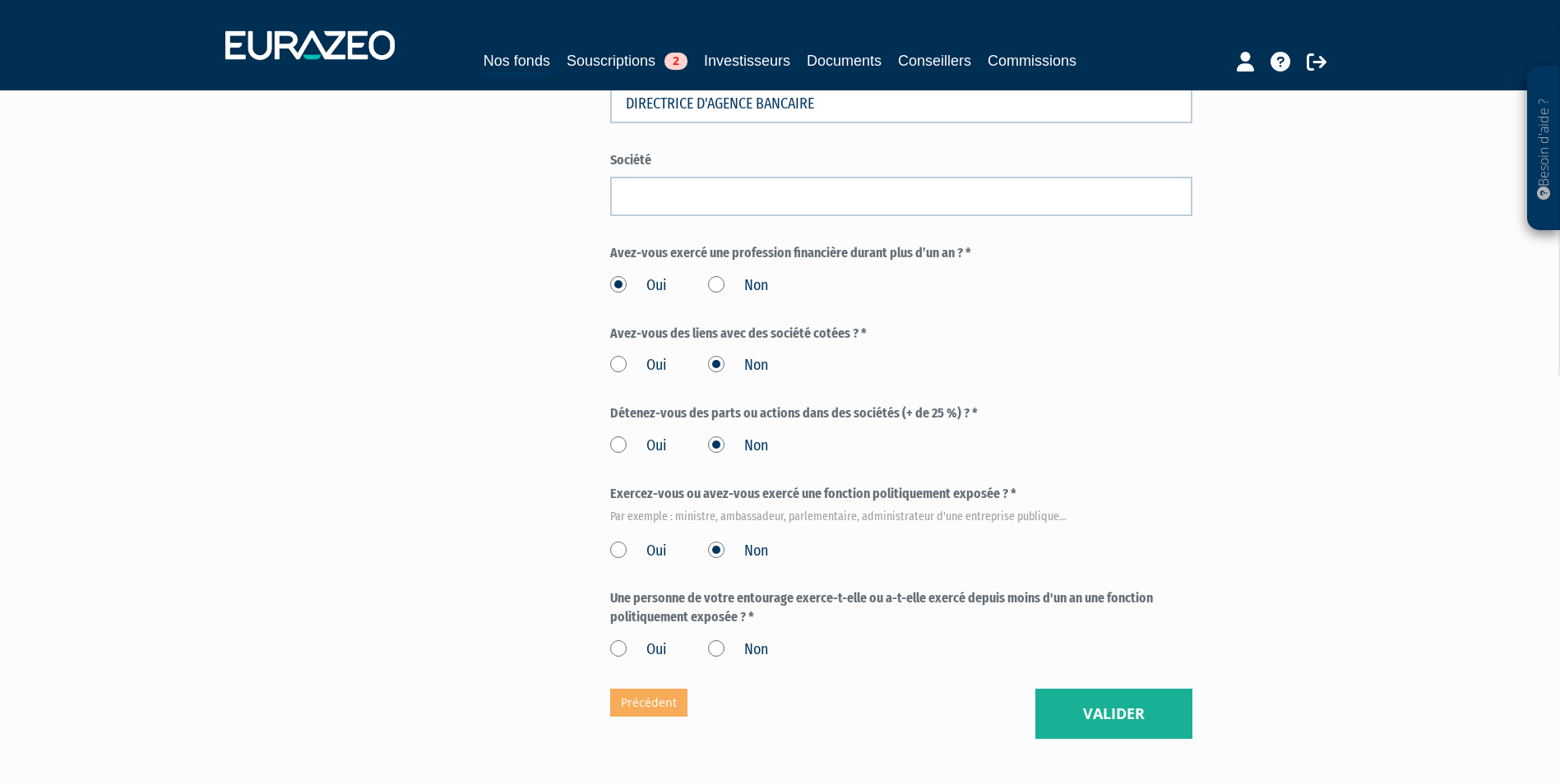
click at [736, 623] on div "Eurazeo Private Value Europe 3 Situation professionnelle (* Champs obligatoires…" at bounding box center [901, 64] width 582 height 1347
click at [738, 640] on label "Non" at bounding box center [738, 650] width 60 height 21
click at [0, 0] on input "Non" at bounding box center [0, 0] width 0 height 0
click at [1109, 689] on button "Valider" at bounding box center [1113, 714] width 157 height 51
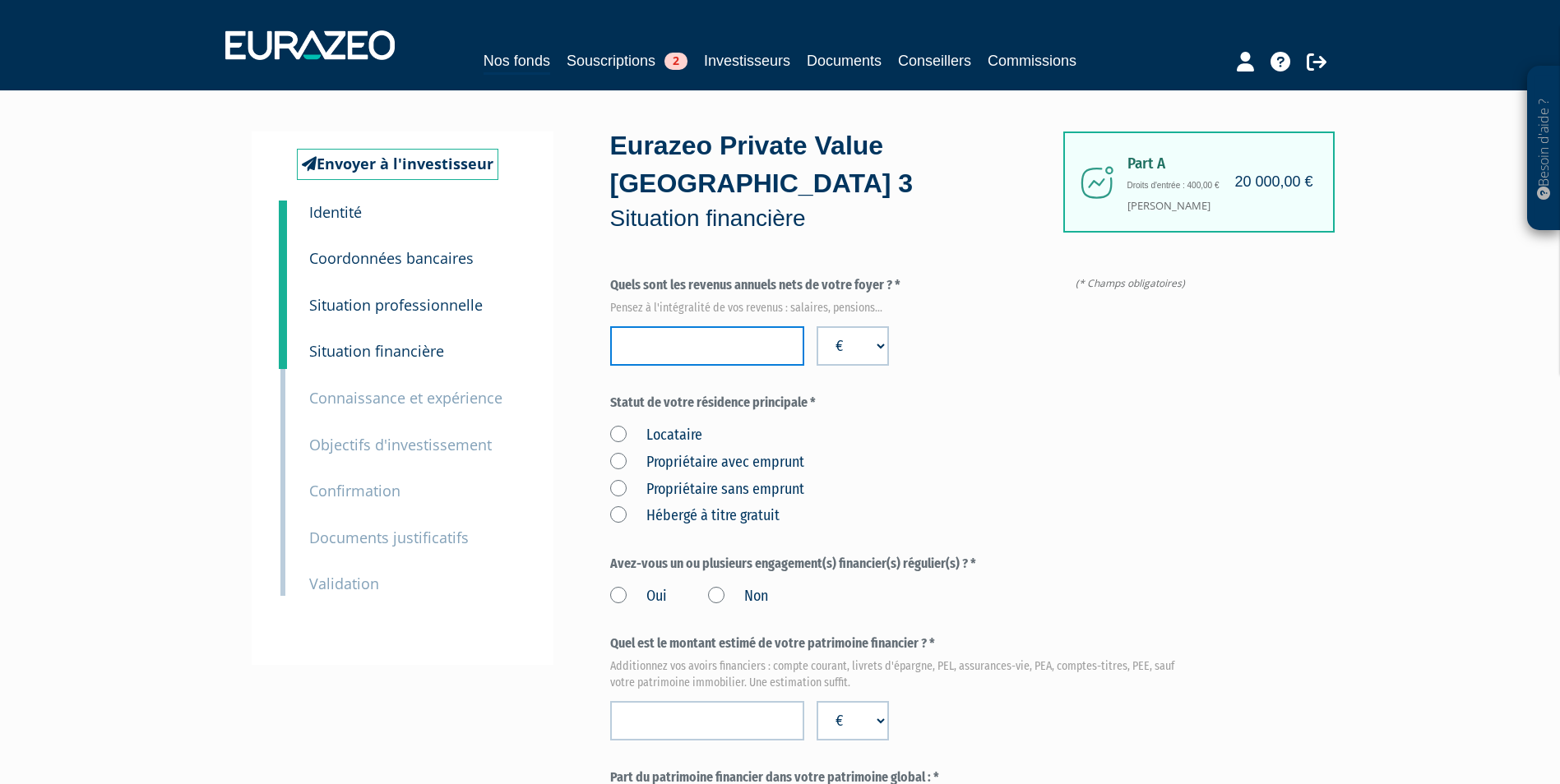
click at [727, 326] on input "number" at bounding box center [707, 346] width 194 height 39
type input "157900"
click at [761, 452] on label "Propriétaire avec emprunt" at bounding box center [707, 462] width 194 height 21
click at [0, 0] on emprunt "Propriétaire avec emprunt" at bounding box center [0, 0] width 0 height 0
click at [638, 586] on label "Oui" at bounding box center [638, 597] width 57 height 21
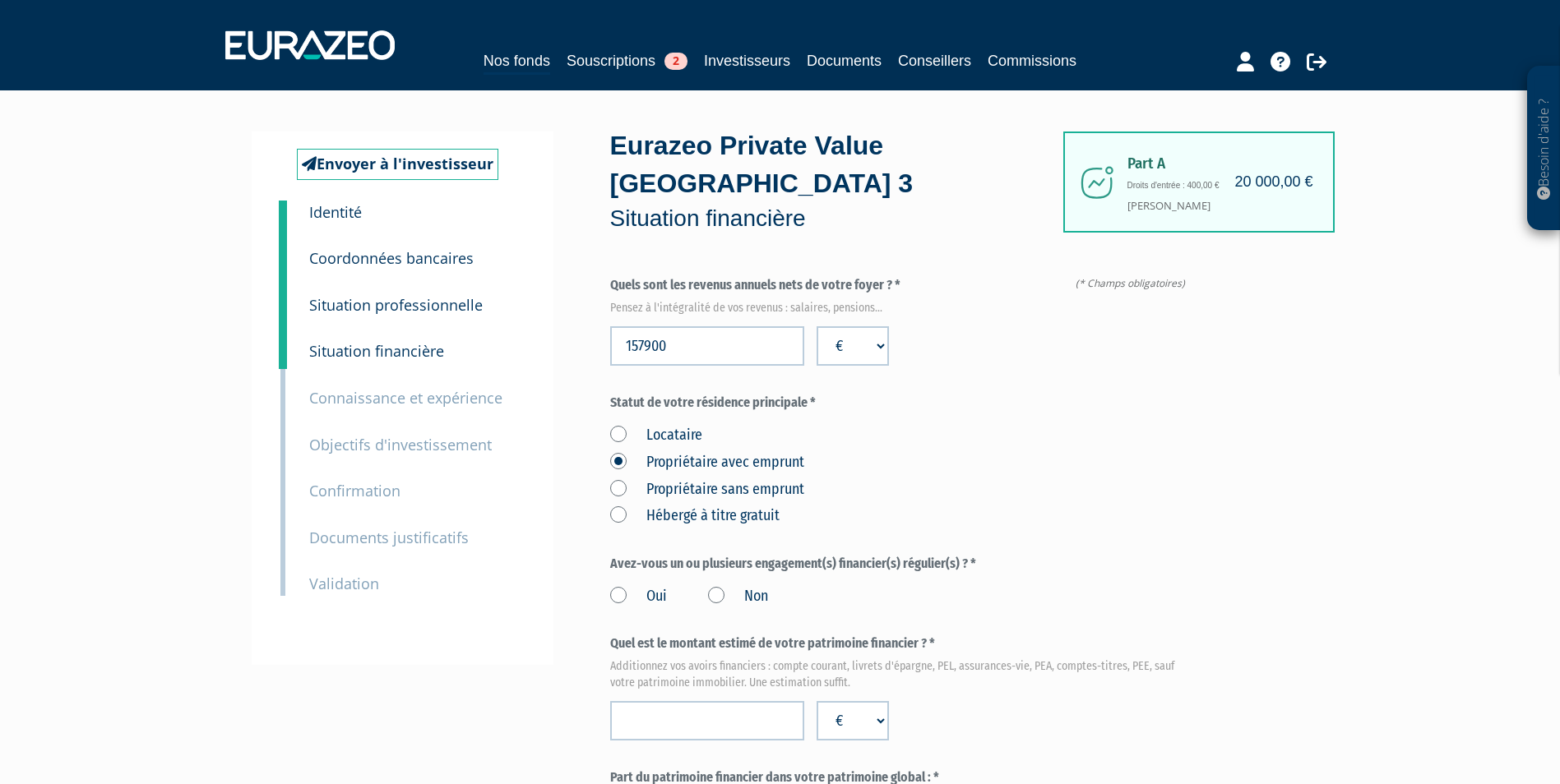
click at [0, 0] on input "Oui" at bounding box center [0, 0] width 0 height 0
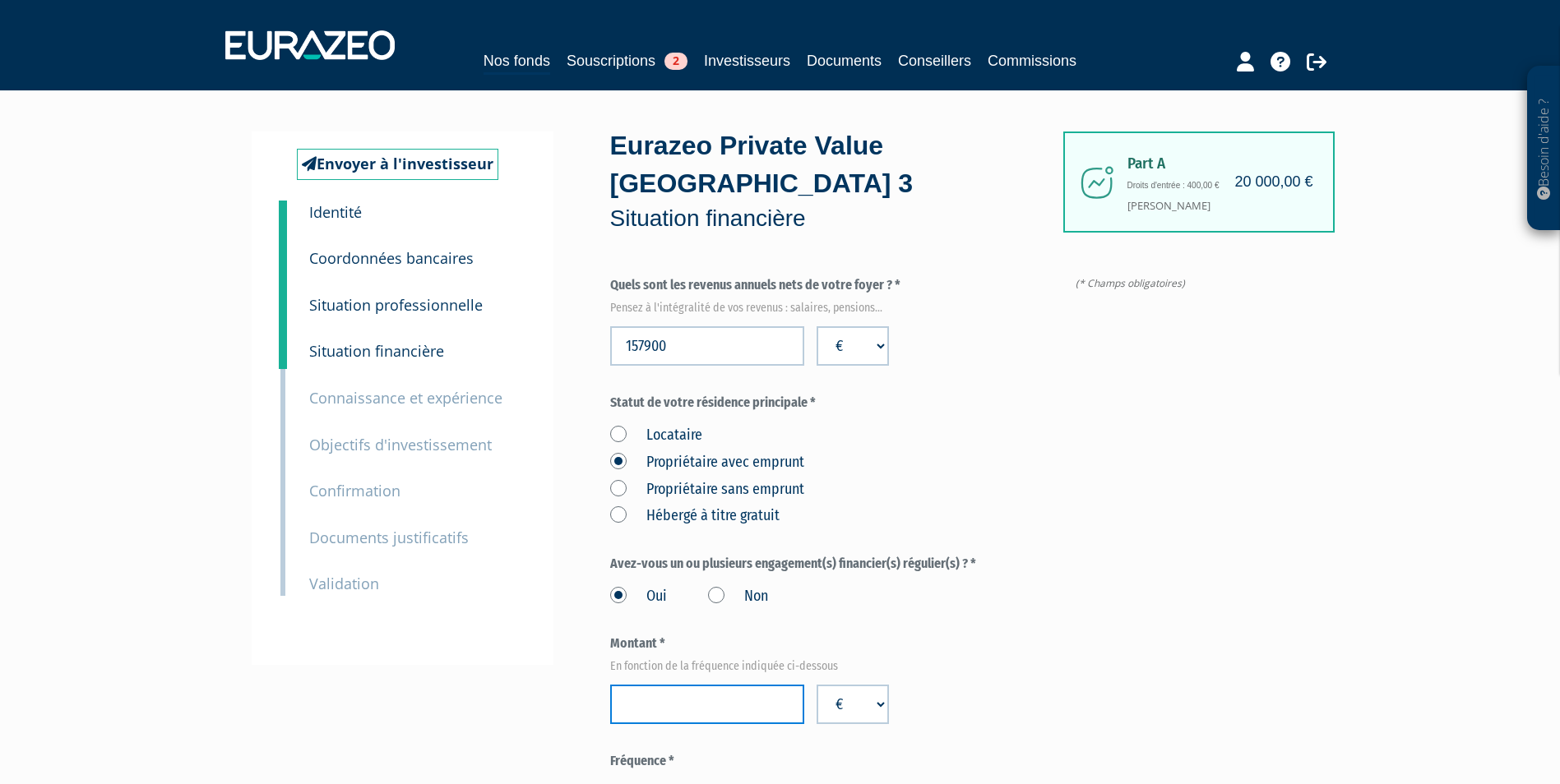
click at [704, 685] on input "number" at bounding box center [707, 705] width 194 height 39
type input "69506"
click at [783, 783] on label "Annuel" at bounding box center [777, 793] width 77 height 21
click at [0, 0] on Annuel "Annuel" at bounding box center [0, 0] width 0 height 0
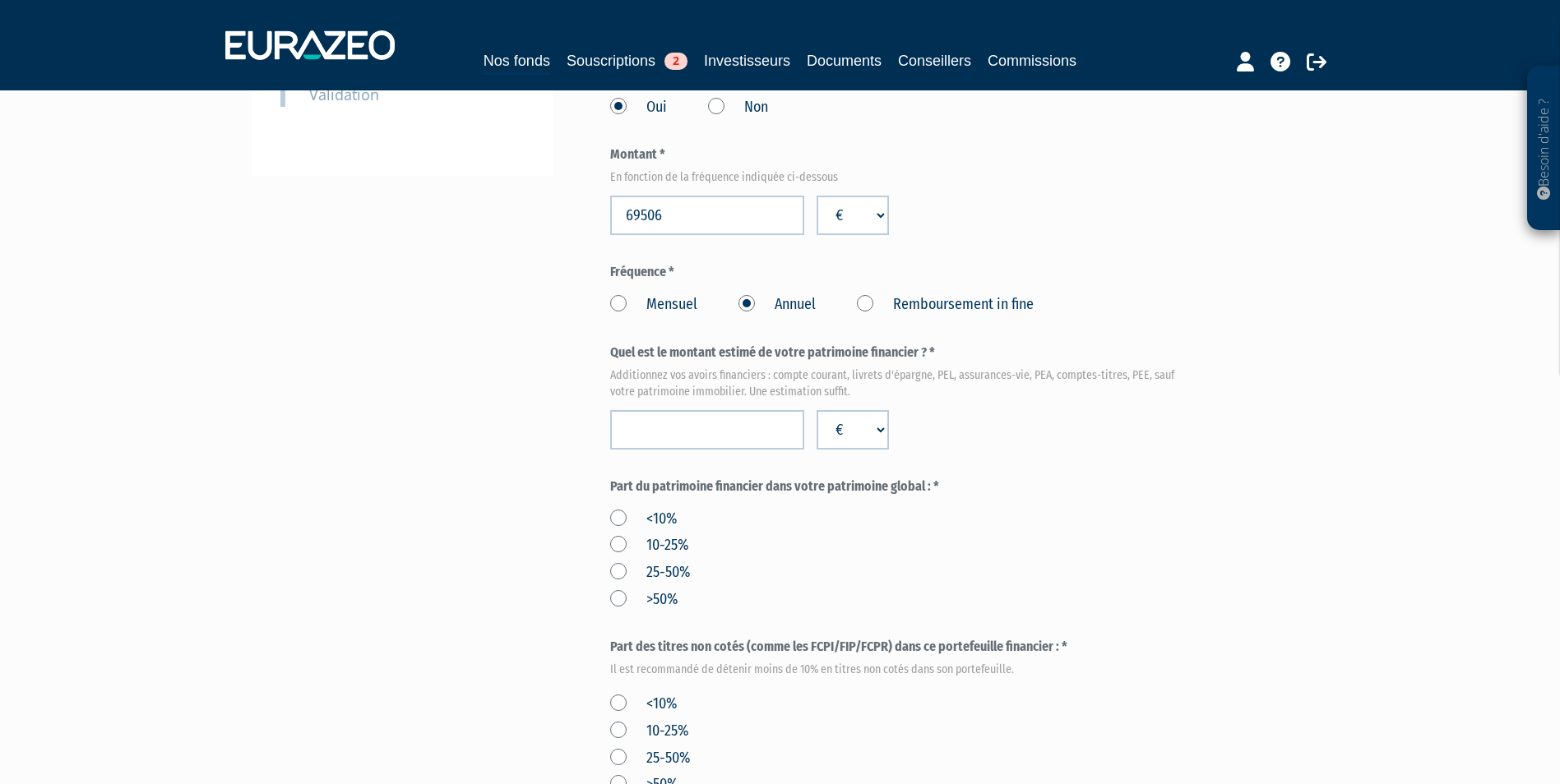
scroll to position [493, 0]
click at [700, 406] on input "number" at bounding box center [707, 426] width 194 height 39
type input "787250"
click at [666, 531] on label "10-25%" at bounding box center [649, 542] width 78 height 21
click at [0, 0] on input "10-25%" at bounding box center [0, 0] width 0 height 0
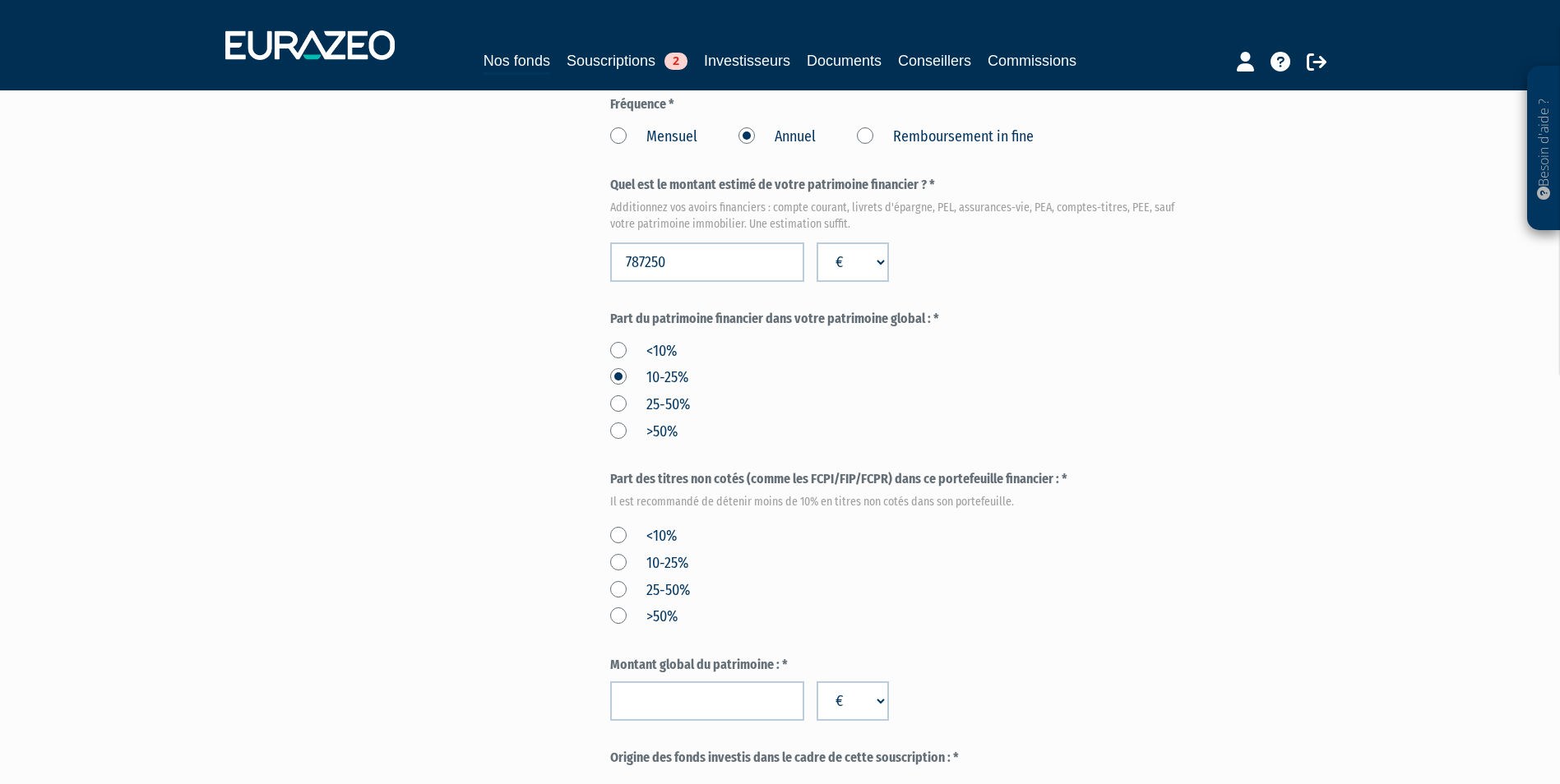
scroll to position [658, 0]
click at [657, 526] on label "<10%" at bounding box center [642, 536] width 66 height 21
click at [0, 0] on input "<10%" at bounding box center [0, 0] width 0 height 0
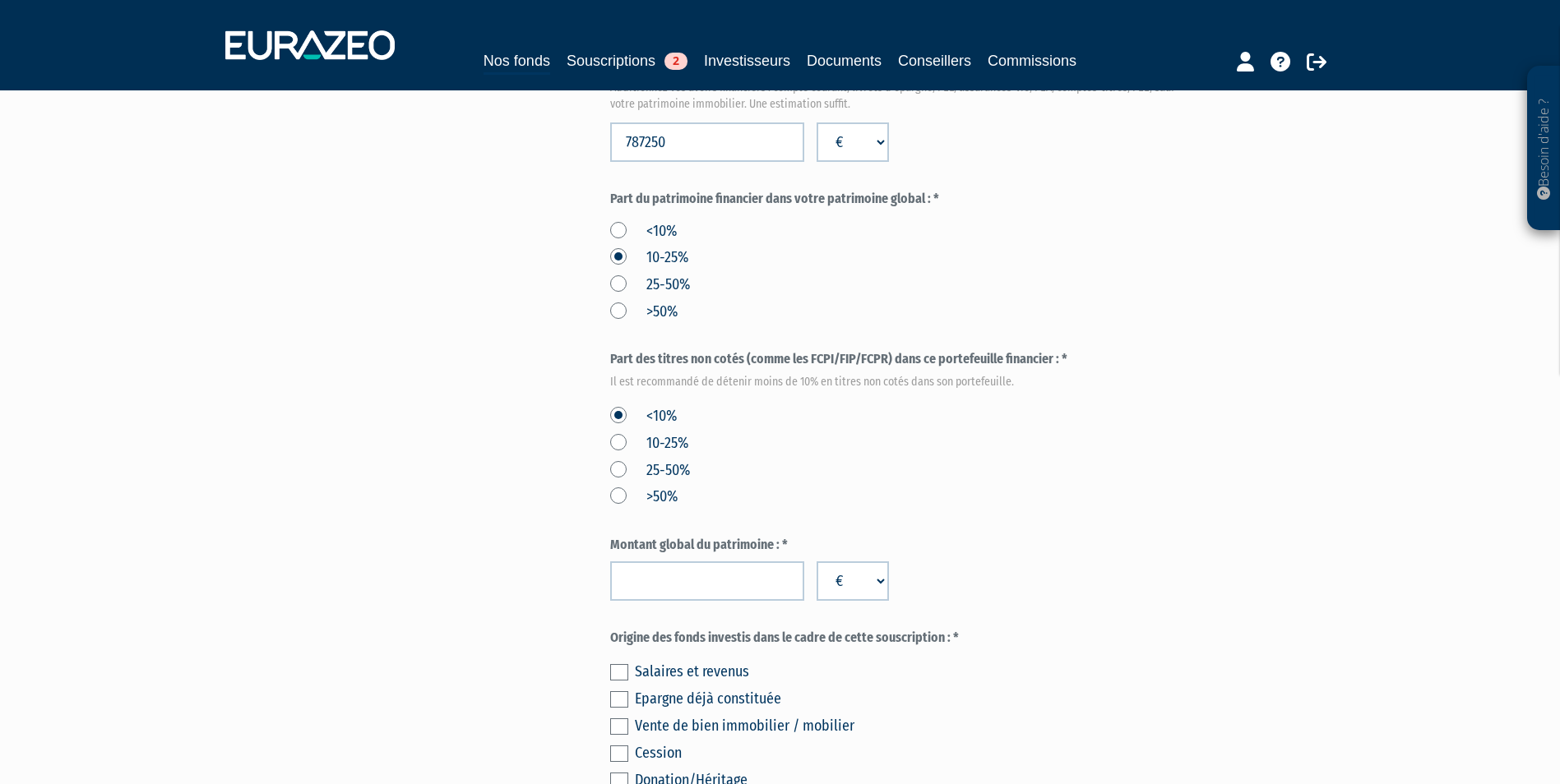
scroll to position [822, 0]
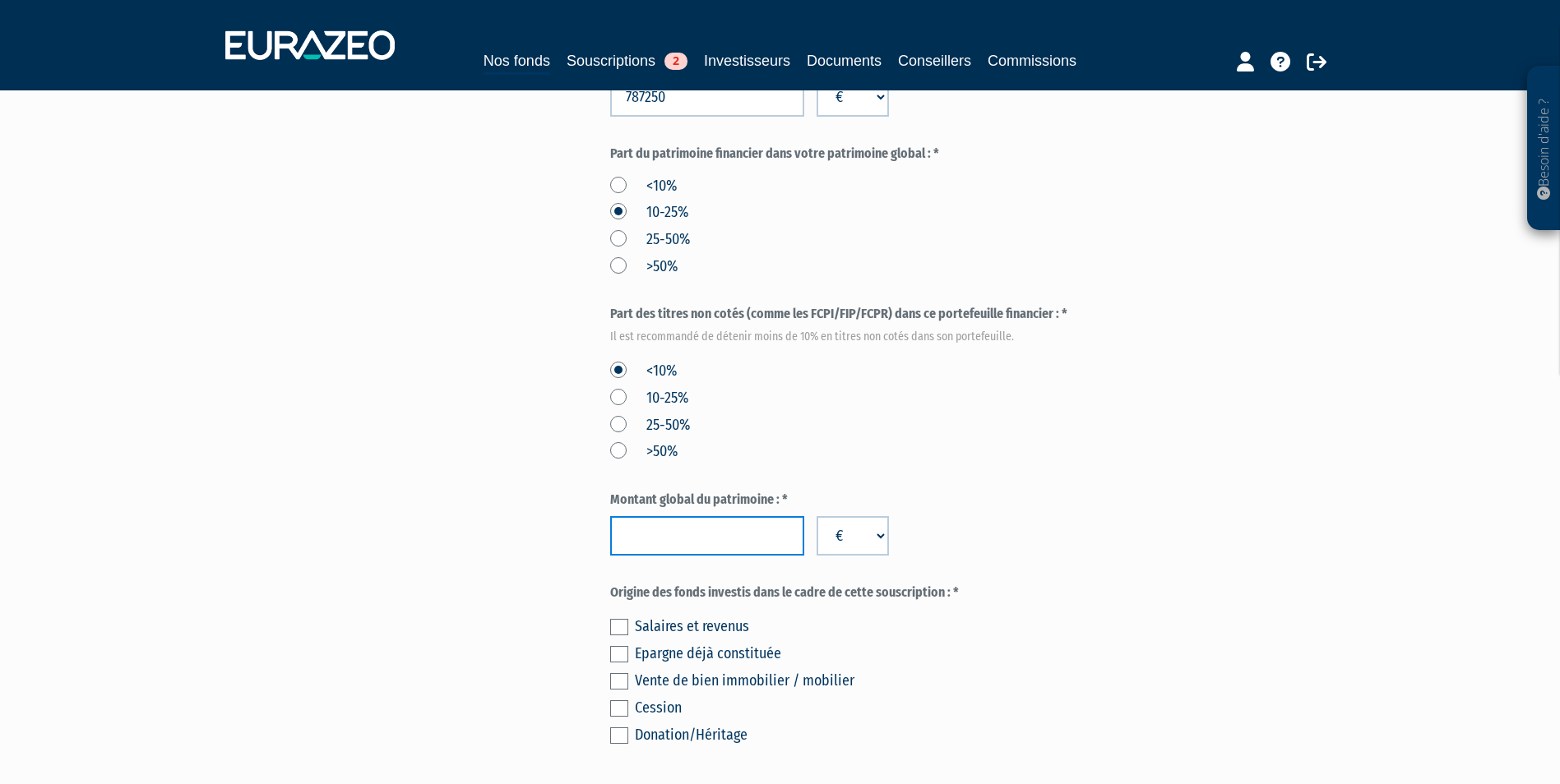
click at [714, 516] on input "number" at bounding box center [707, 536] width 194 height 39
type input "4116250"
click at [695, 615] on div "Salaires et revenus" at bounding box center [914, 626] width 558 height 23
click at [616, 619] on label at bounding box center [618, 627] width 18 height 17
click at [0, 0] on input "checkbox" at bounding box center [0, 0] width 0 height 0
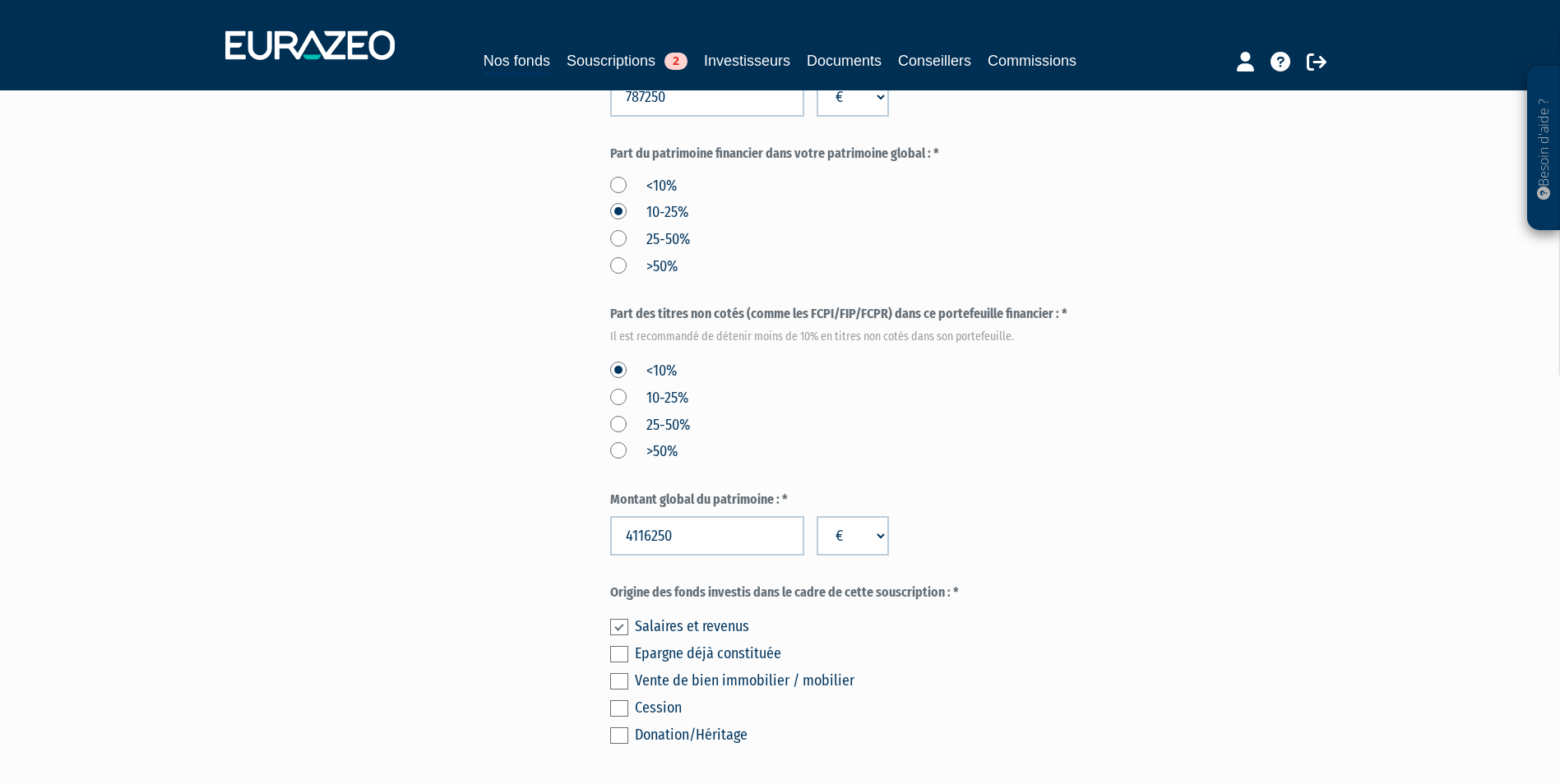
click at [618, 646] on label at bounding box center [618, 654] width 18 height 17
click at [0, 0] on input "checkbox" at bounding box center [0, 0] width 0 height 0
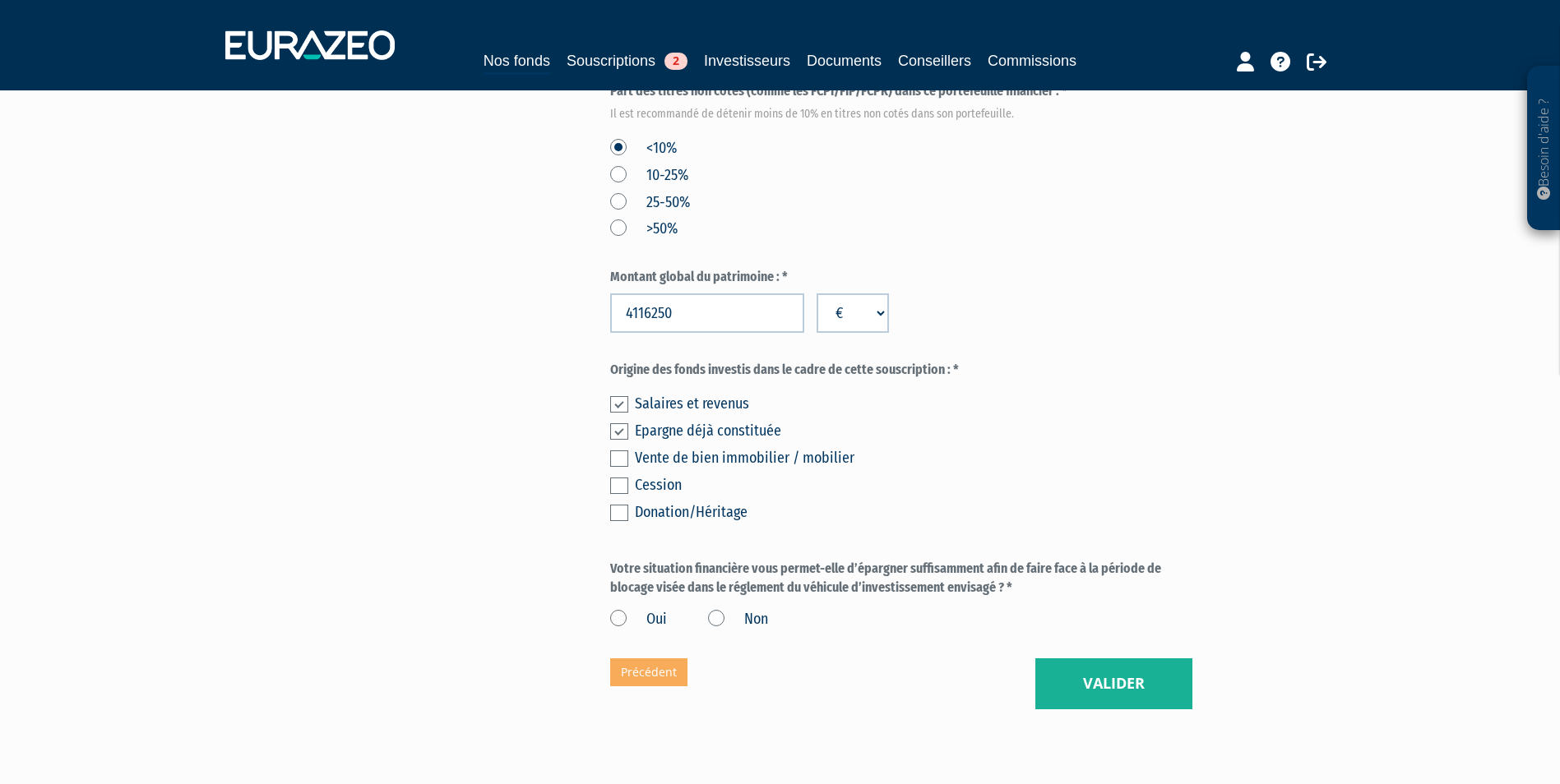
scroll to position [1068, 0]
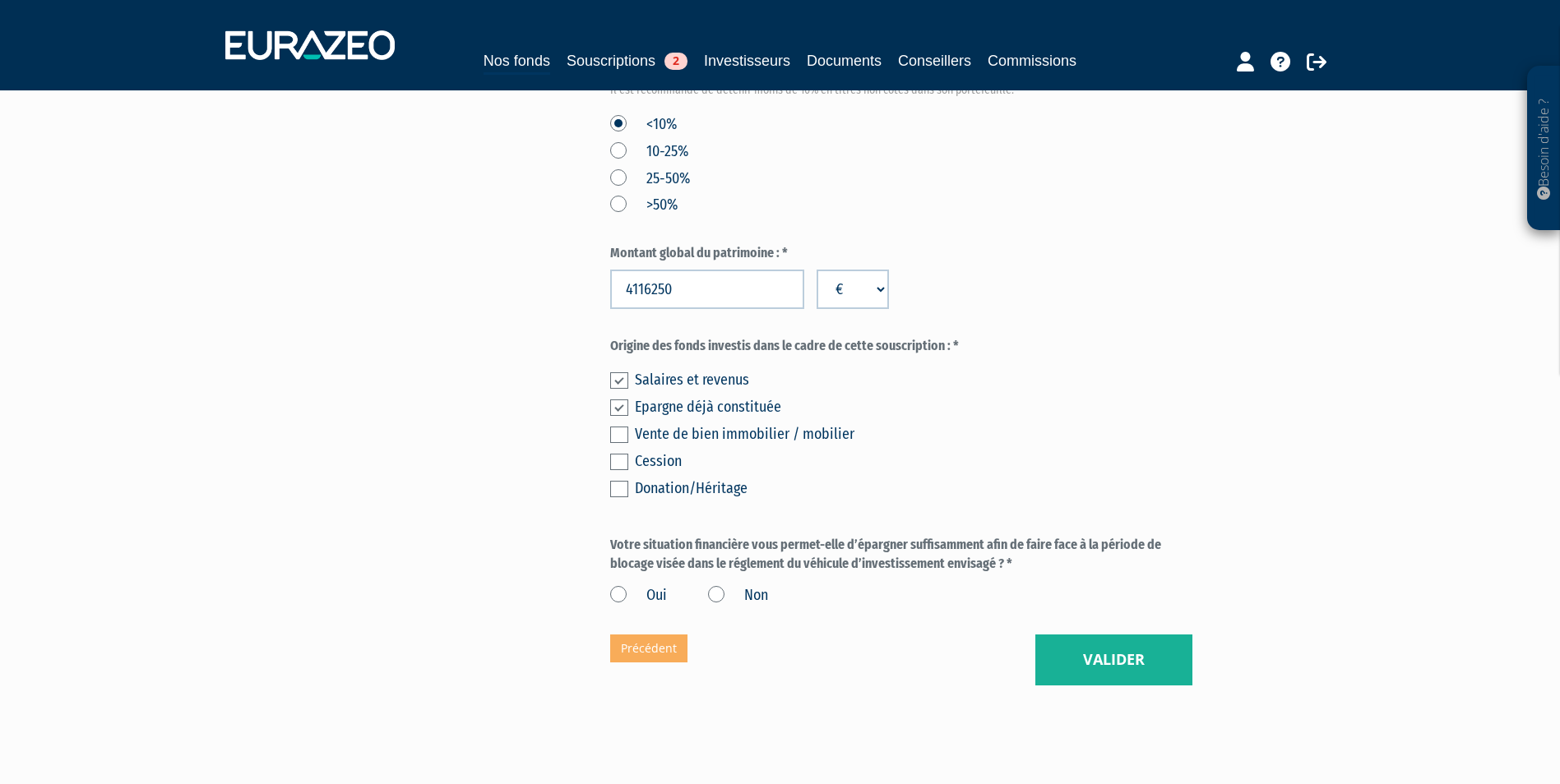
click at [614, 585] on label "Oui" at bounding box center [638, 596] width 57 height 21
click at [0, 0] on input "Oui" at bounding box center [0, 0] width 0 height 0
click at [1142, 635] on button "Valider" at bounding box center [1113, 660] width 157 height 51
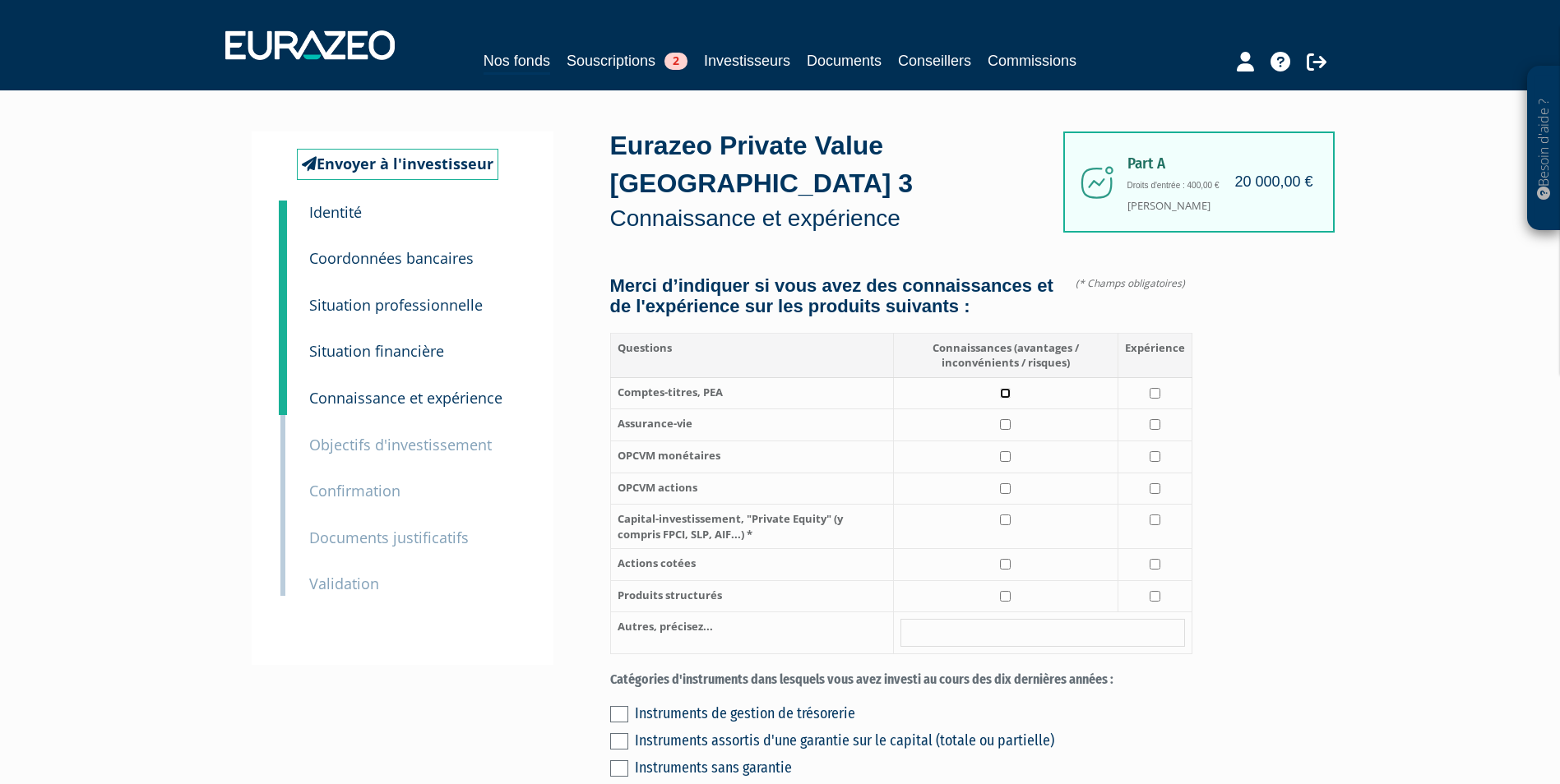
click at [1014, 379] on td at bounding box center [1005, 393] width 225 height 32
checkbox input "true"
click at [1145, 378] on td at bounding box center [1153, 393] width 74 height 32
checkbox input "true"
click at [1001, 420] on input "checkbox" at bounding box center [1004, 424] width 10 height 10
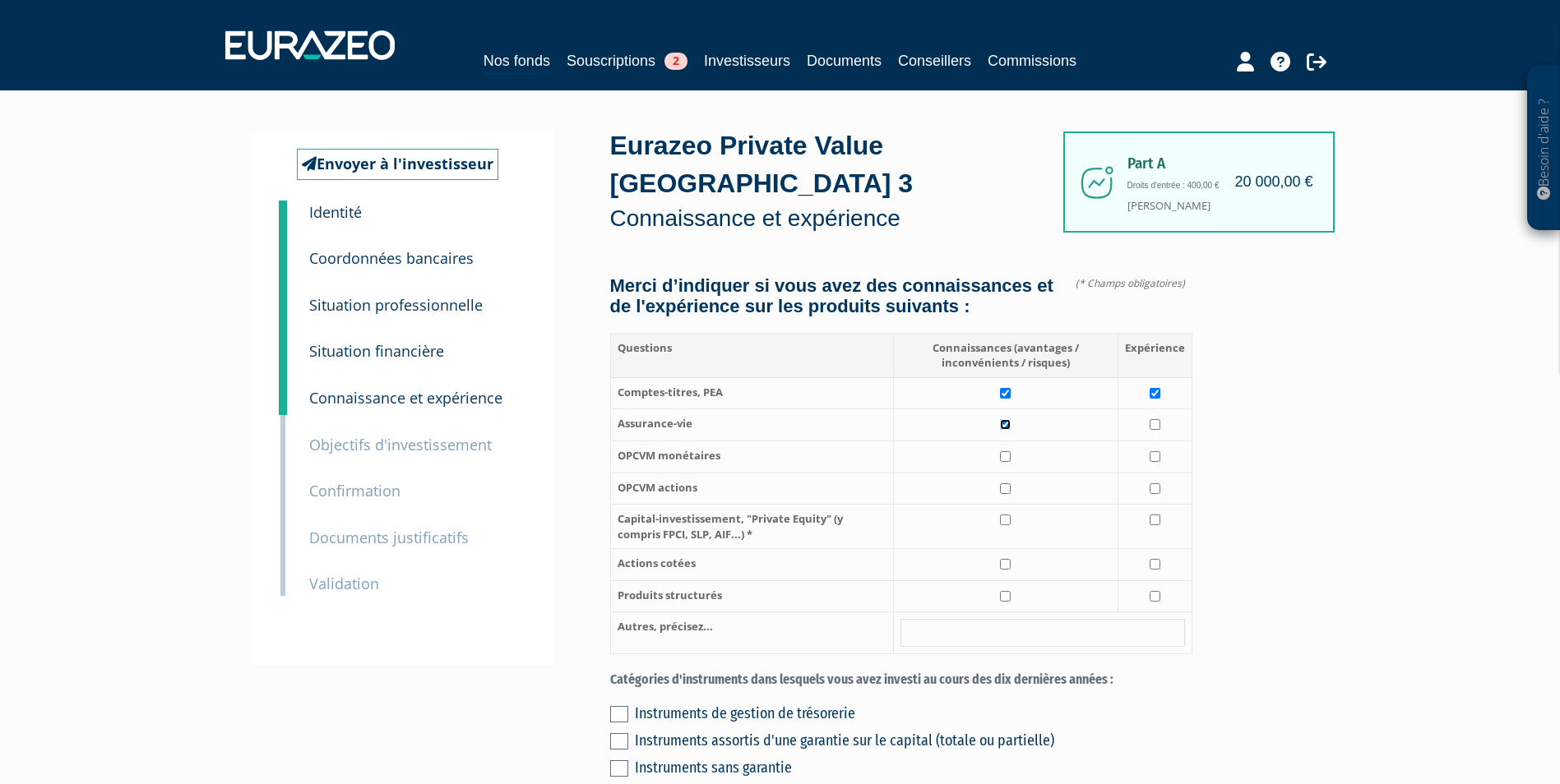
checkbox input "true"
click at [1156, 420] on input "checkbox" at bounding box center [1154, 424] width 10 height 10
checkbox input "true"
click at [999, 504] on td at bounding box center [1005, 527] width 225 height 45
checkbox input "true"
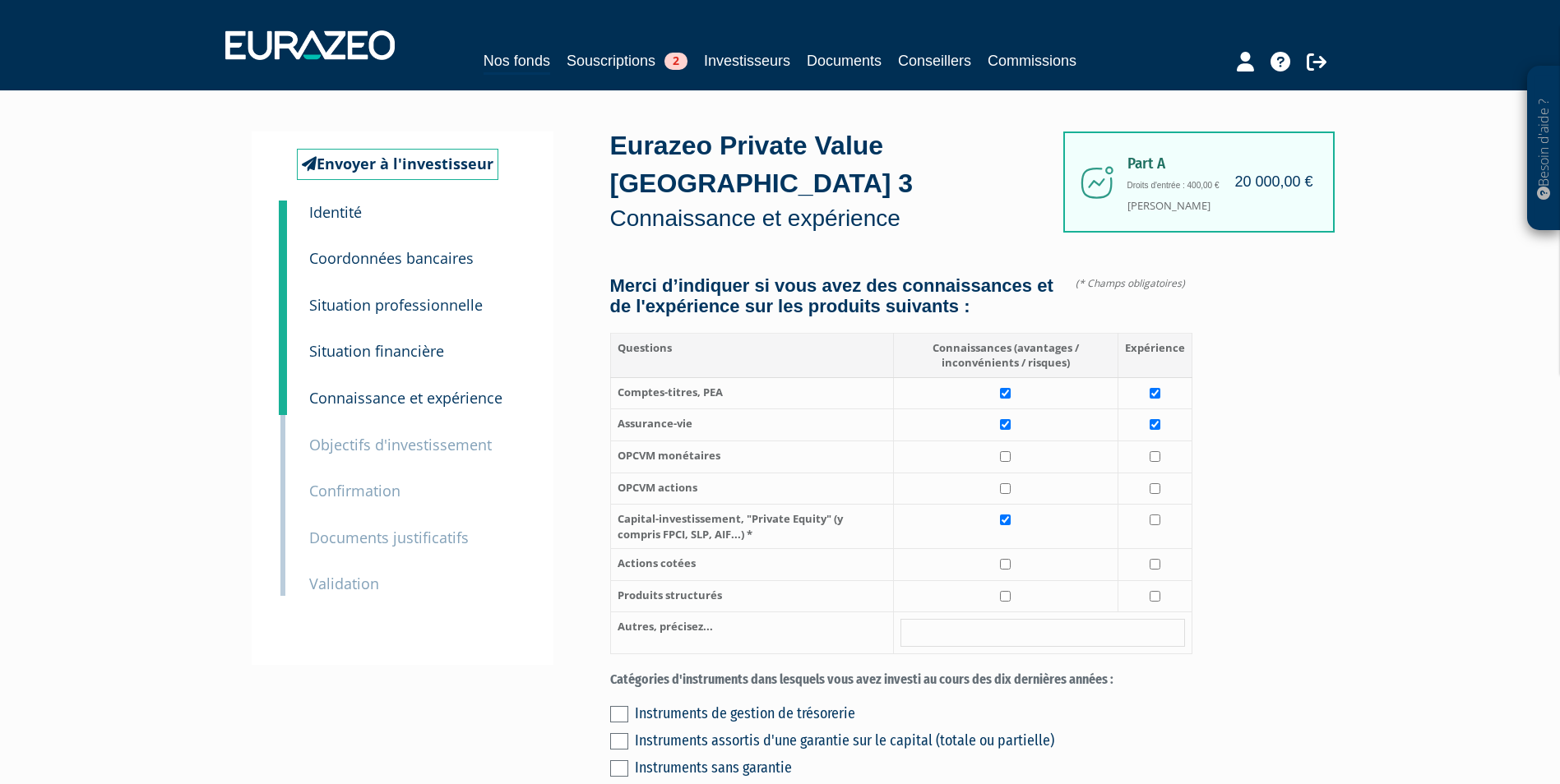
click at [1006, 549] on td at bounding box center [1005, 565] width 225 height 32
checkbox input "true"
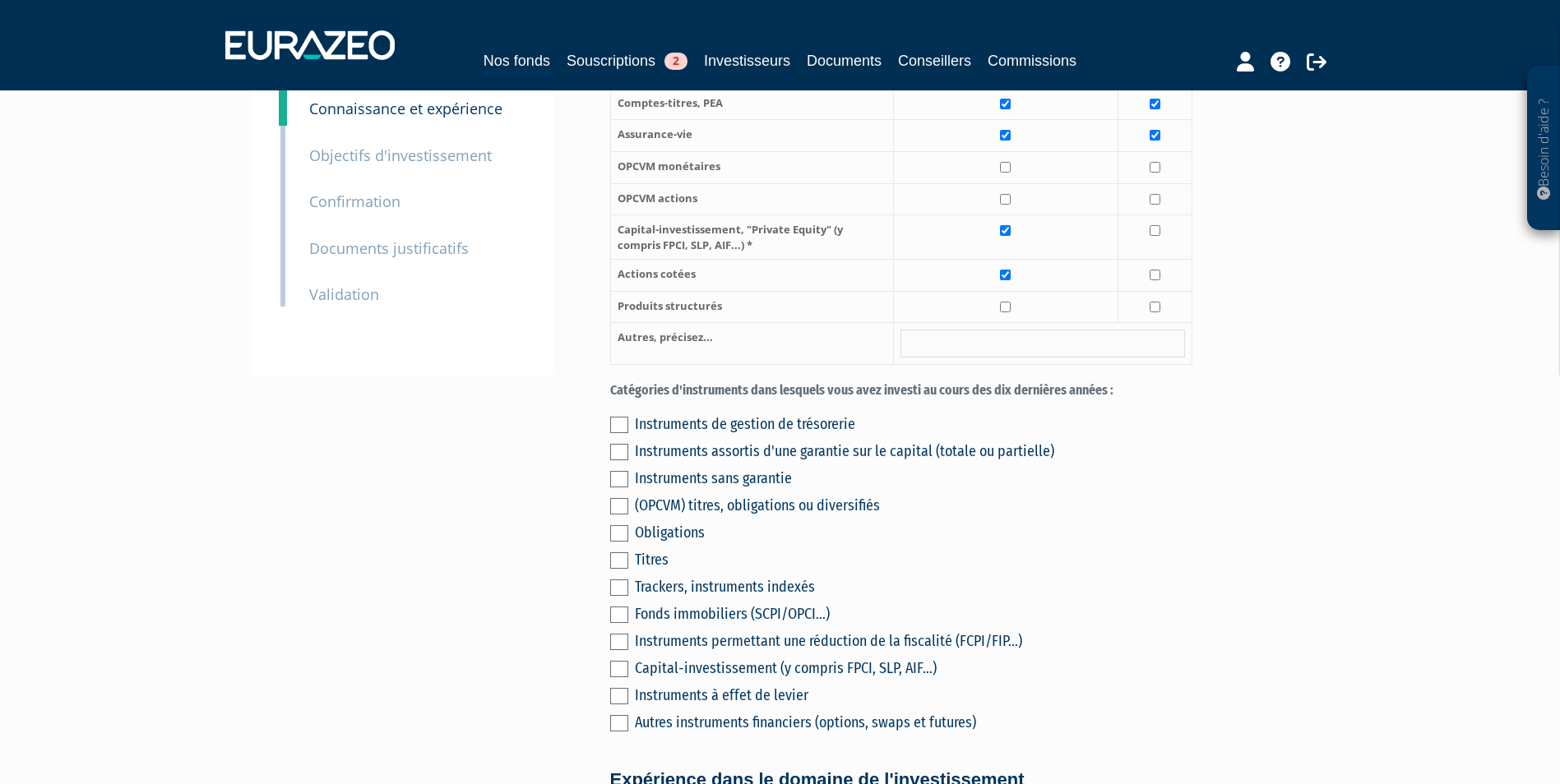
scroll to position [329, 0]
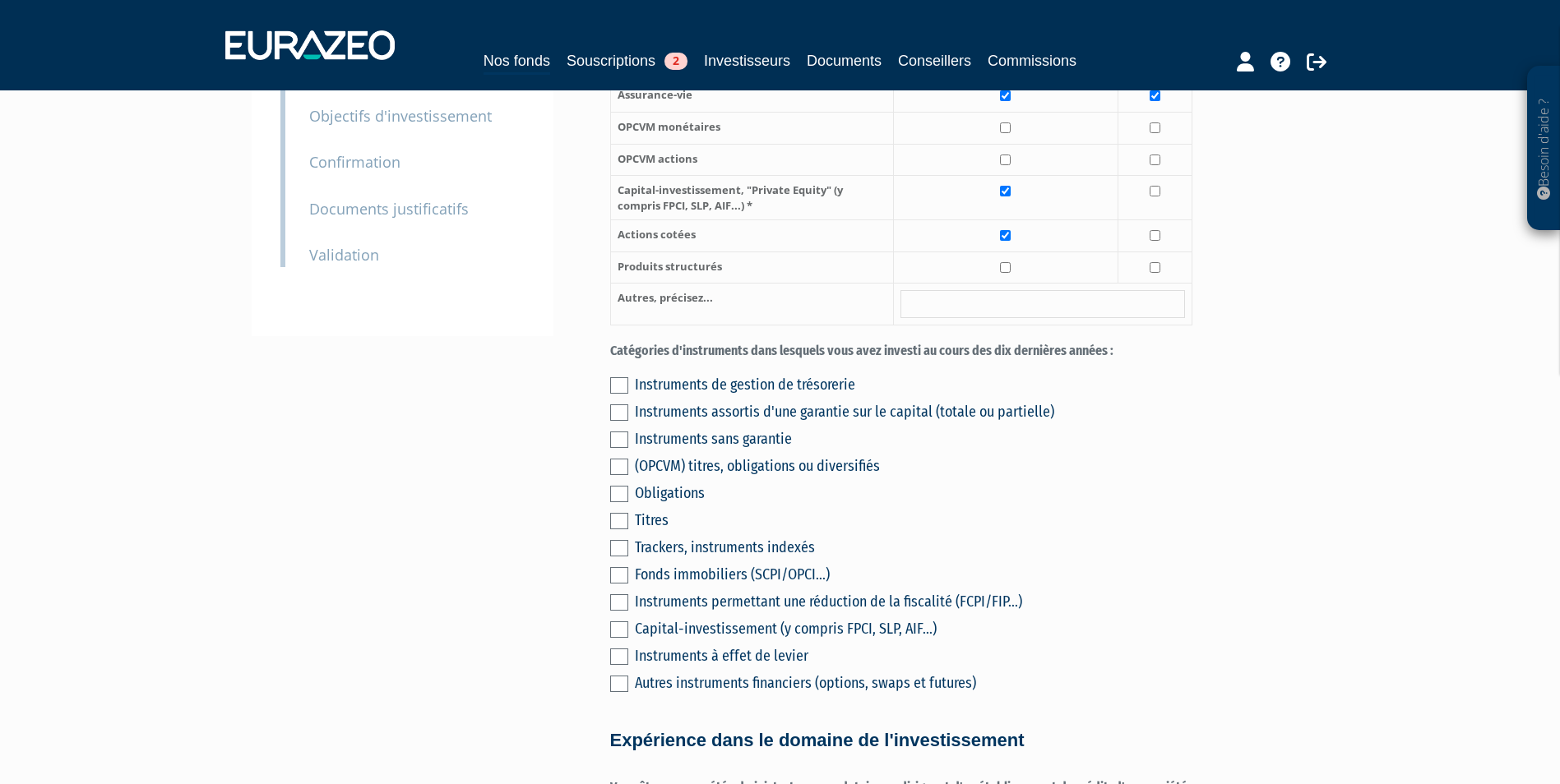
click at [617, 513] on label at bounding box center [618, 521] width 18 height 17
click at [0, 0] on input "checkbox" at bounding box center [0, 0] width 0 height 0
click at [623, 378] on label at bounding box center [618, 386] width 18 height 17
click at [0, 0] on input "checkbox" at bounding box center [0, 0] width 0 height 0
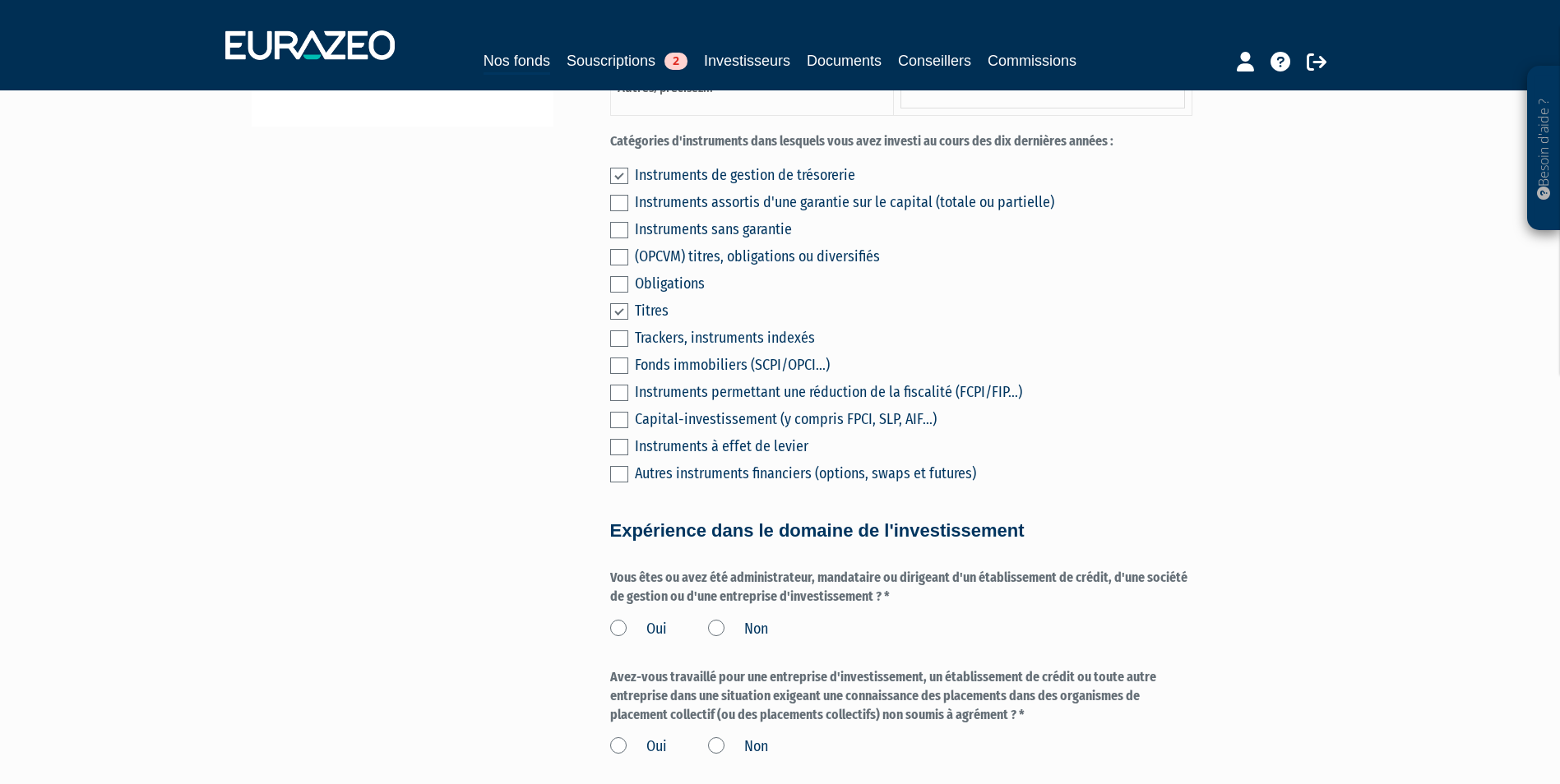
scroll to position [575, 0]
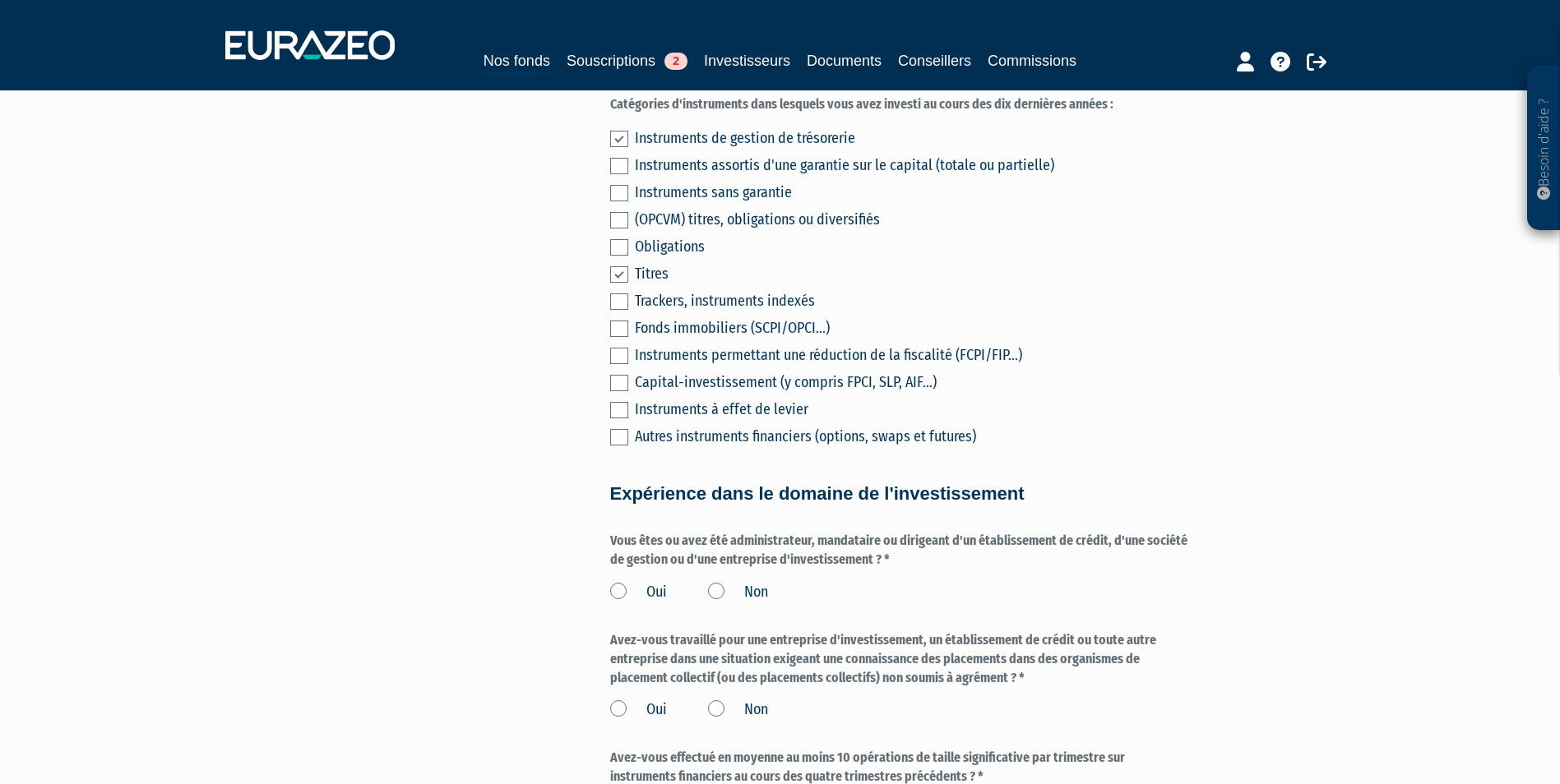
click at [731, 582] on label "Non" at bounding box center [738, 592] width 60 height 21
click at [0, 0] on input "Non" at bounding box center [0, 0] width 0 height 0
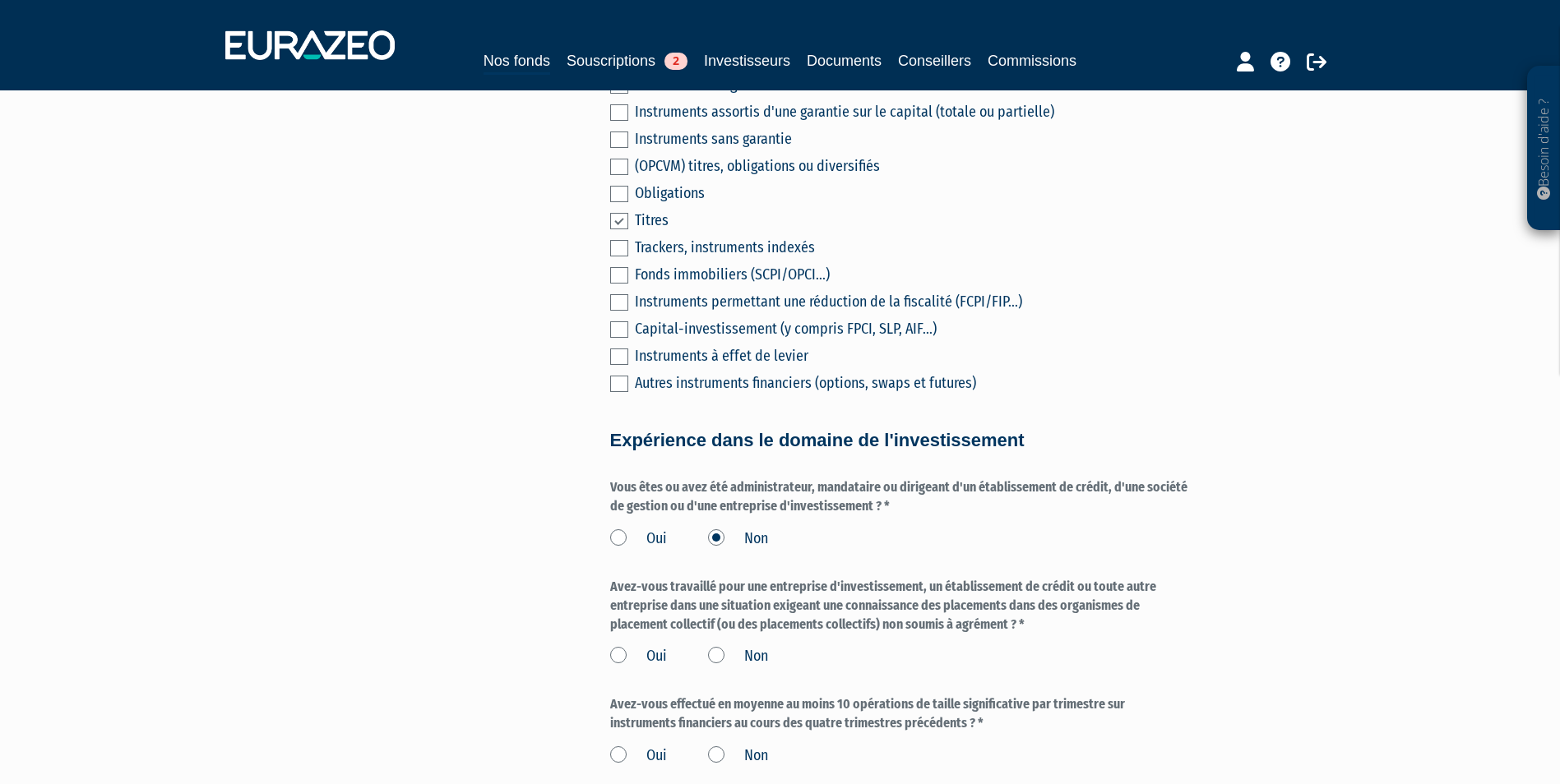
scroll to position [658, 0]
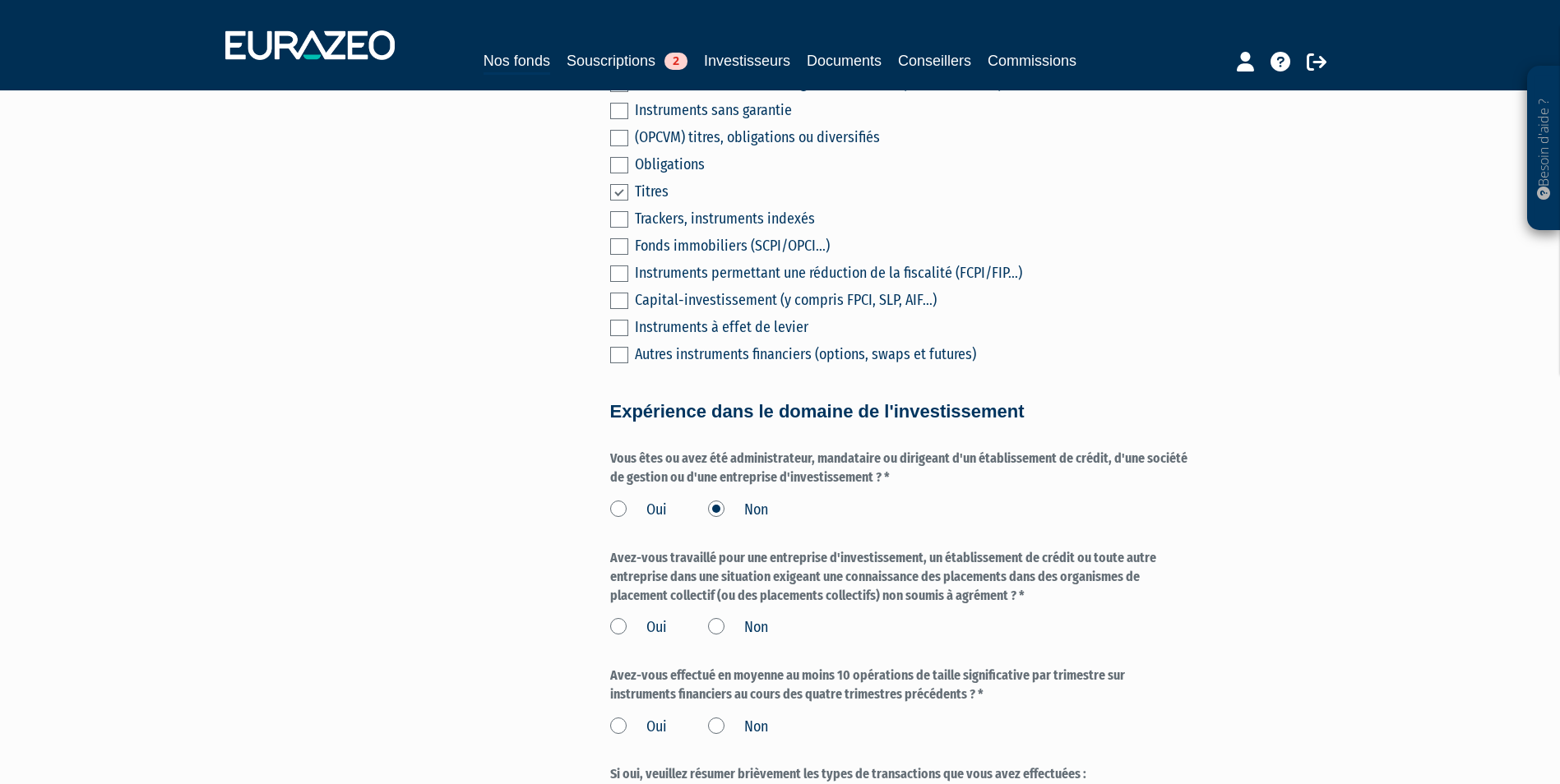
click at [725, 612] on div "Oui Non" at bounding box center [901, 625] width 582 height 27
click at [721, 617] on label "Non" at bounding box center [738, 627] width 60 height 21
click at [0, 0] on input "Non" at bounding box center [0, 0] width 0 height 0
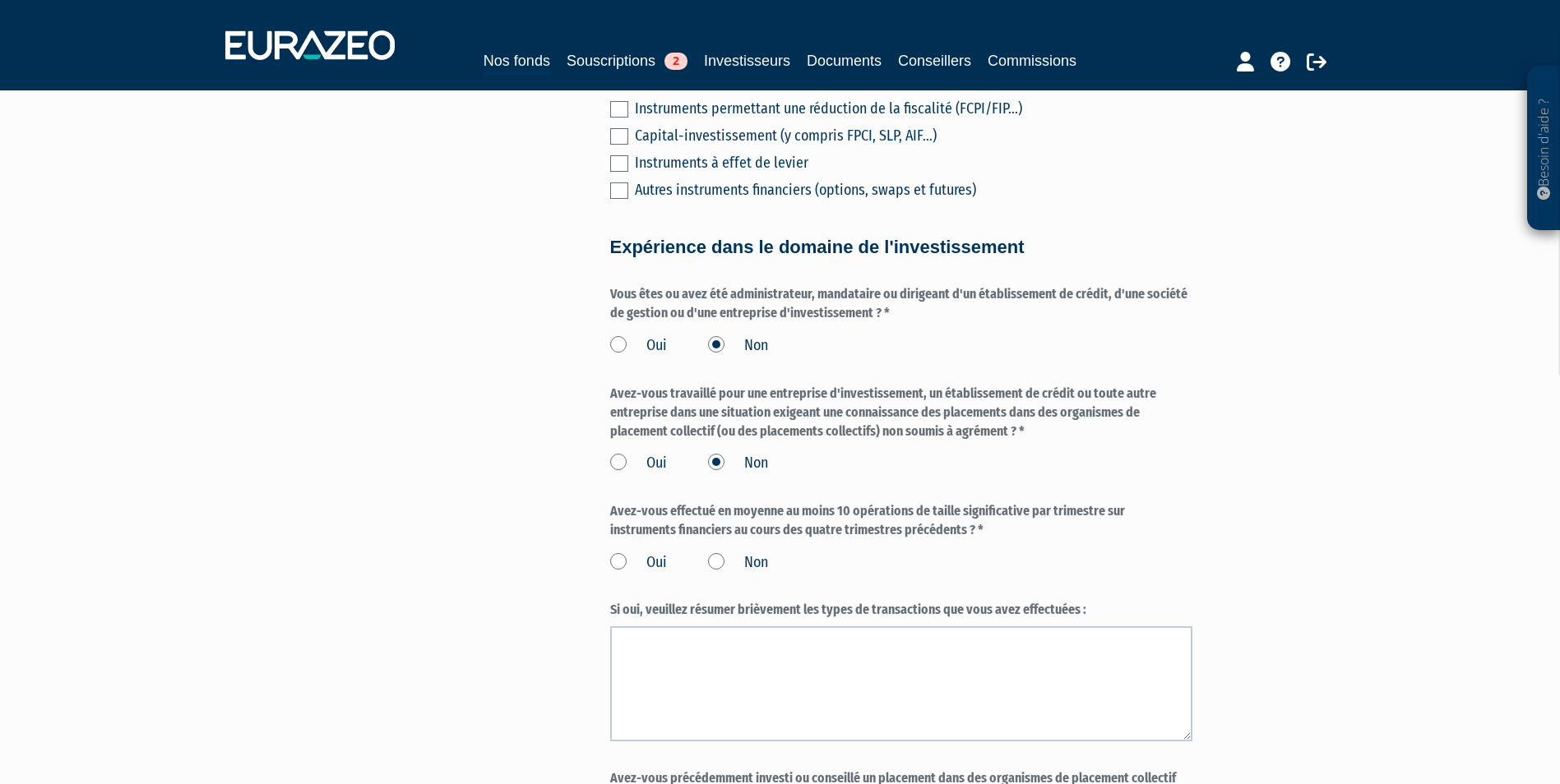
click at [737, 555] on form "(* Champs obligatoires) Merci d’indiquer si vous avez des connaissances et de l…" at bounding box center [901, 255] width 582 height 1603
click at [721, 553] on label "Non" at bounding box center [738, 563] width 60 height 21
click at [0, 0] on input "Non" at bounding box center [0, 0] width 0 height 0
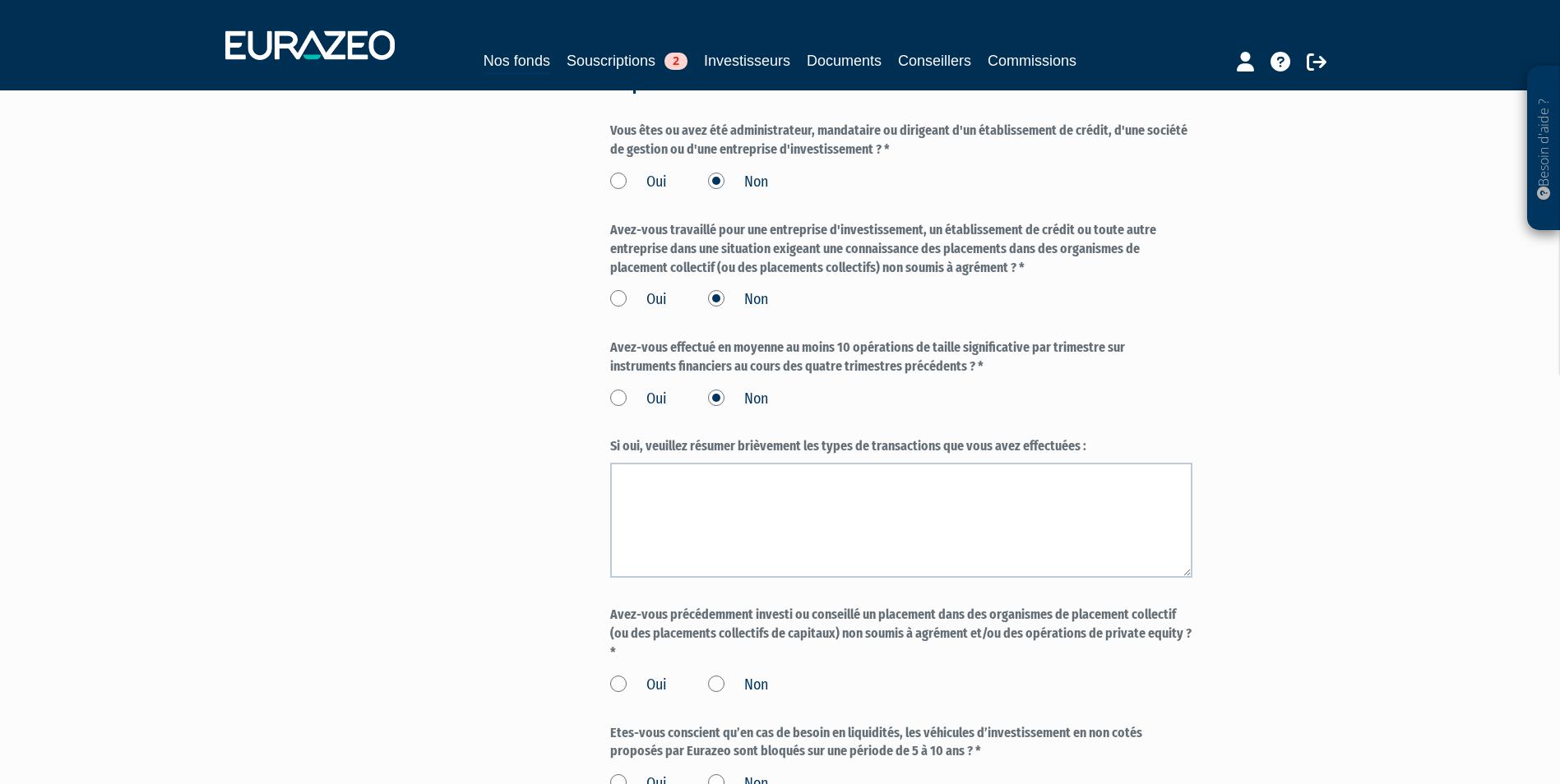
scroll to position [986, 0]
click at [769, 668] on div "Oui Non" at bounding box center [901, 681] width 582 height 27
click at [757, 674] on label "Non" at bounding box center [738, 684] width 60 height 21
click at [0, 0] on input "Non" at bounding box center [0, 0] width 0 height 0
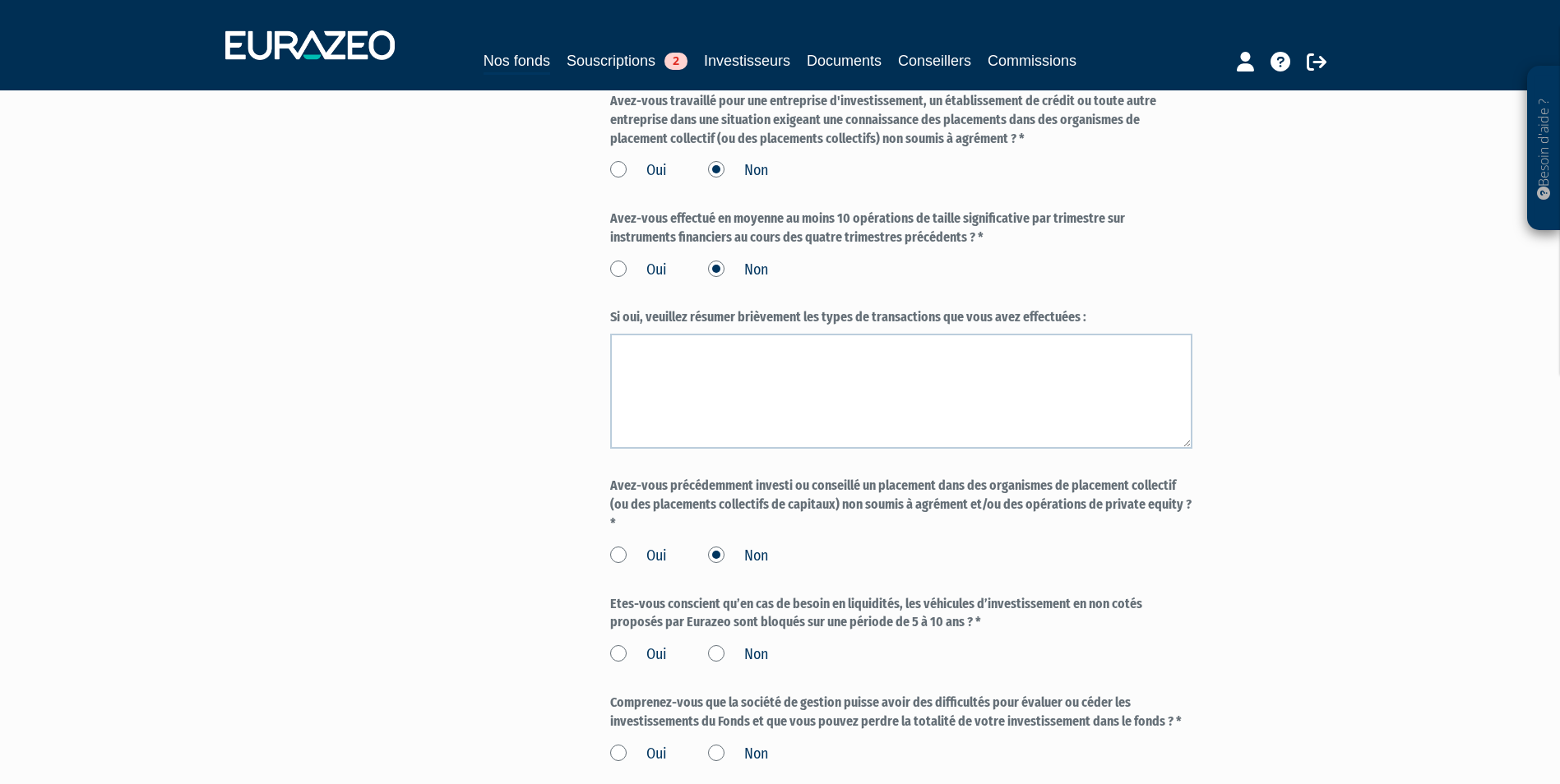
scroll to position [1151, 0]
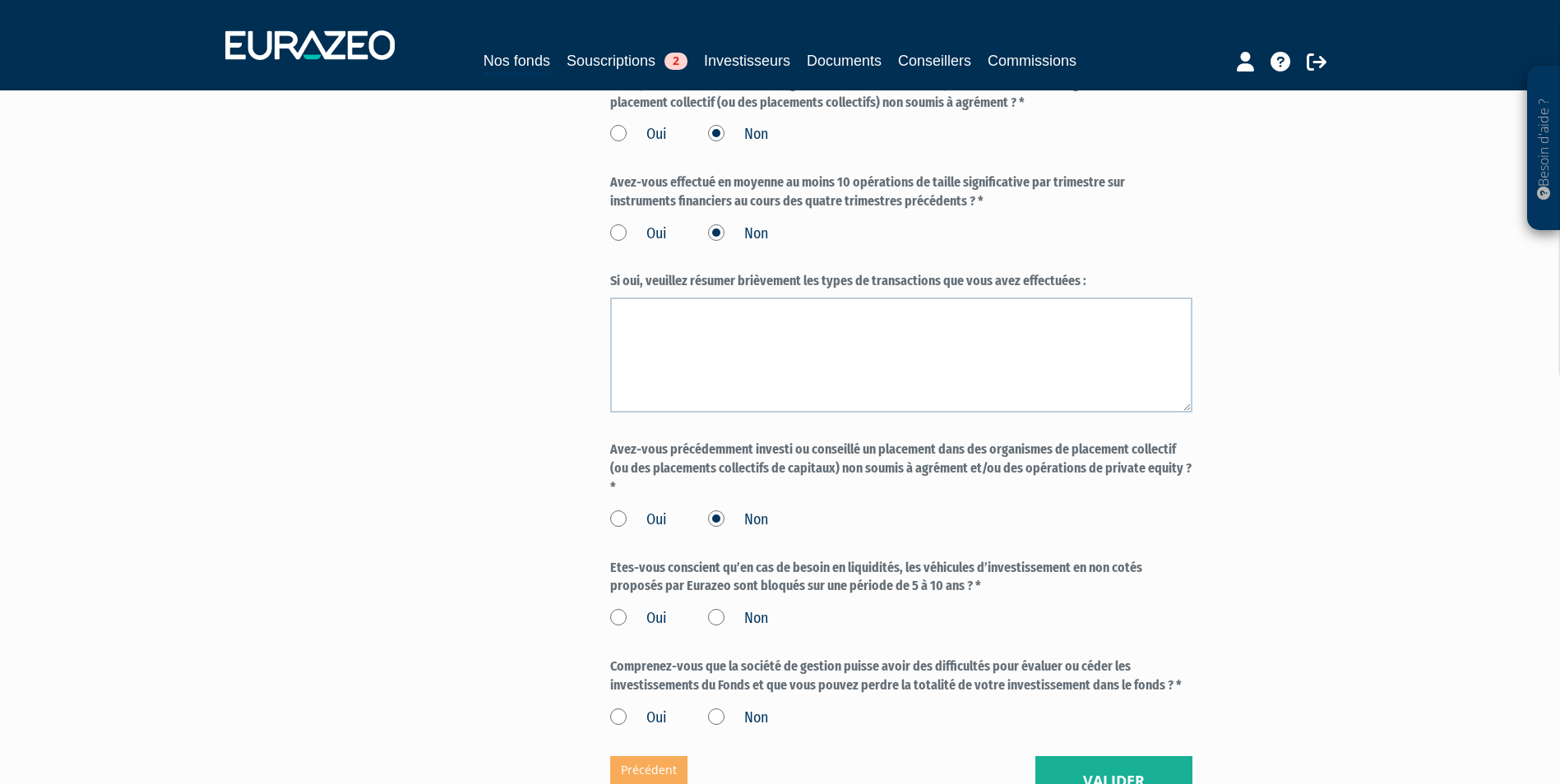
click at [614, 609] on label "Oui" at bounding box center [638, 619] width 57 height 21
click at [0, 0] on input "Oui" at bounding box center [0, 0] width 0 height 0
click at [619, 708] on label "Oui" at bounding box center [638, 718] width 57 height 21
click at [0, 0] on input "Oui" at bounding box center [0, 0] width 0 height 0
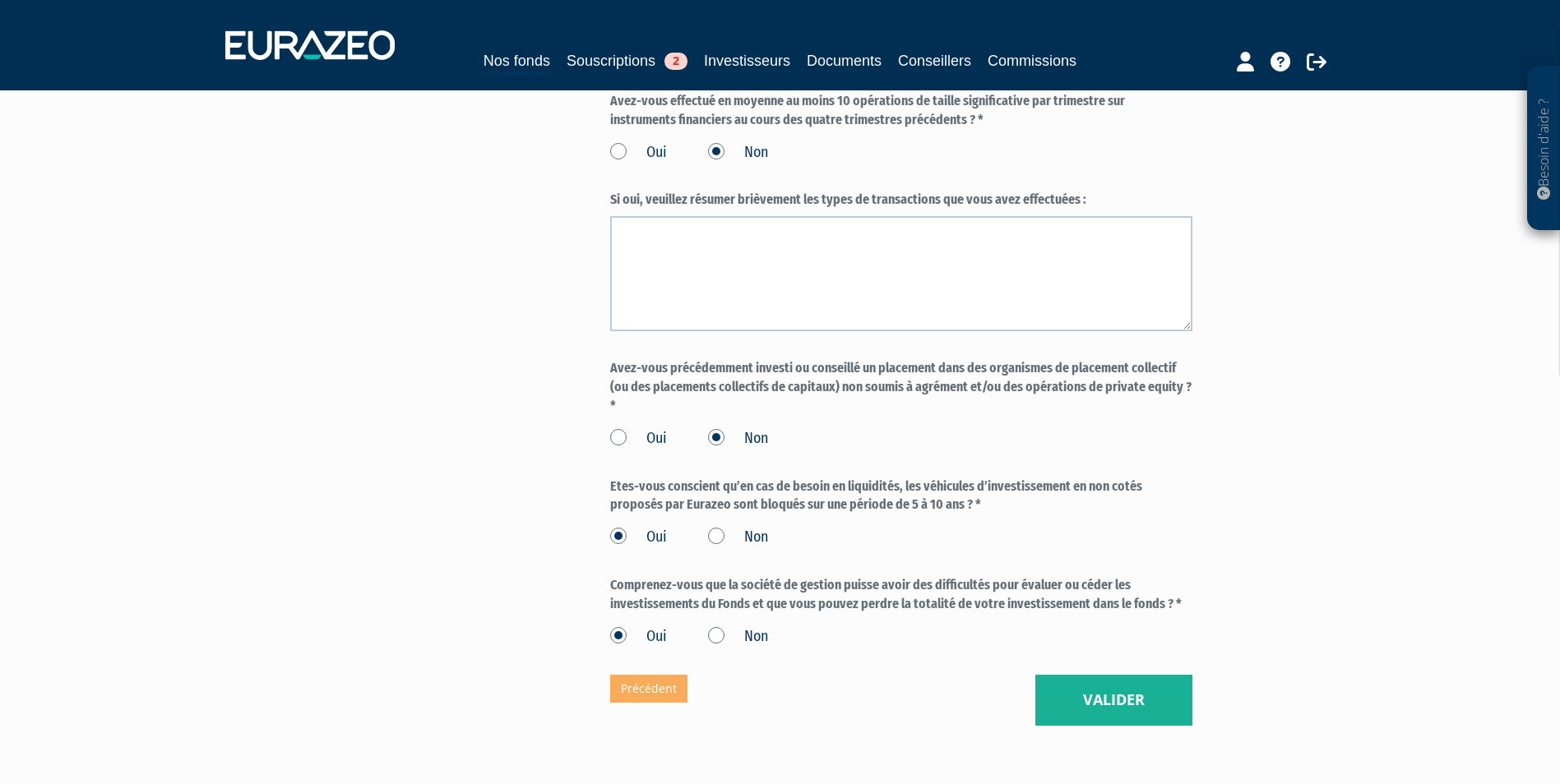
scroll to position [1233, 0]
click at [1149, 684] on button "Valider" at bounding box center [1113, 699] width 157 height 51
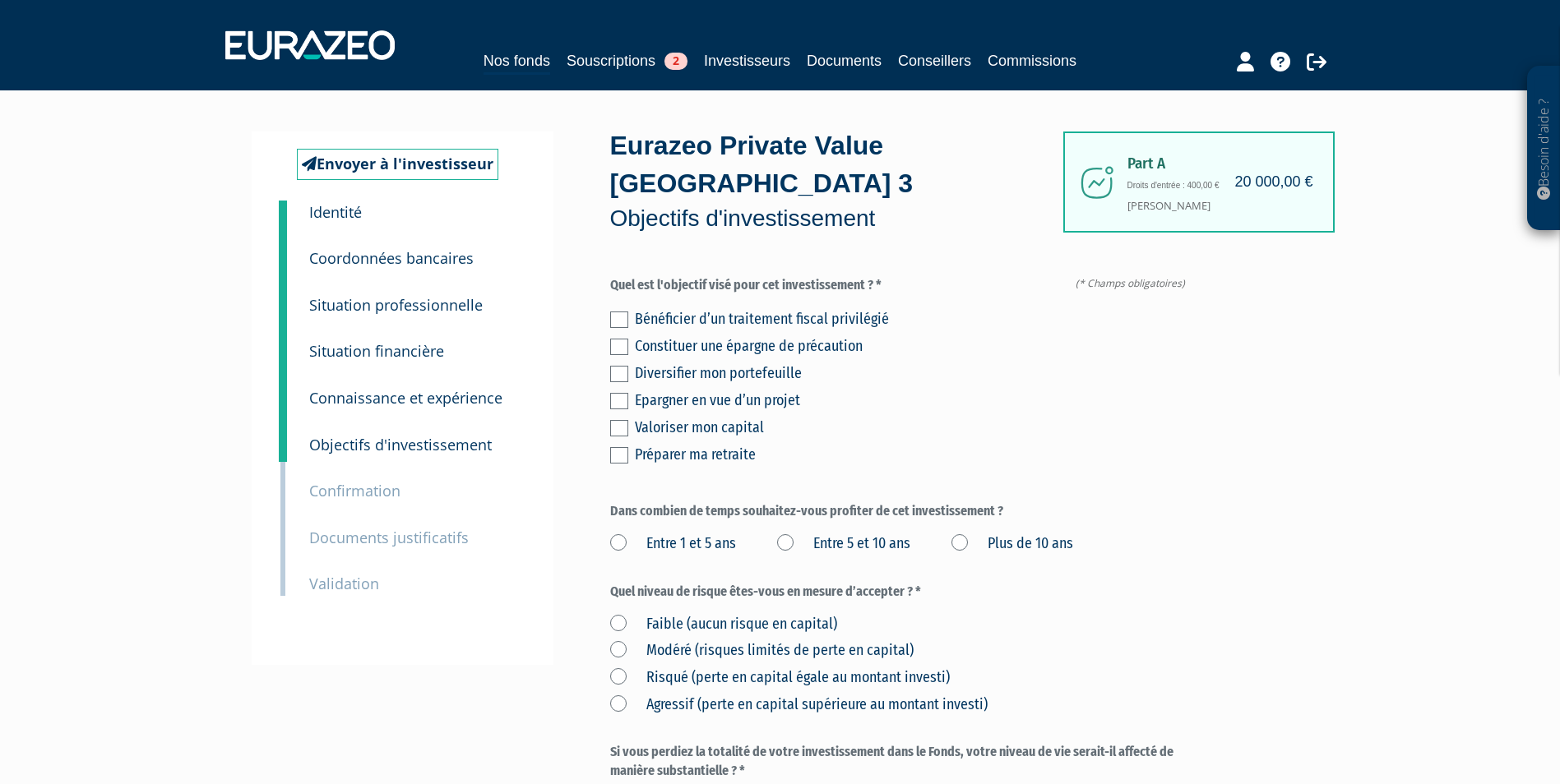
click at [623, 365] on label at bounding box center [618, 374] width 18 height 17
click at [0, 0] on input "checkbox" at bounding box center [0, 0] width 0 height 0
click at [623, 420] on label at bounding box center [618, 429] width 18 height 17
click at [0, 0] on input "checkbox" at bounding box center [0, 0] width 0 height 0
click at [964, 533] on label "Plus de 10 ans" at bounding box center [1012, 543] width 122 height 21
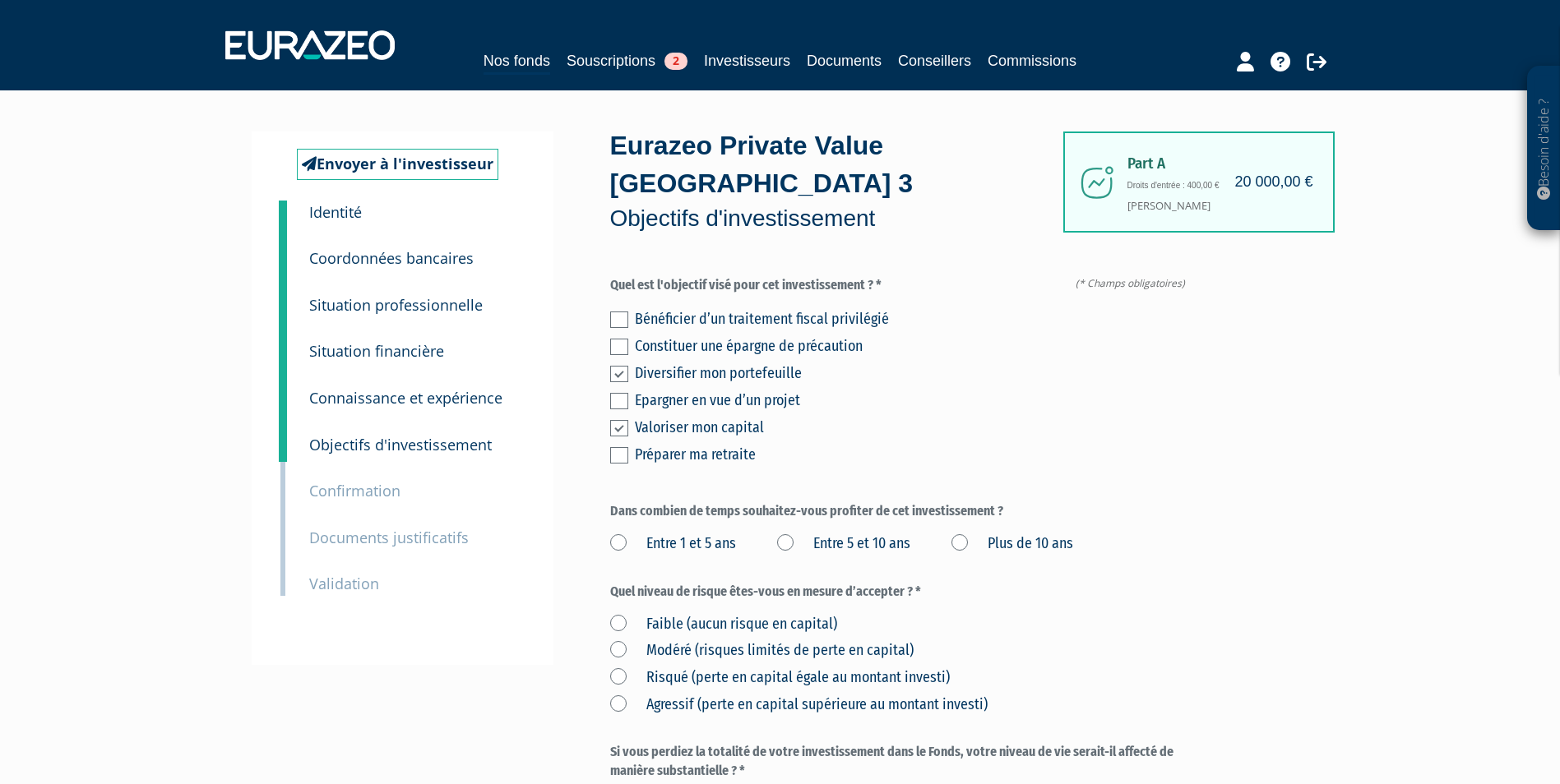
click at [0, 0] on ans "Plus de 10 ans" at bounding box center [0, 0] width 0 height 0
click at [721, 667] on label "Risqué (perte en capital égale au montant investi)" at bounding box center [780, 678] width 339 height 21
click at [0, 0] on investi\) "Risqué (perte en capital égale au montant investi)" at bounding box center [0, 0] width 0 height 0
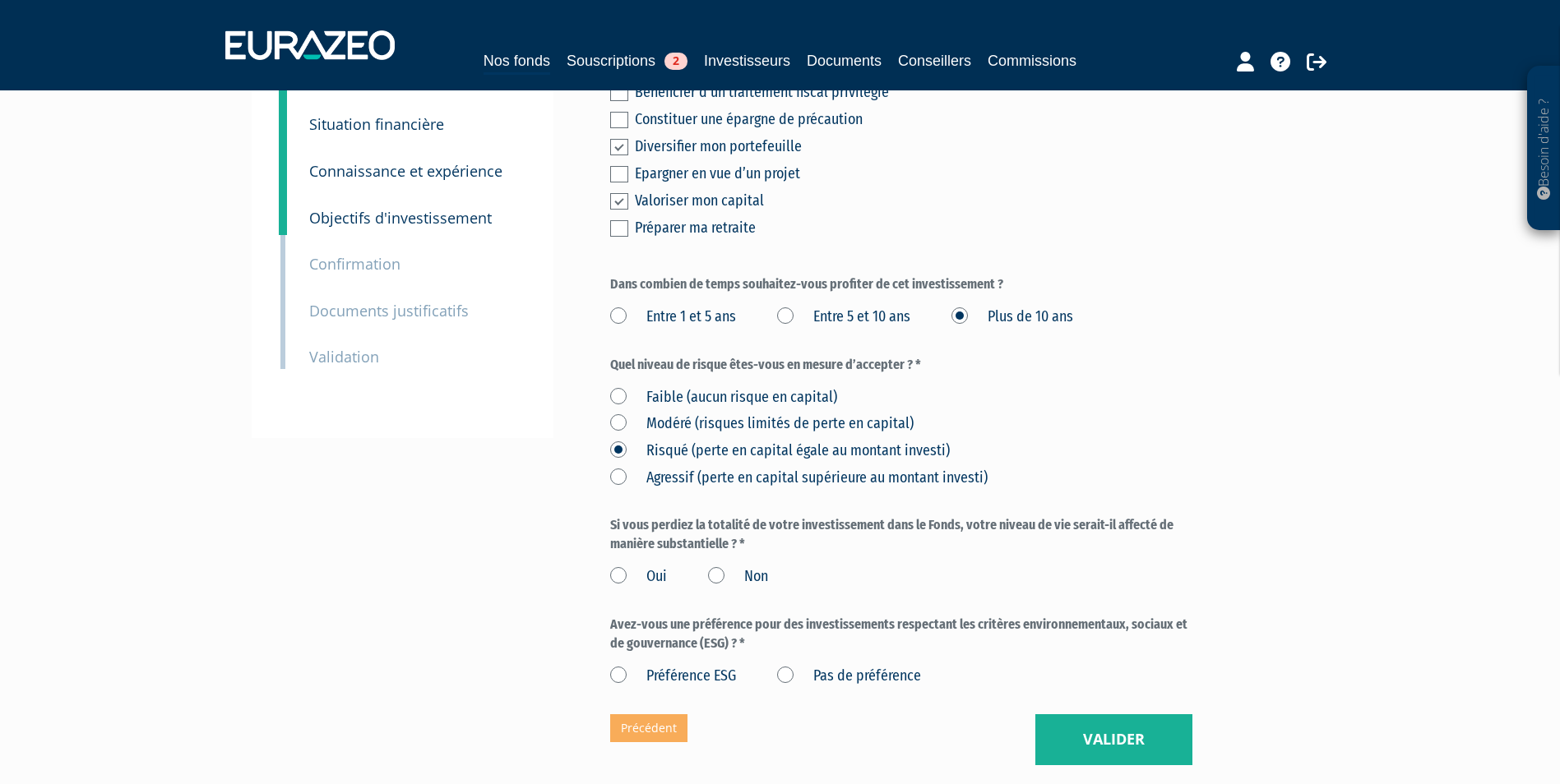
scroll to position [247, 0]
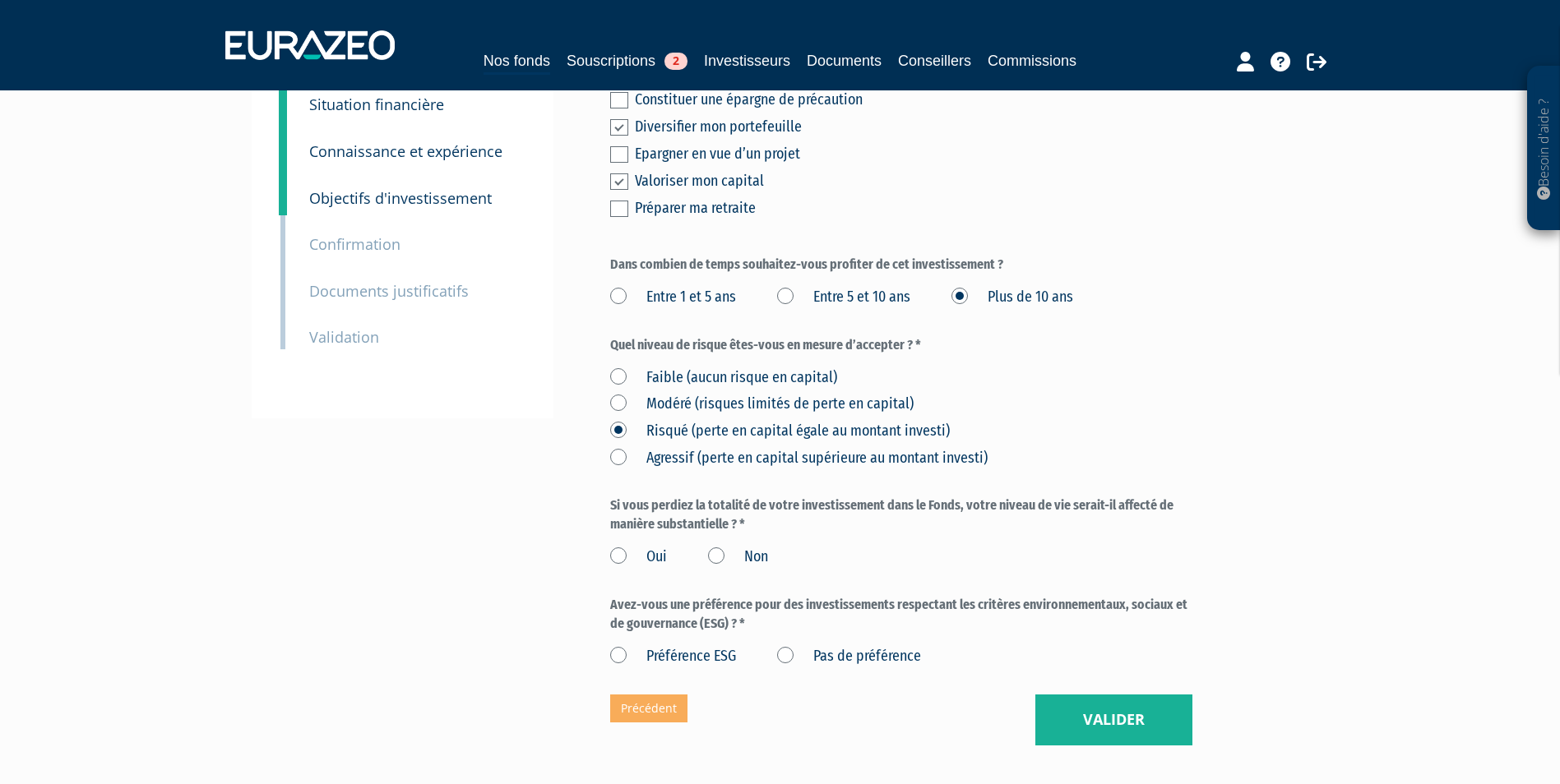
click at [725, 546] on label "Non" at bounding box center [738, 557] width 60 height 21
click at [0, 0] on input "Non" at bounding box center [0, 0] width 0 height 0
click at [775, 640] on div "Préférence ESG Pas de préférence" at bounding box center [901, 653] width 582 height 27
click at [794, 646] on label "Pas de préférence" at bounding box center [849, 656] width 144 height 21
click at [0, 0] on préférence "Pas de préférence" at bounding box center [0, 0] width 0 height 0
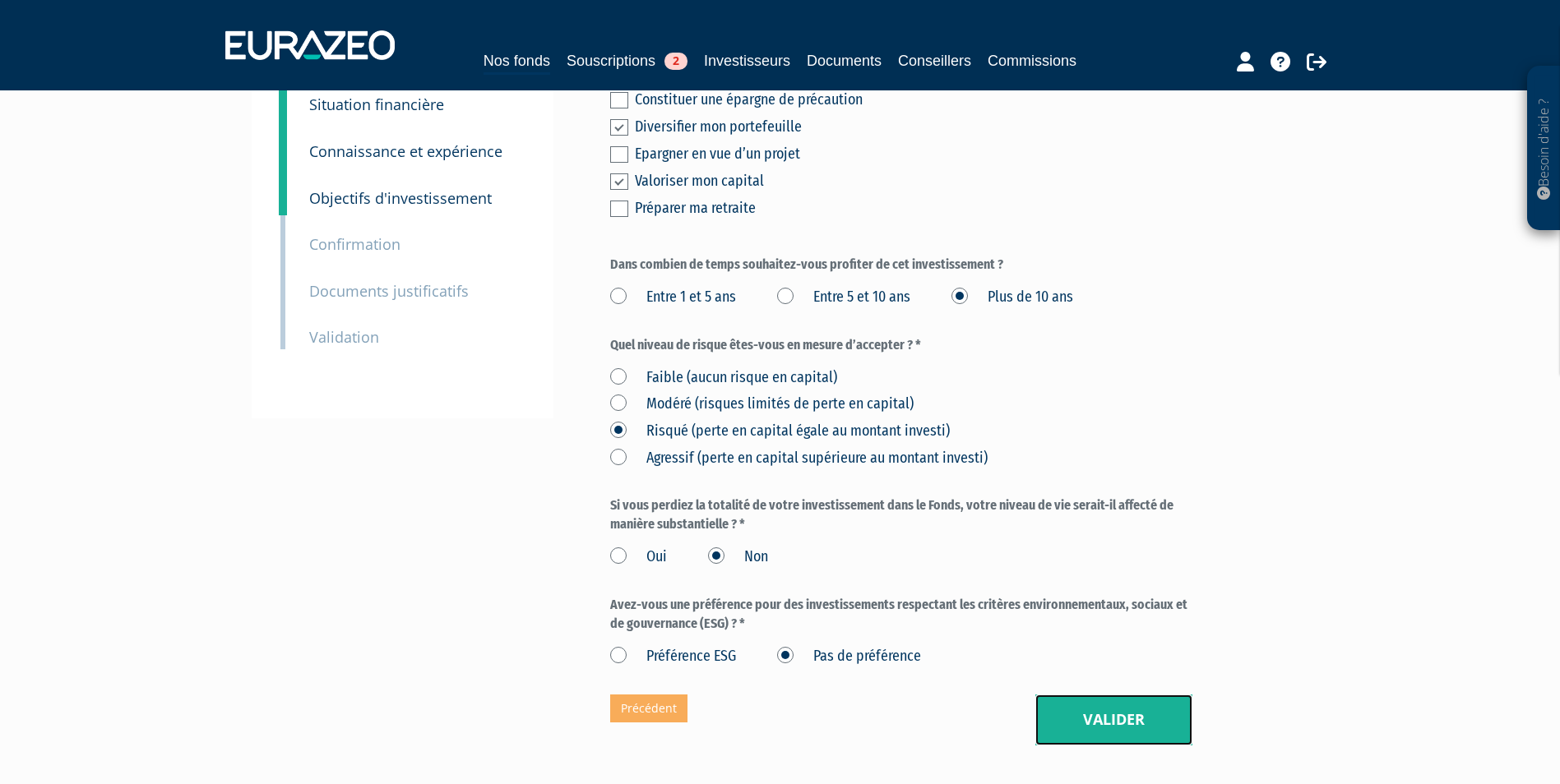
click at [1070, 695] on button "Valider" at bounding box center [1113, 720] width 157 height 51
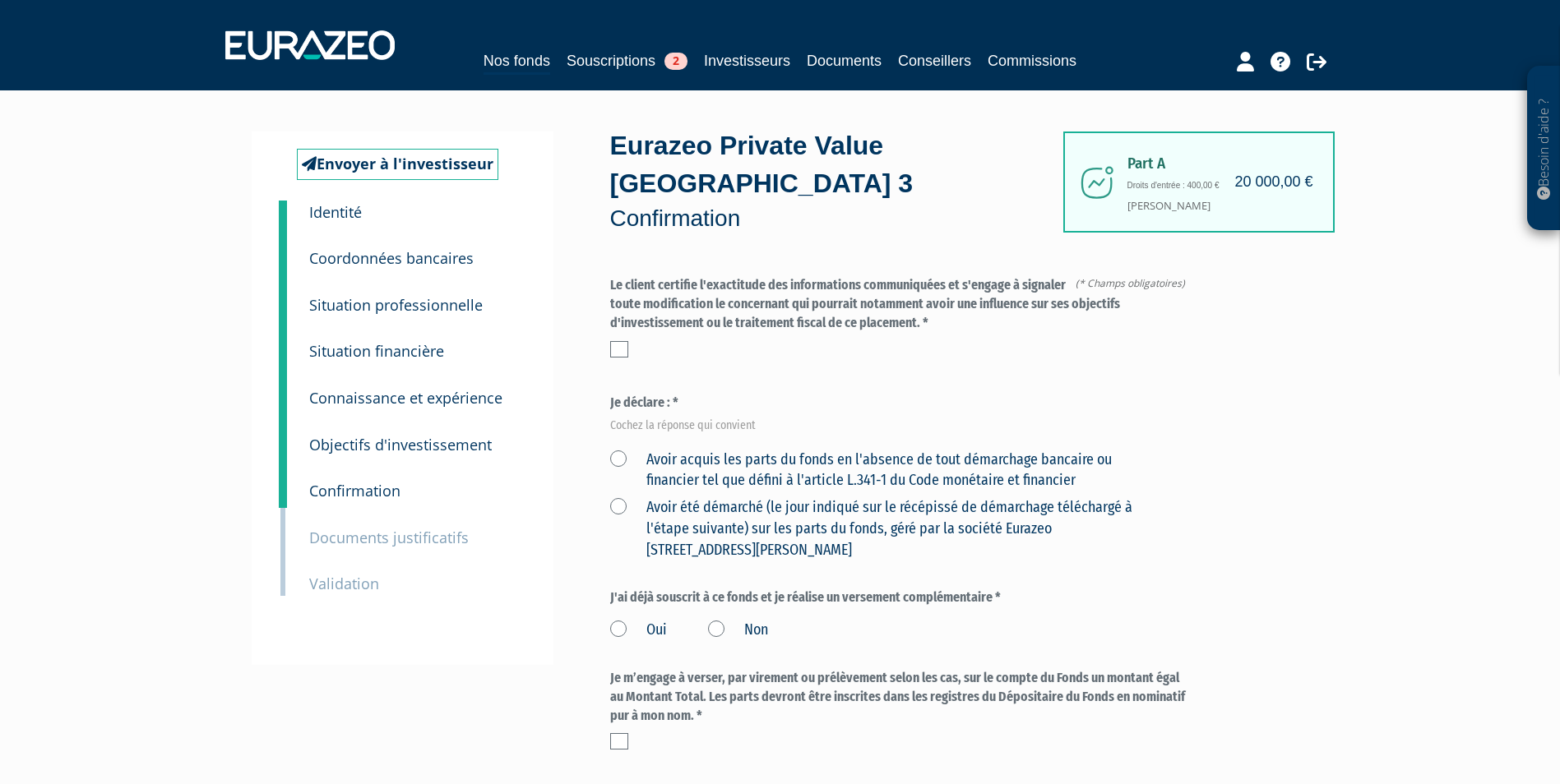
click at [618, 341] on label at bounding box center [618, 350] width 18 height 17
click at [0, 0] on input "checkbox" at bounding box center [0, 0] width 0 height 0
click at [623, 449] on label "Avoir acquis les parts du fonds en l'absence de tout démarchage bancaire ou fin…" at bounding box center [881, 470] width 544 height 42
click at [0, 0] on financier "Avoir acquis les parts du fonds en l'absence de tout démarchage bancaire ou fin…" at bounding box center [0, 0] width 0 height 0
click at [716, 620] on label "Non" at bounding box center [738, 630] width 60 height 21
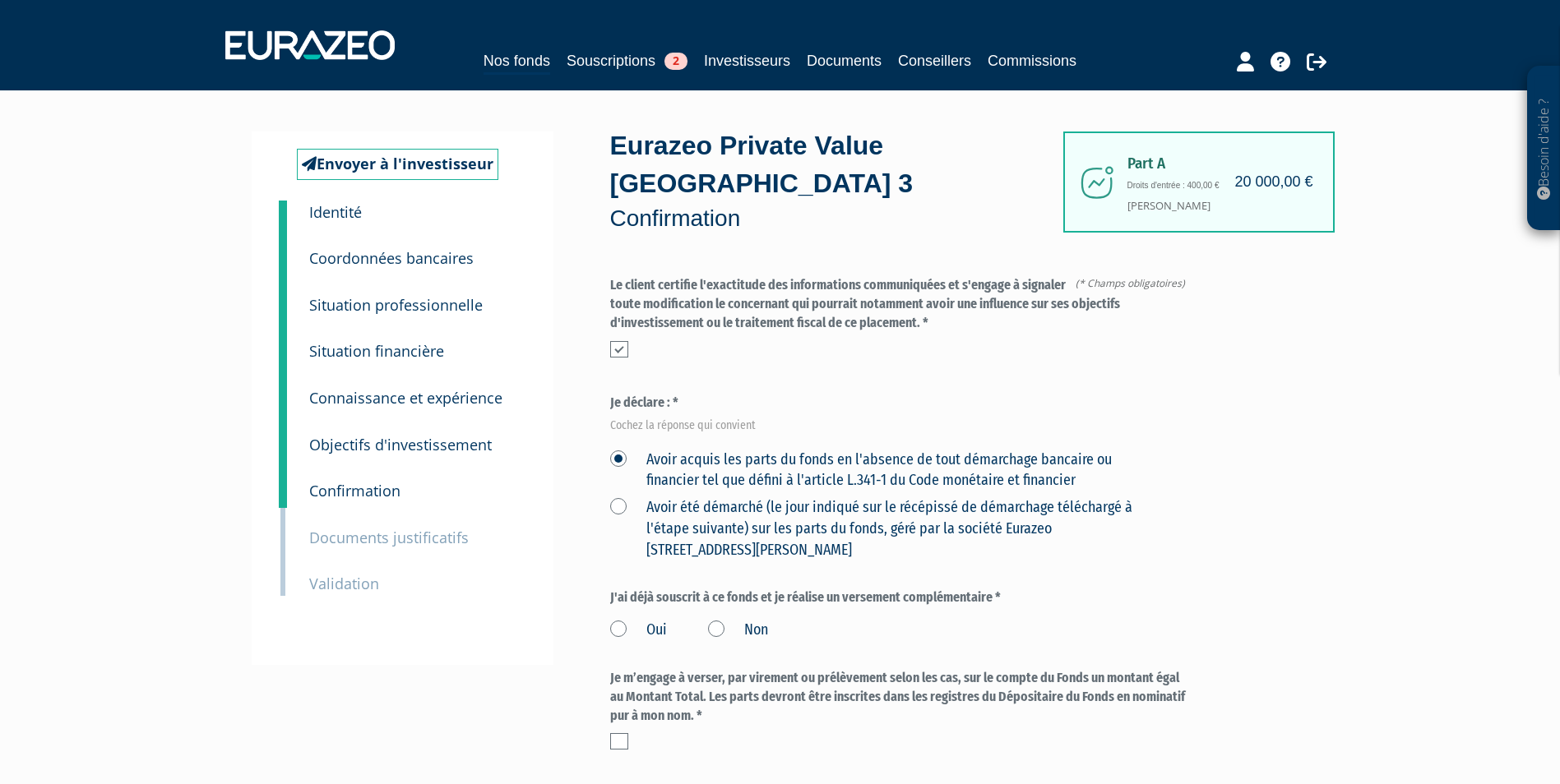
click at [0, 0] on input "Non" at bounding box center [0, 0] width 0 height 0
click at [613, 734] on label at bounding box center [618, 742] width 18 height 17
click at [0, 0] on input "checkbox" at bounding box center [0, 0] width 0 height 0
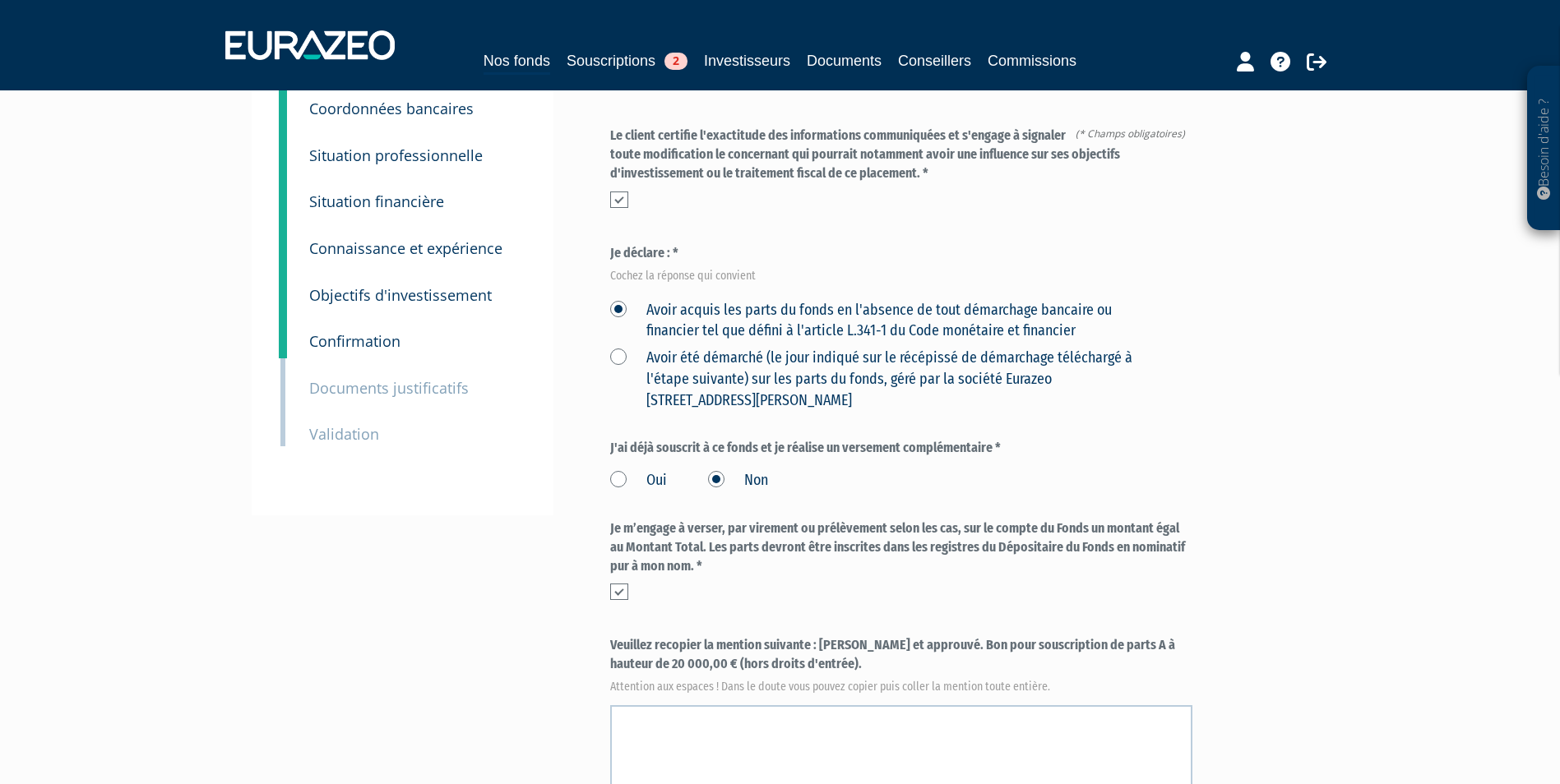
scroll to position [164, 0]
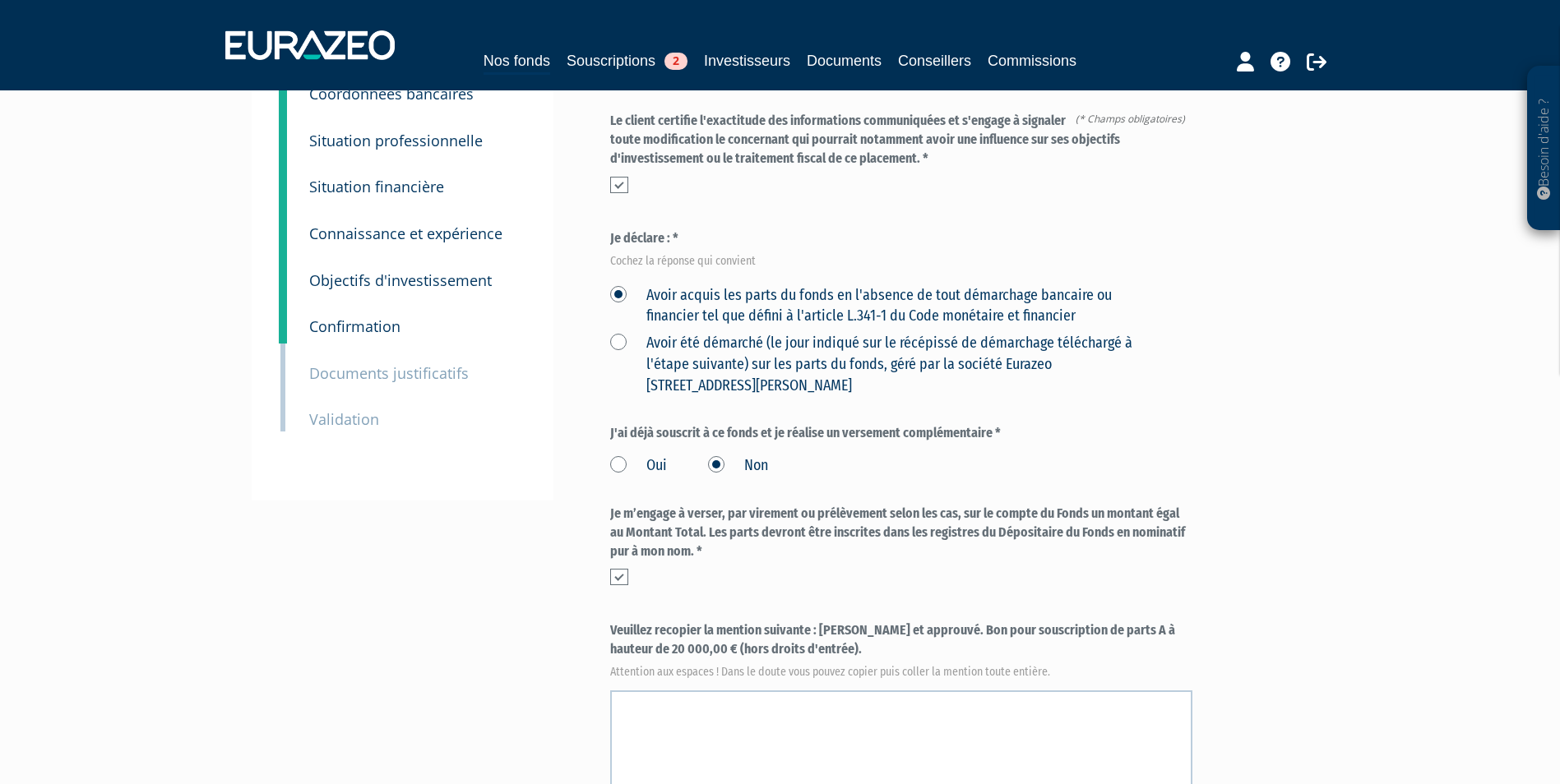
drag, startPoint x: 819, startPoint y: 593, endPoint x: 829, endPoint y: 612, distance: 21.5
click at [829, 622] on label "Veuillez recopier la mention suivante : Lu et approuvé. Bon pour souscription d…" at bounding box center [901, 649] width 582 height 54
copy label "Lu et approuvé. Bon pour souscription de parts A à hauteur de 20 000,00 € (hors…"
click at [794, 691] on textarea at bounding box center [901, 748] width 582 height 115
paste textarea "Lu et approuvé. Bon pour souscription de parts A à hauteur de 20 000,00 € (hors…"
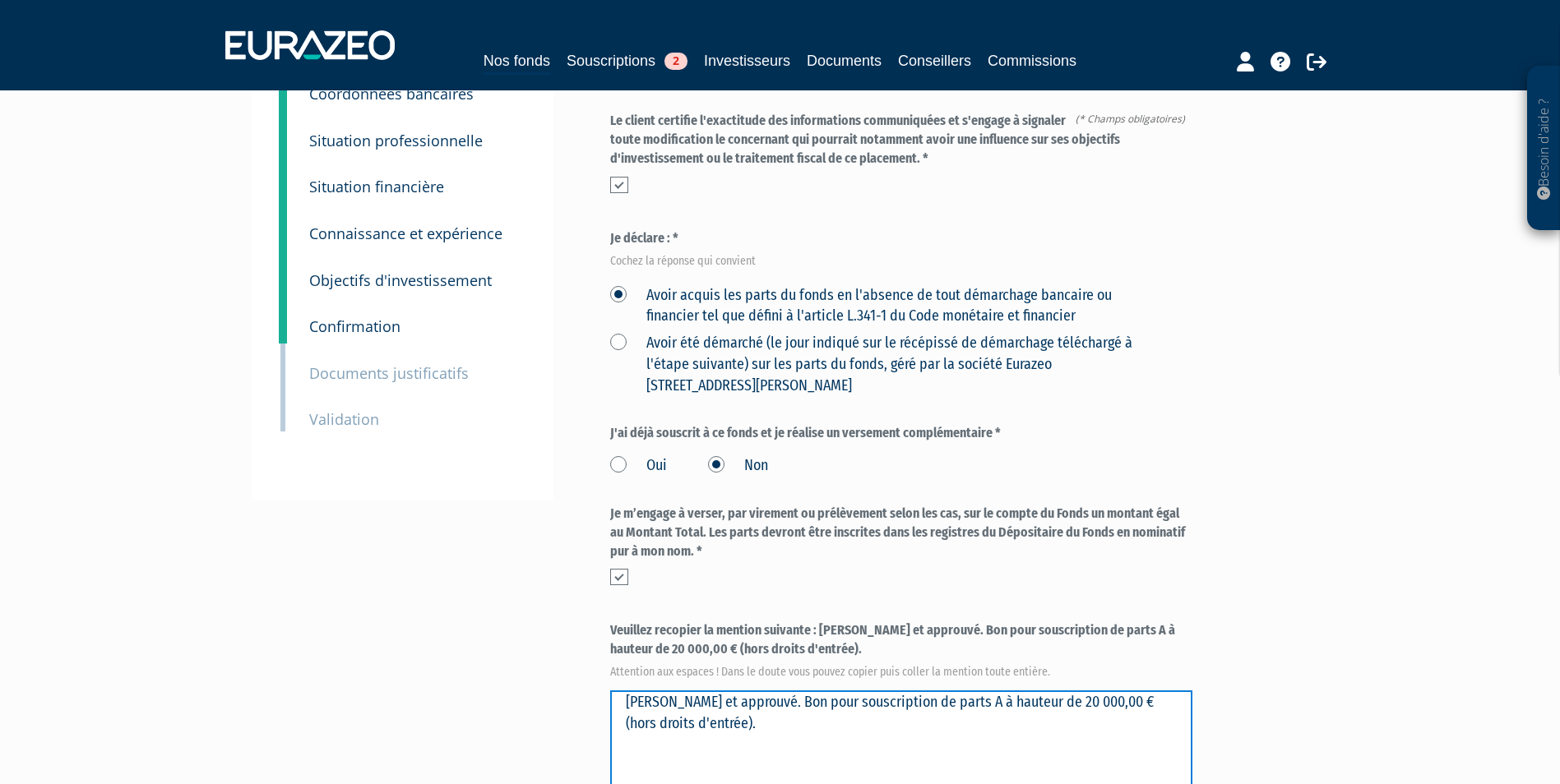
type textarea "Lu et approuvé. Bon pour souscription de parts A à hauteur de 20 000,00 € (hors…"
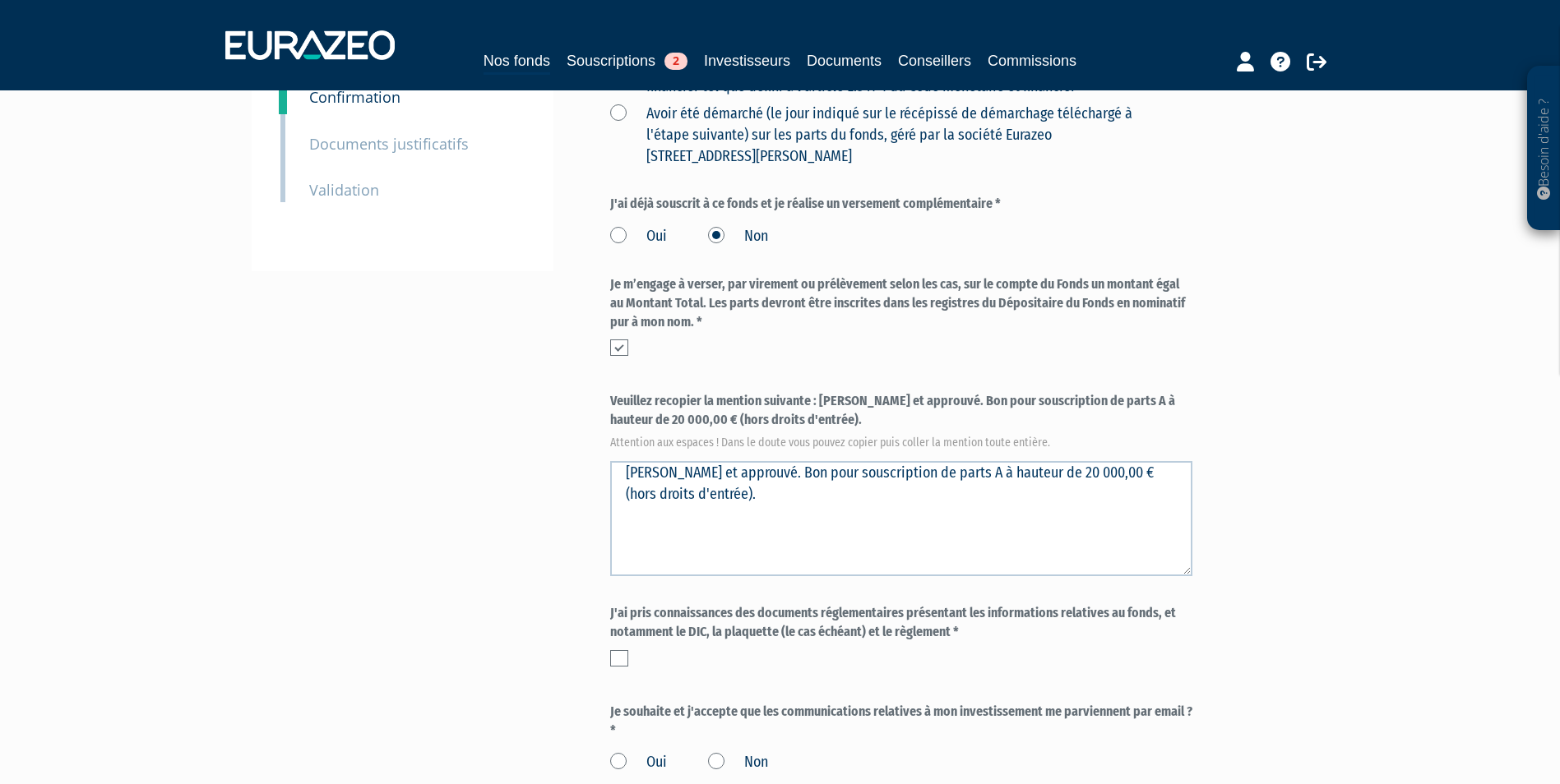
scroll to position [411, 0]
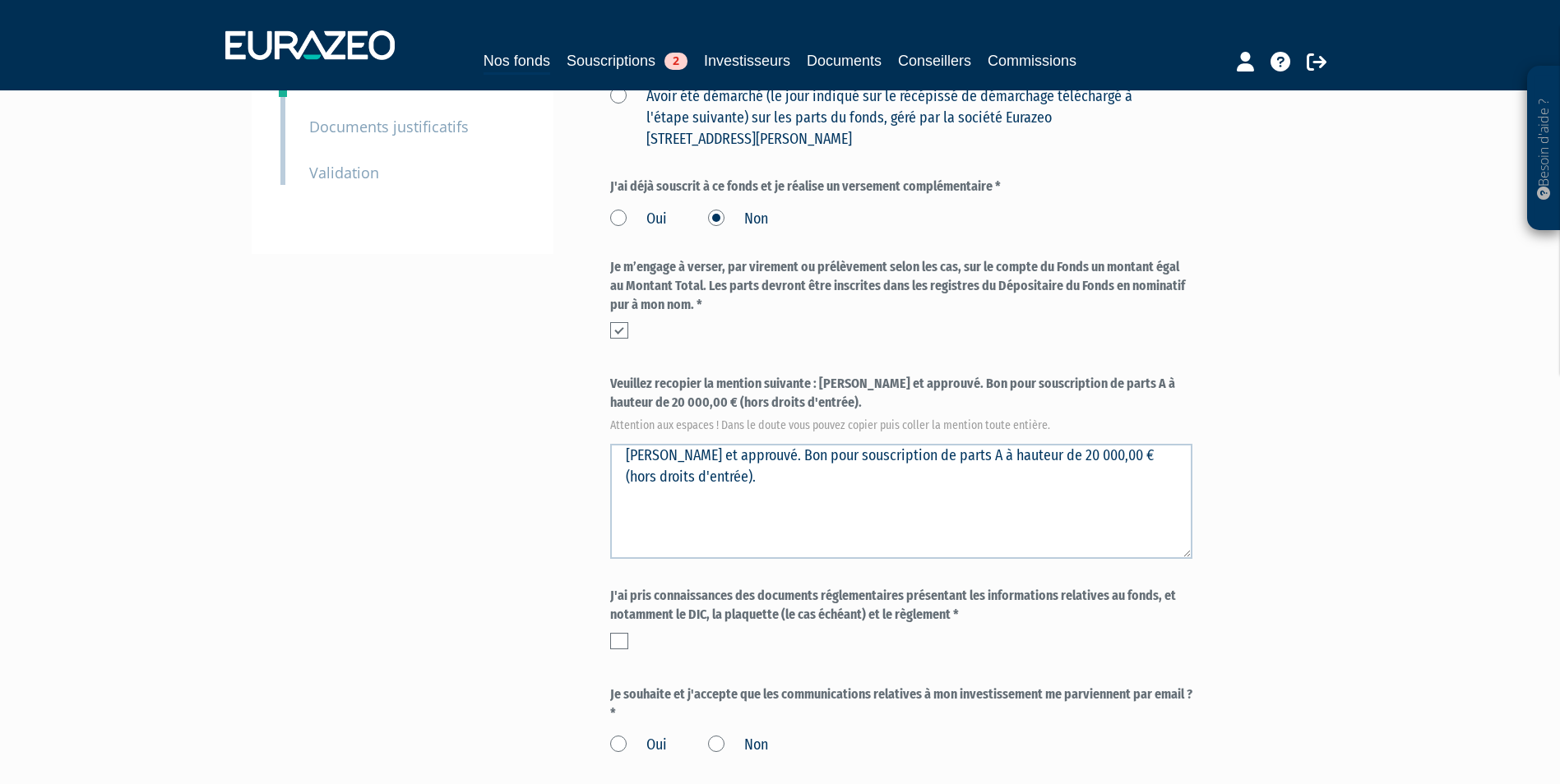
click at [614, 633] on label at bounding box center [618, 641] width 18 height 17
click at [0, 0] on input "checkbox" at bounding box center [0, 0] width 0 height 0
click at [653, 735] on label "Oui" at bounding box center [638, 745] width 57 height 21
click at [0, 0] on input "Oui" at bounding box center [0, 0] width 0 height 0
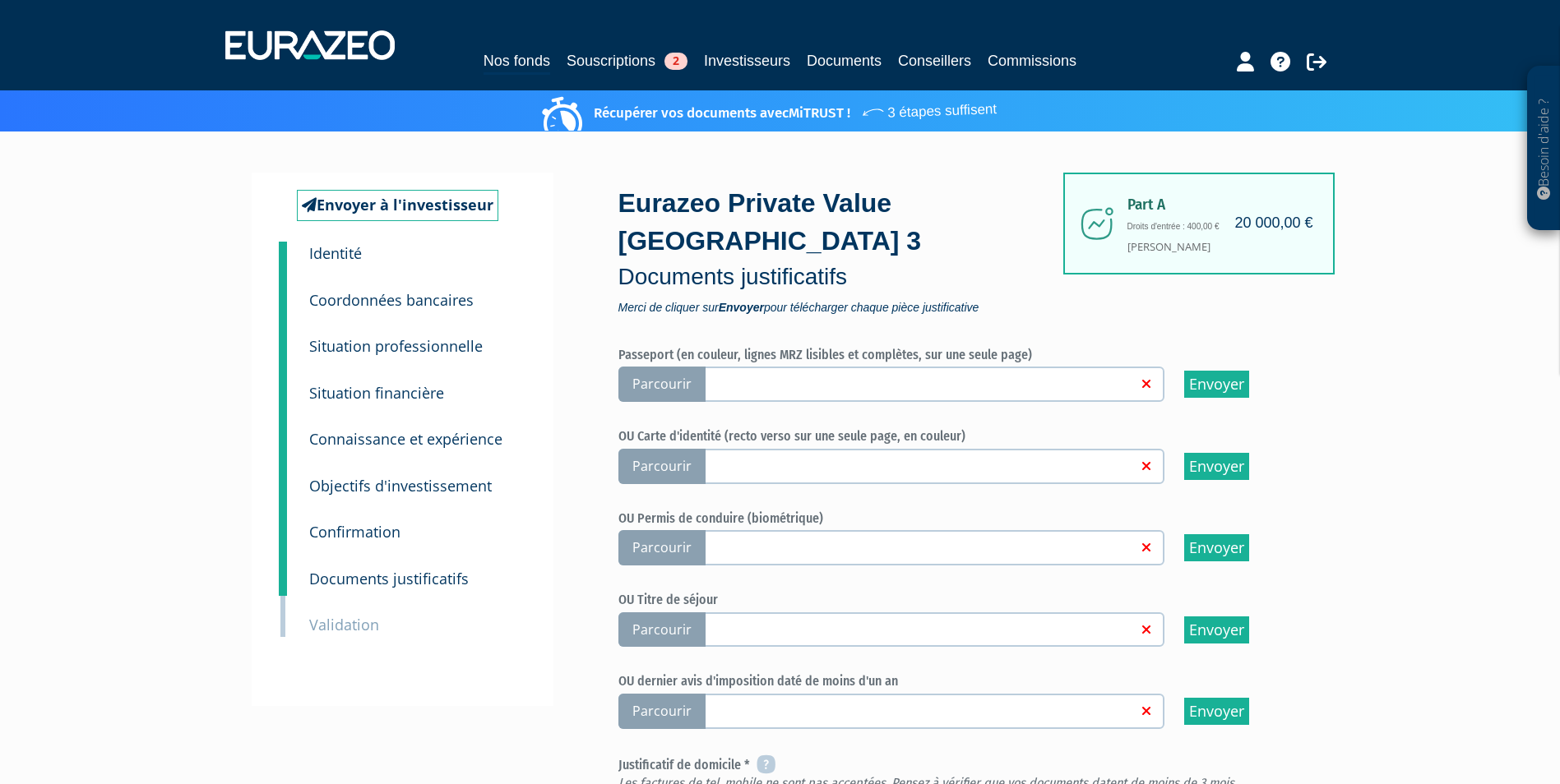
scroll to position [82, 0]
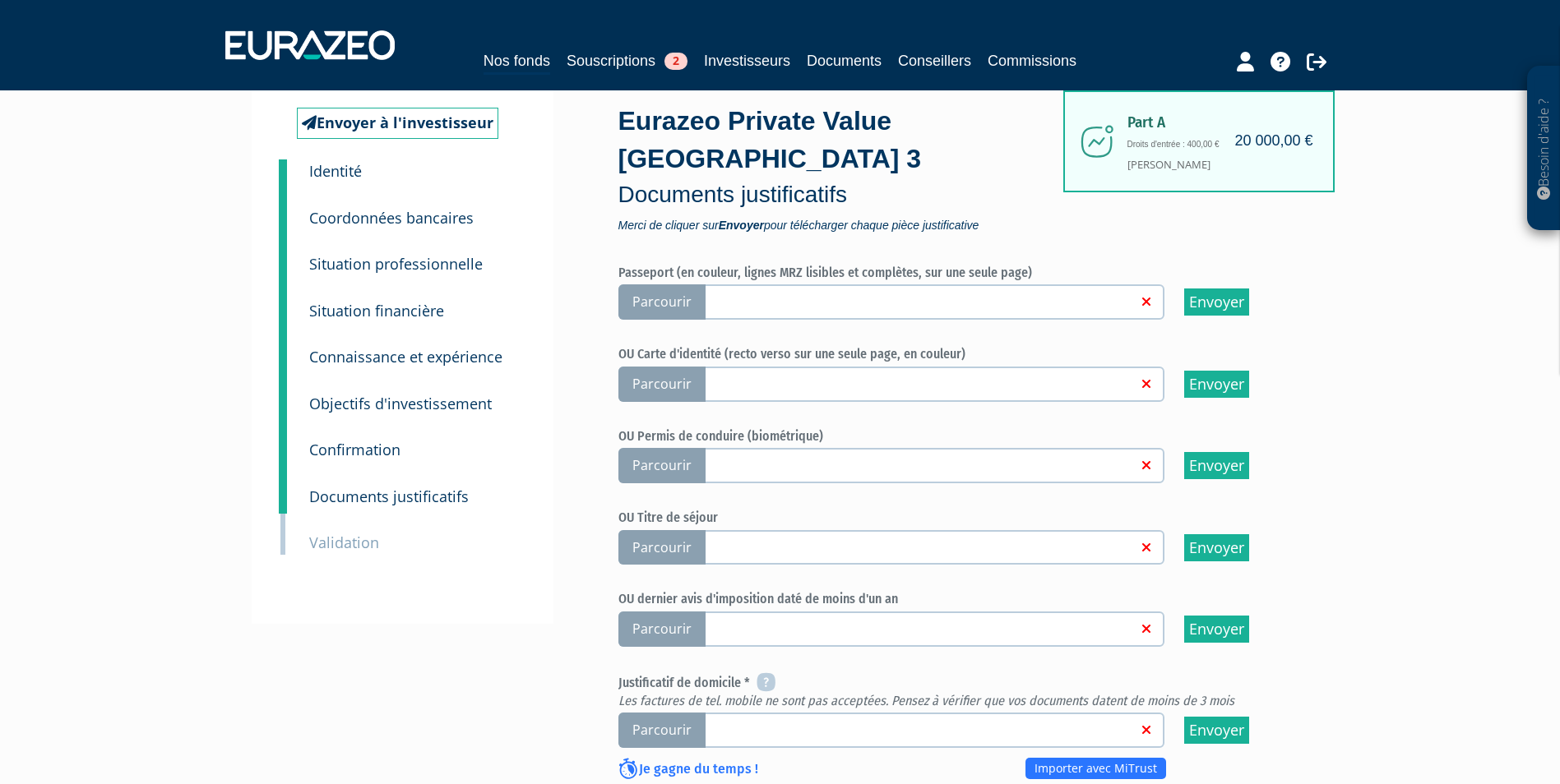
click at [678, 284] on span "Parcourir" at bounding box center [661, 302] width 87 height 35
click at [0, 0] on input "Parcourir" at bounding box center [0, 0] width 0 height 0
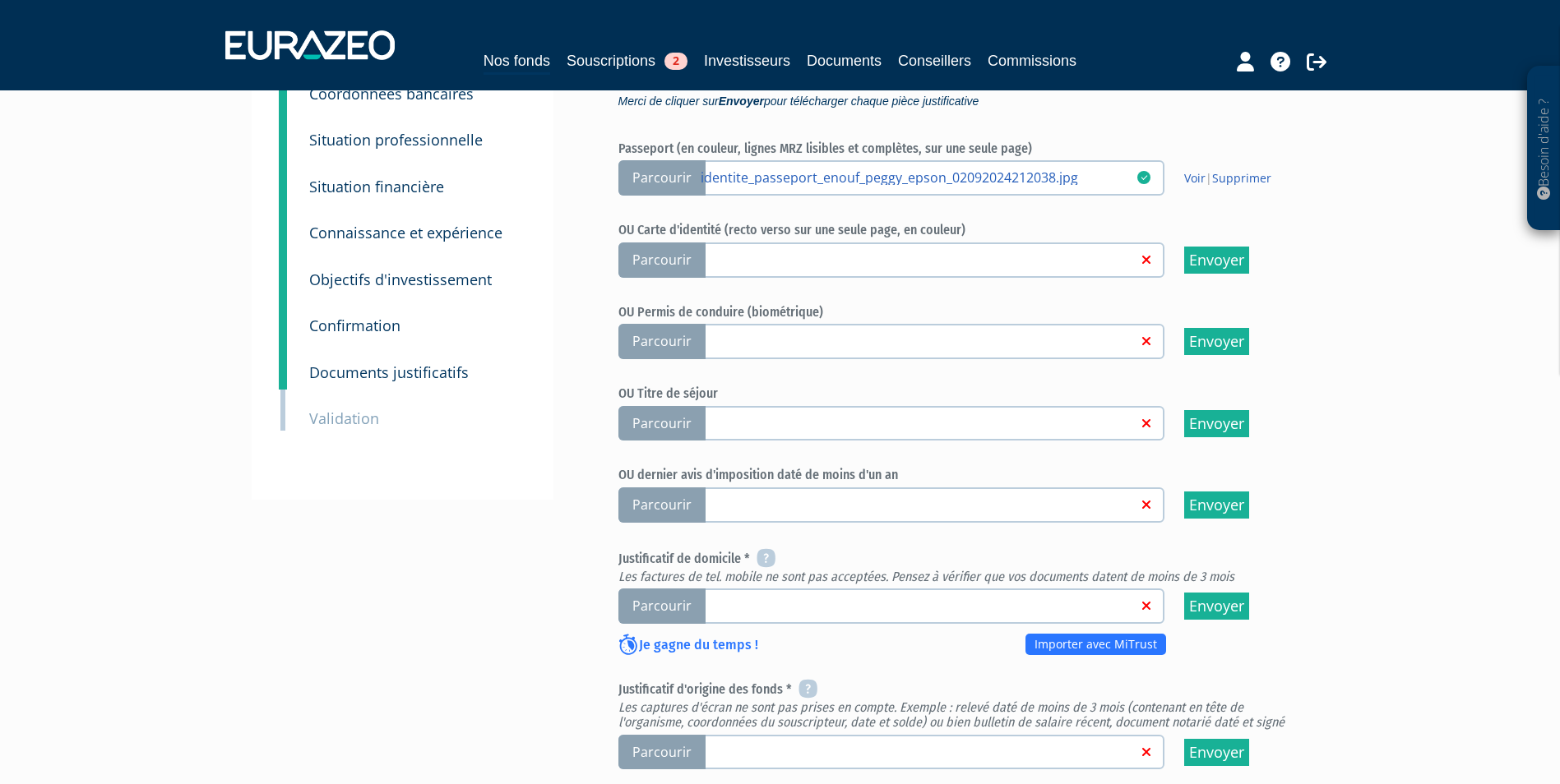
scroll to position [247, 0]
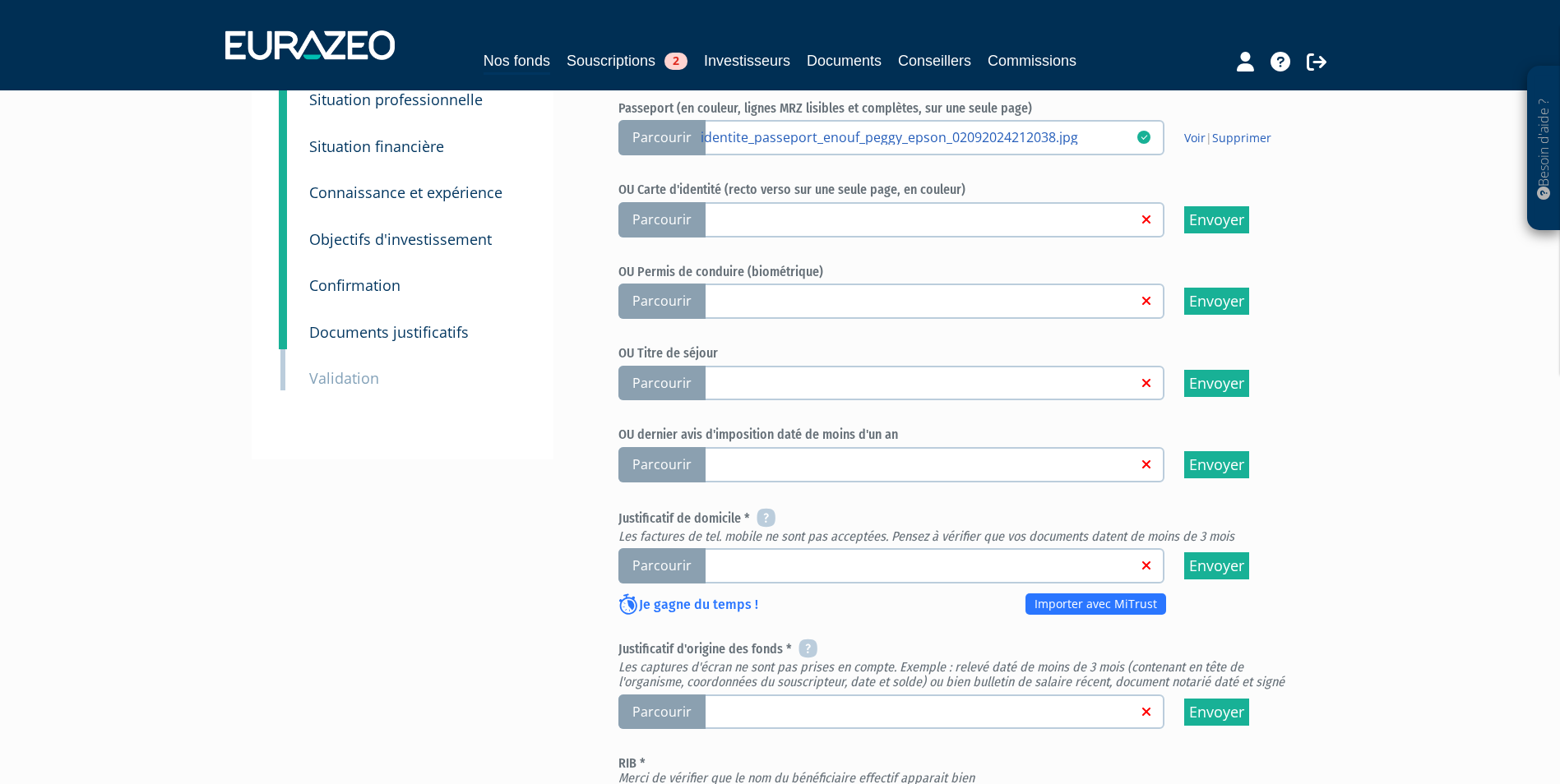
click at [671, 548] on span "Parcourir" at bounding box center [661, 566] width 87 height 35
click at [0, 0] on input "Parcourir" at bounding box center [0, 0] width 0 height 0
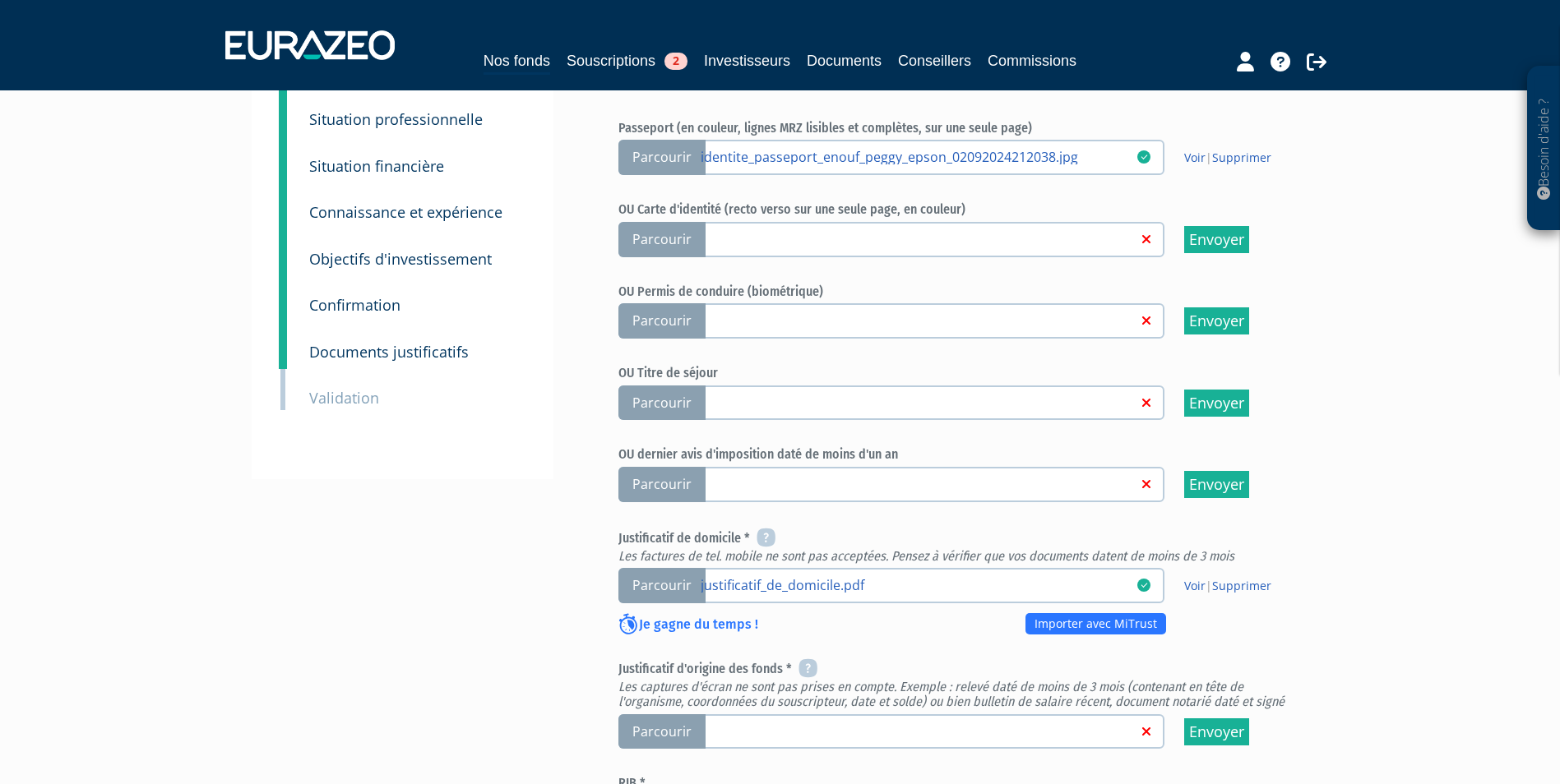
scroll to position [247, 0]
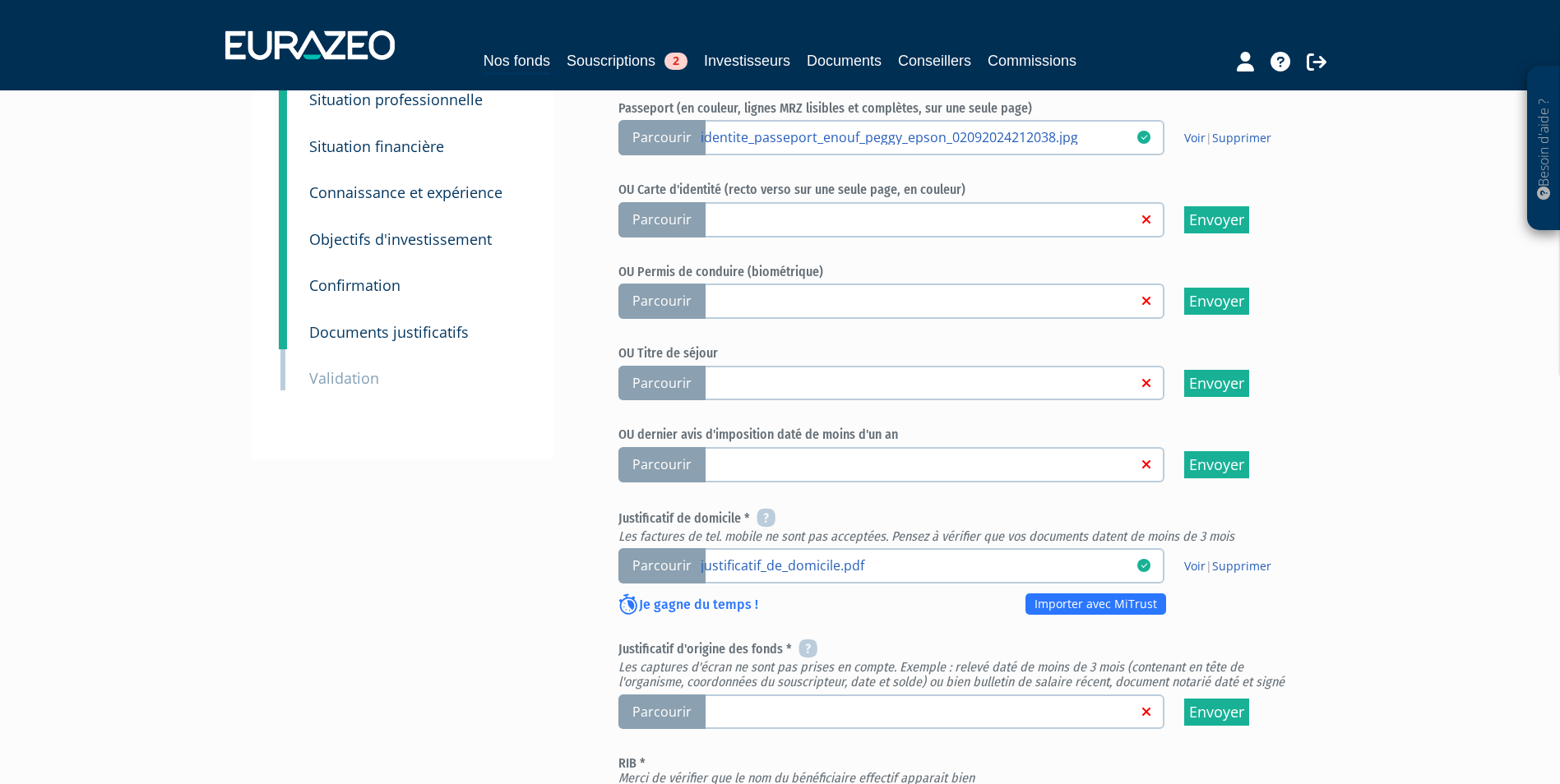
click at [671, 695] on span "Parcourir" at bounding box center [661, 712] width 87 height 35
click at [0, 0] on input "Parcourir" at bounding box center [0, 0] width 0 height 0
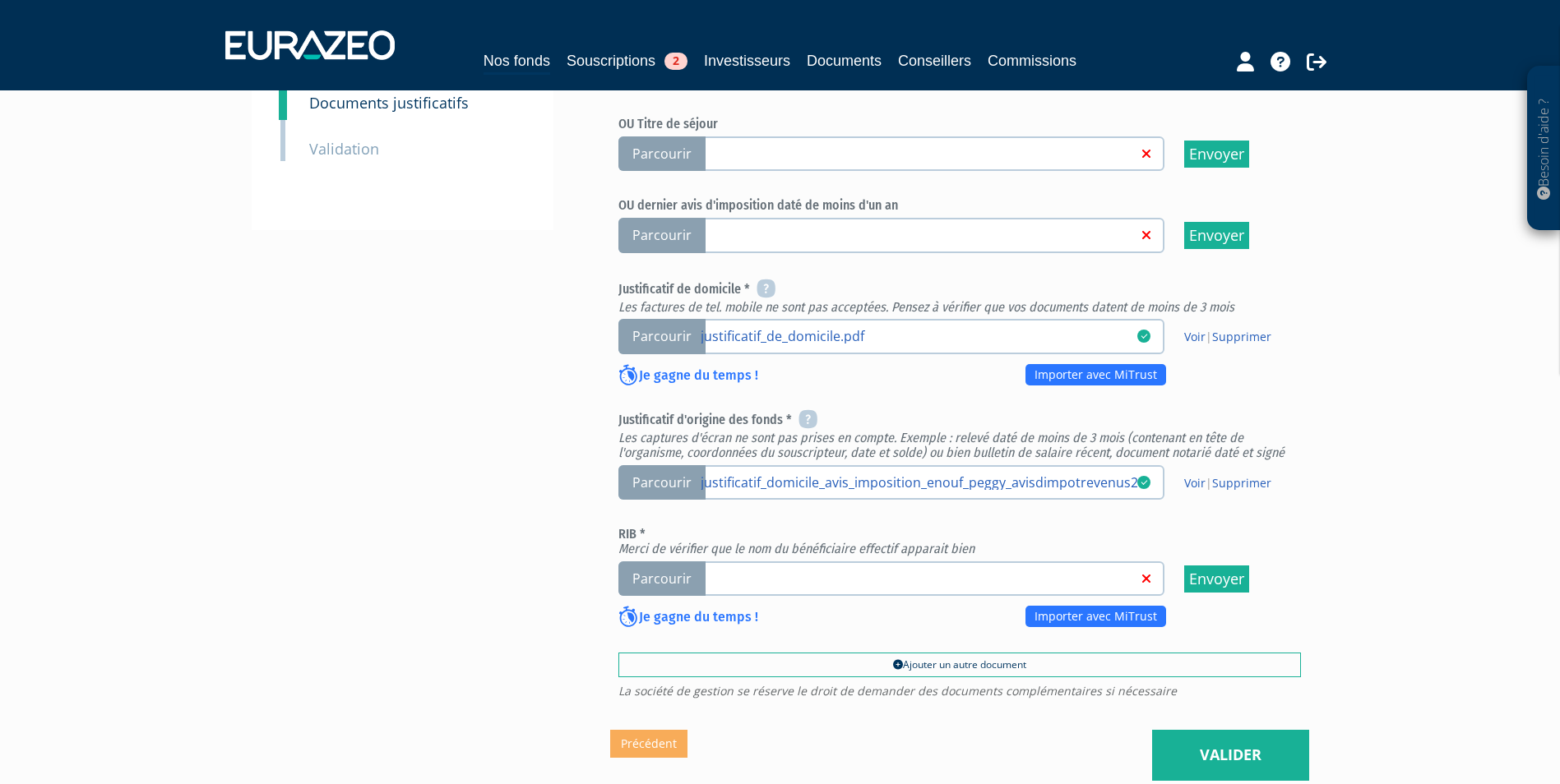
scroll to position [493, 0]
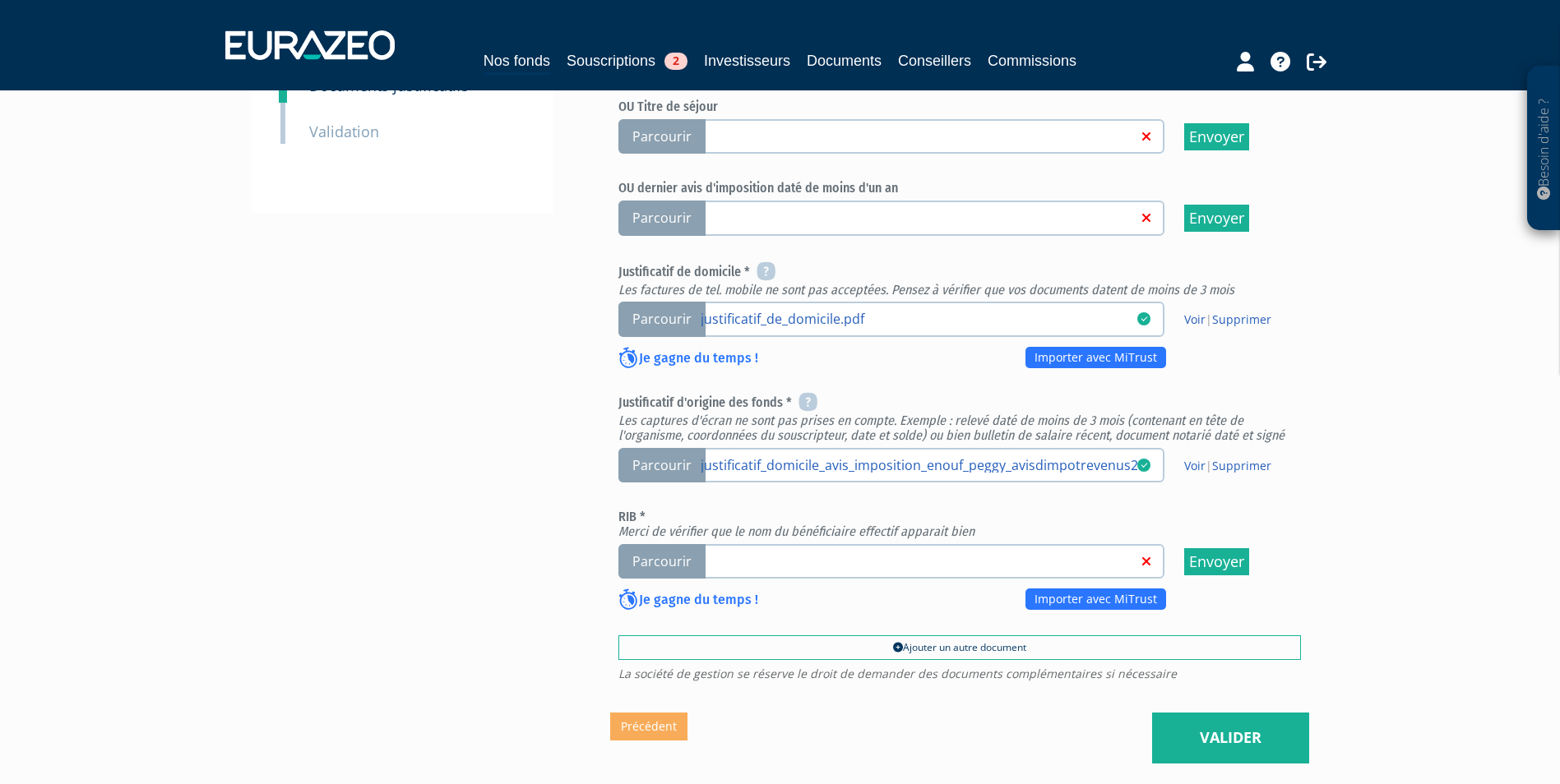
click at [654, 544] on span "Parcourir" at bounding box center [661, 562] width 87 height 35
click at [0, 0] on input "Parcourir" at bounding box center [0, 0] width 0 height 0
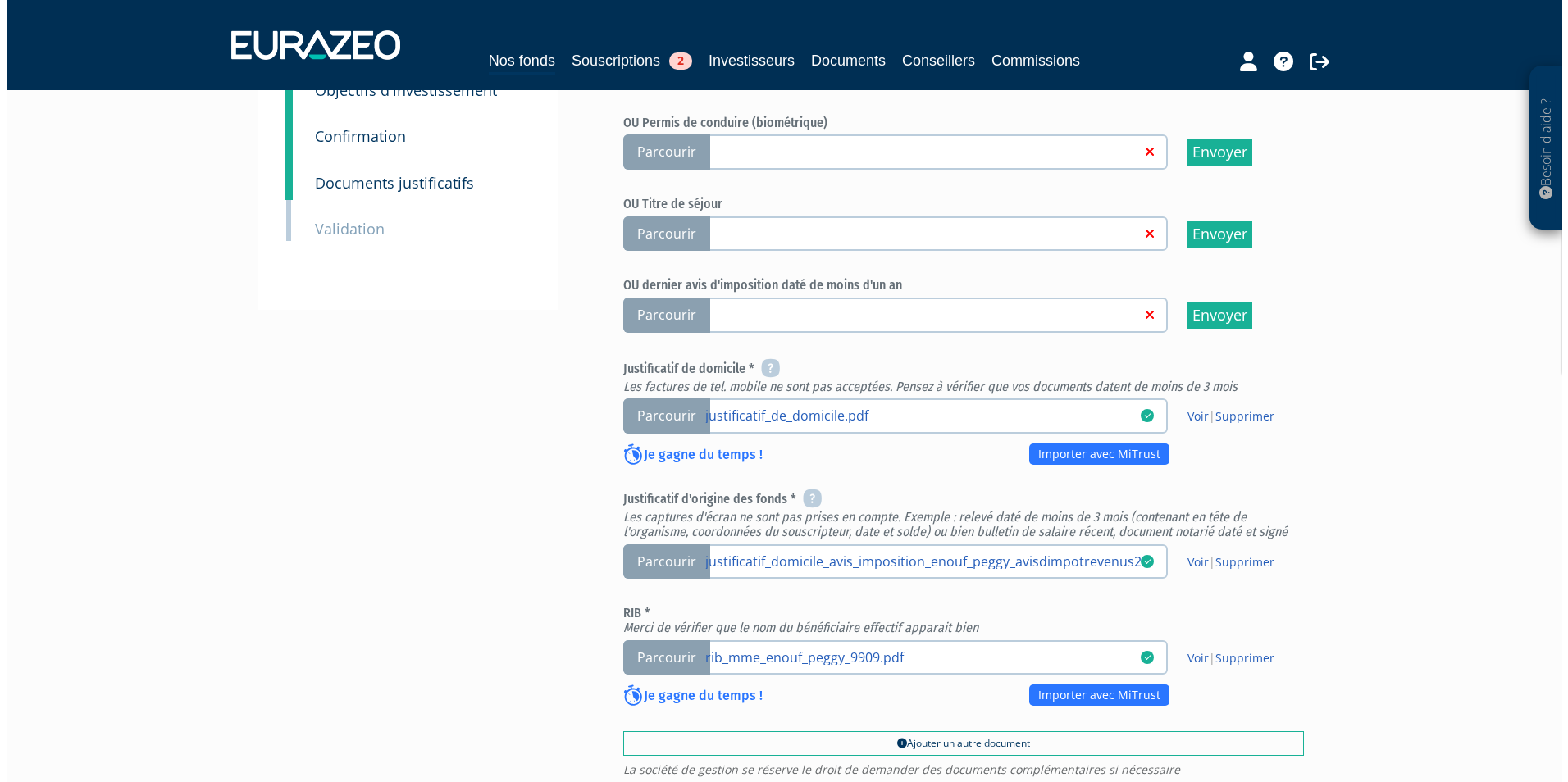
scroll to position [492, 0]
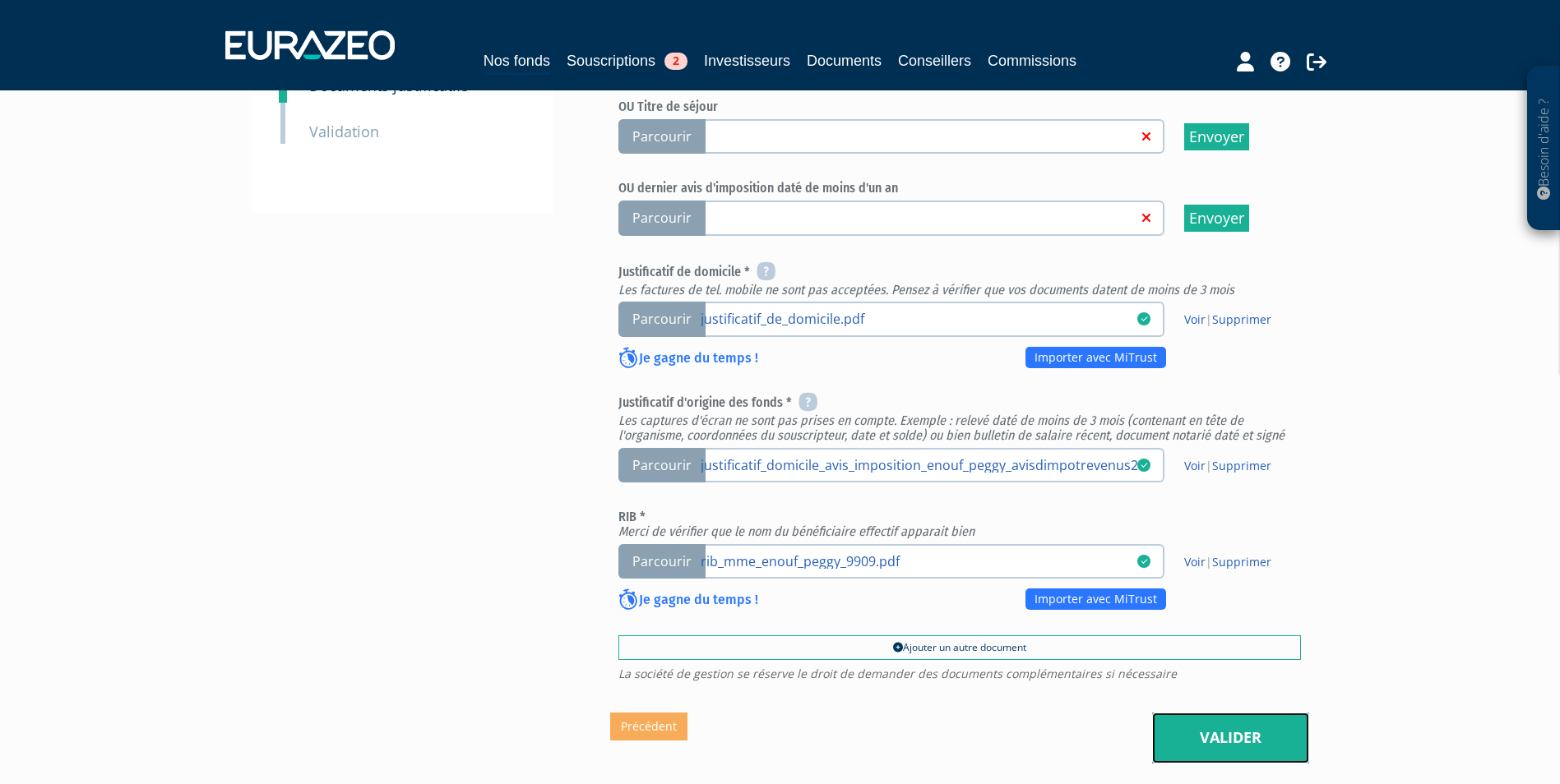
click at [1252, 713] on link "Valider" at bounding box center [1231, 738] width 157 height 51
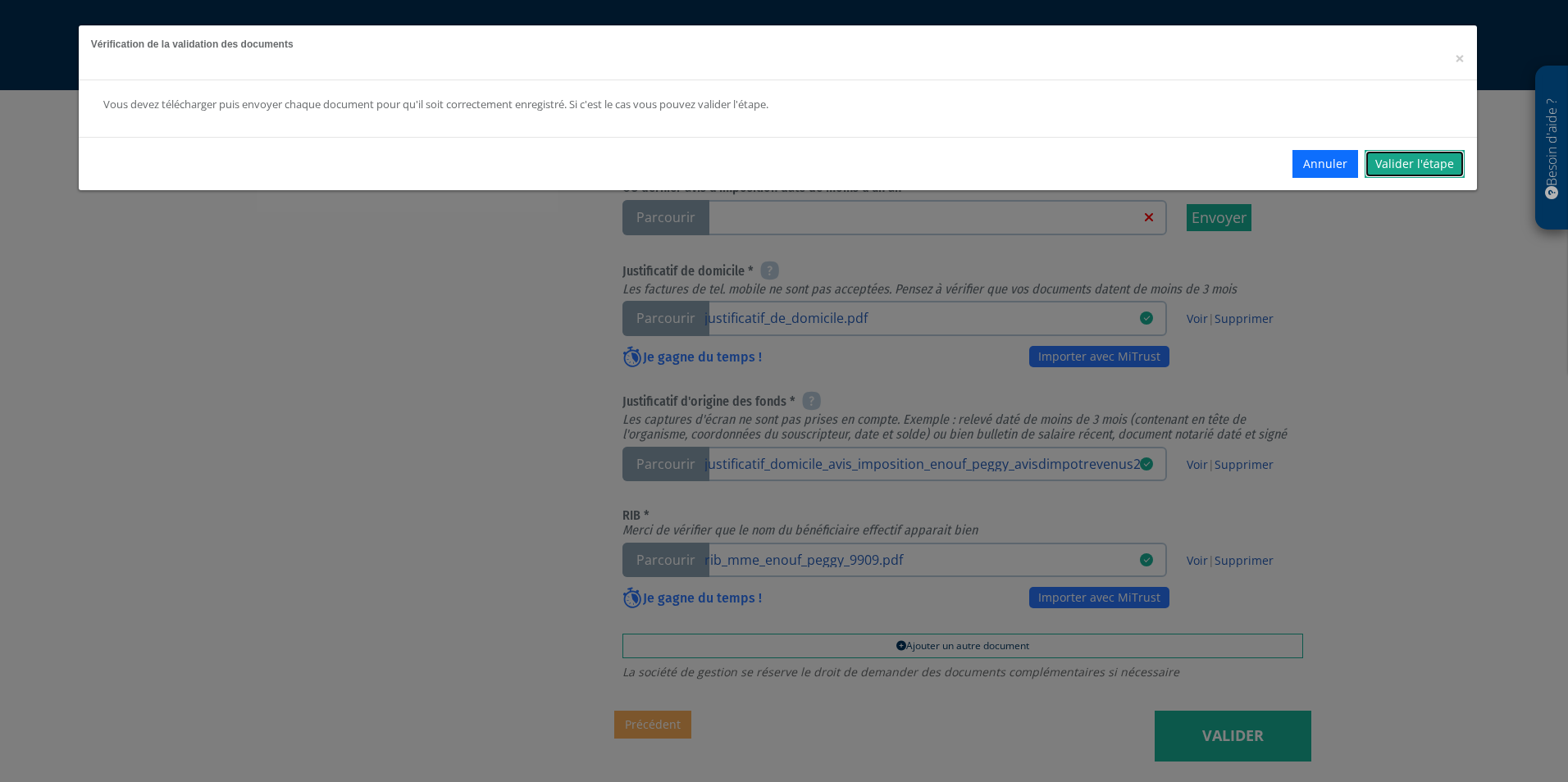
click at [1407, 158] on link "Valider l'étape" at bounding box center [1415, 164] width 100 height 28
